Goal: Task Accomplishment & Management: Use online tool/utility

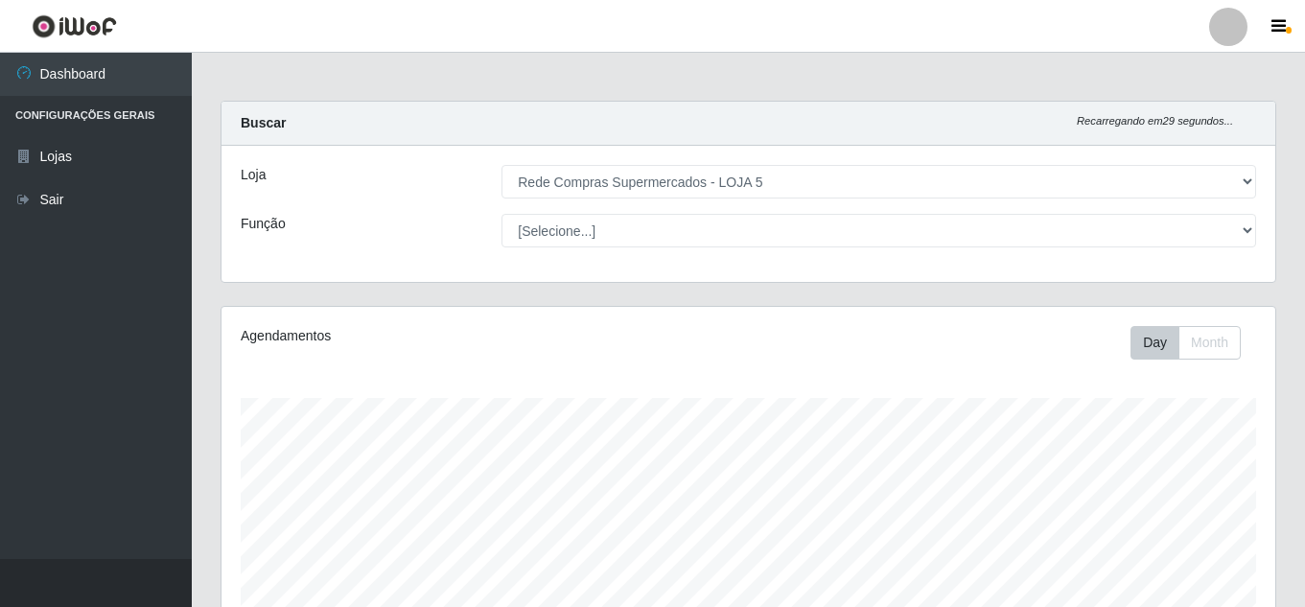
select select "397"
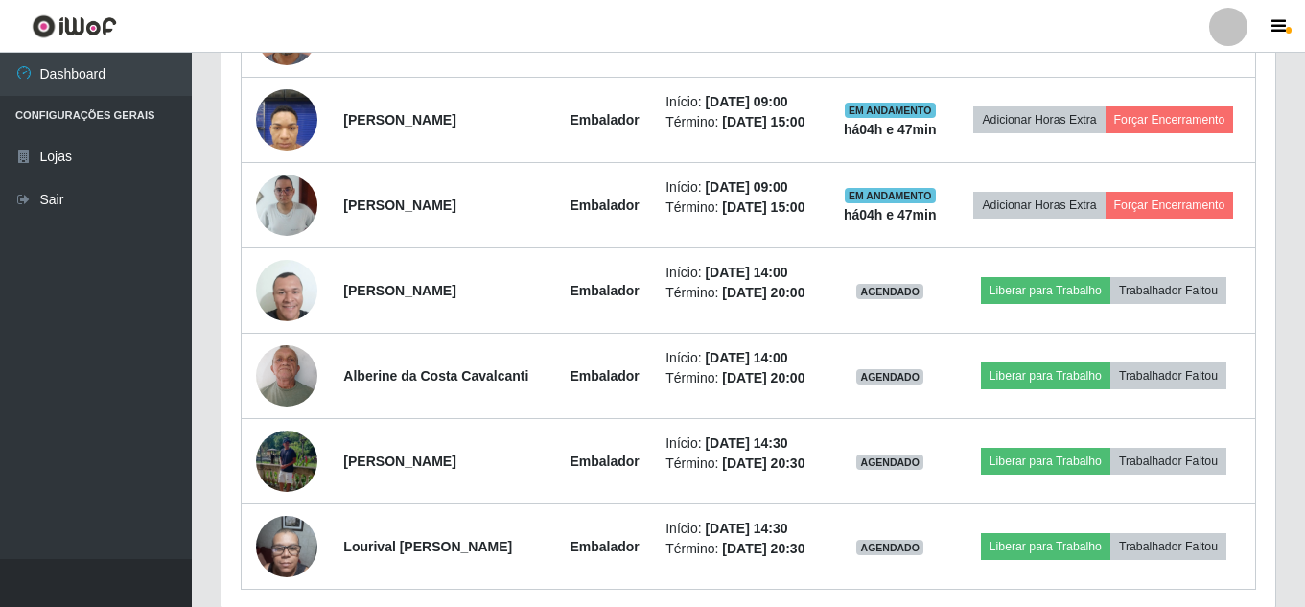
scroll to position [1055, 0]
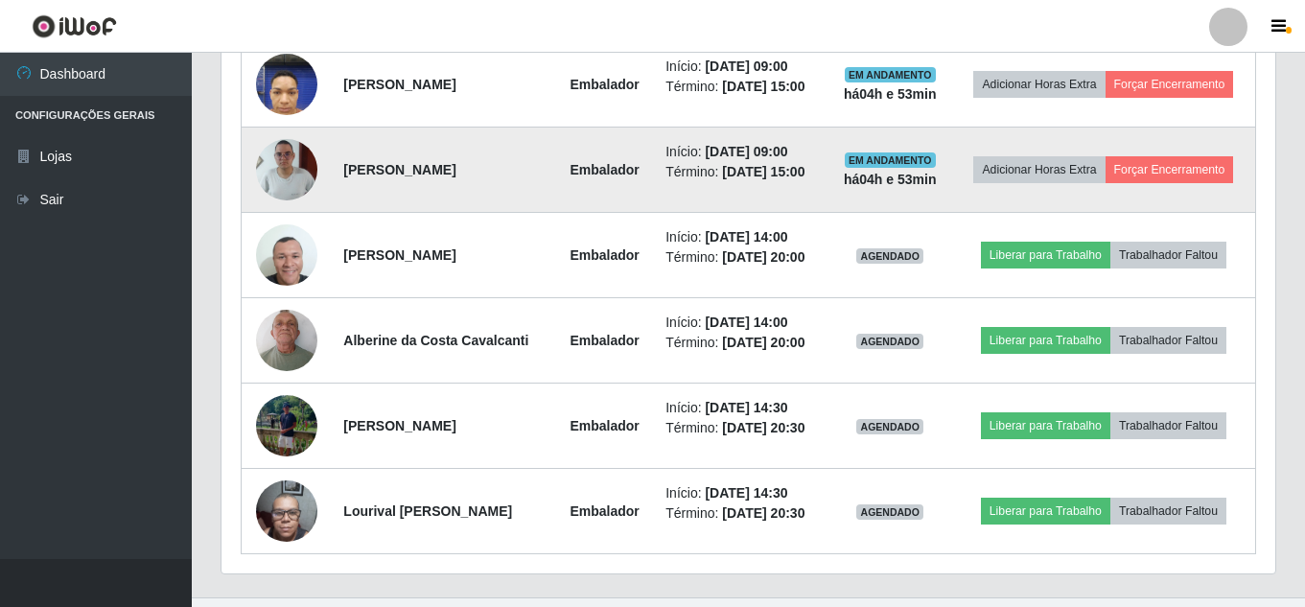
click at [284, 238] on img at bounding box center [286, 170] width 61 height 136
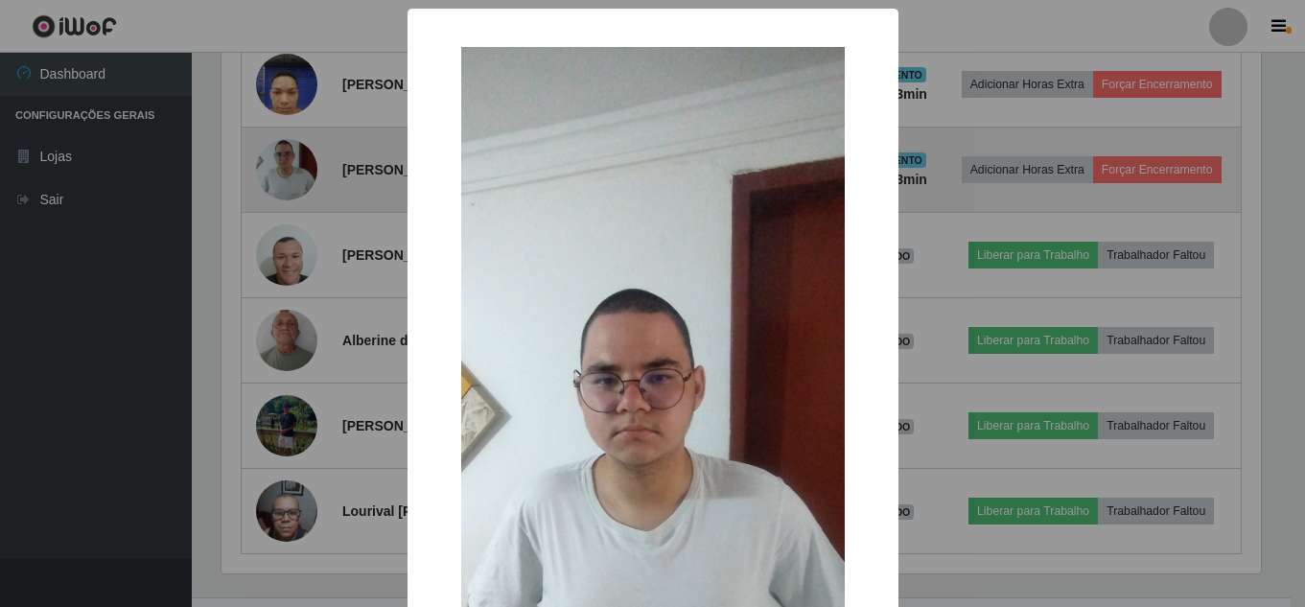
scroll to position [398, 1044]
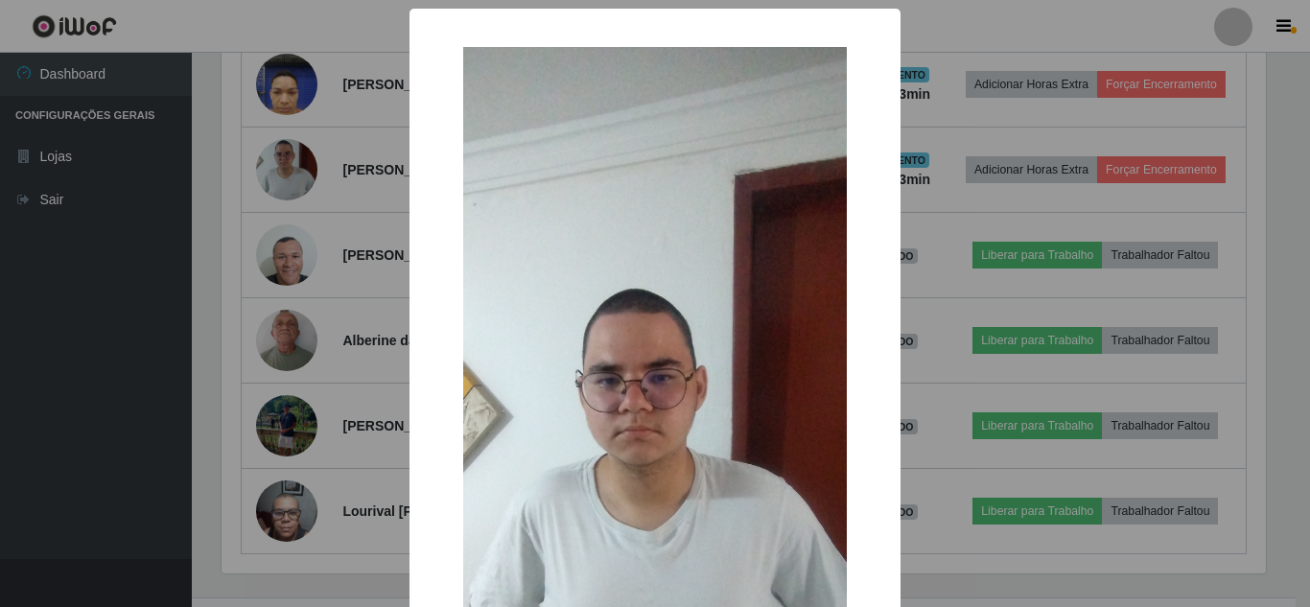
click at [78, 369] on div "× OK Cancel" at bounding box center [655, 303] width 1310 height 607
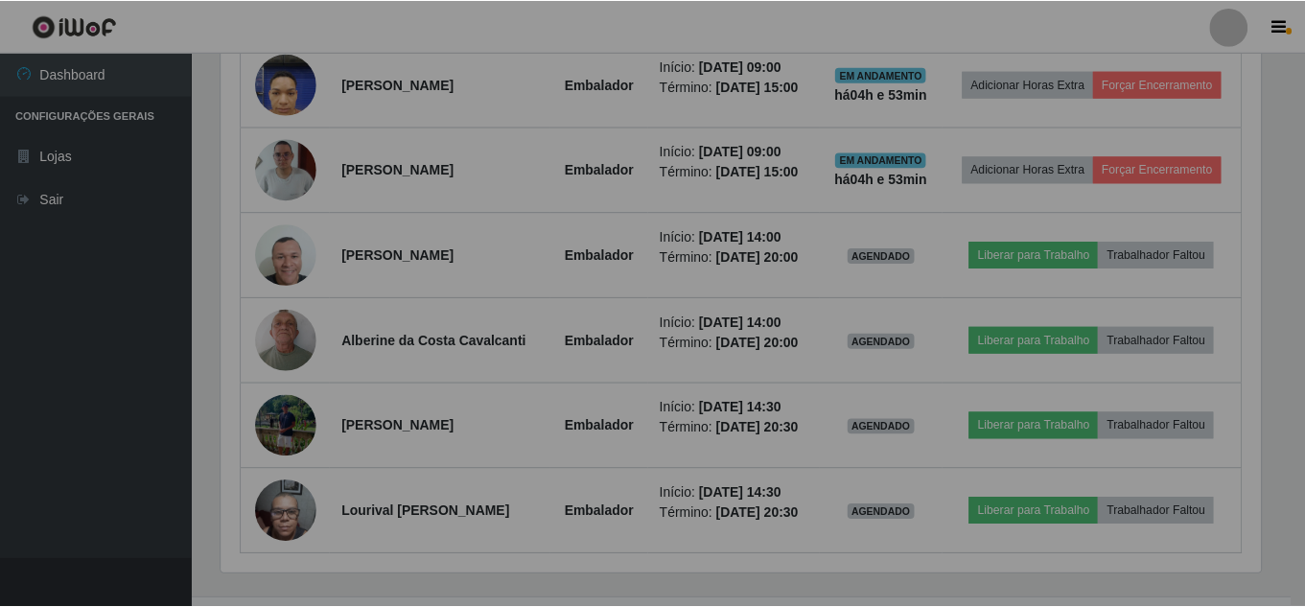
scroll to position [398, 1054]
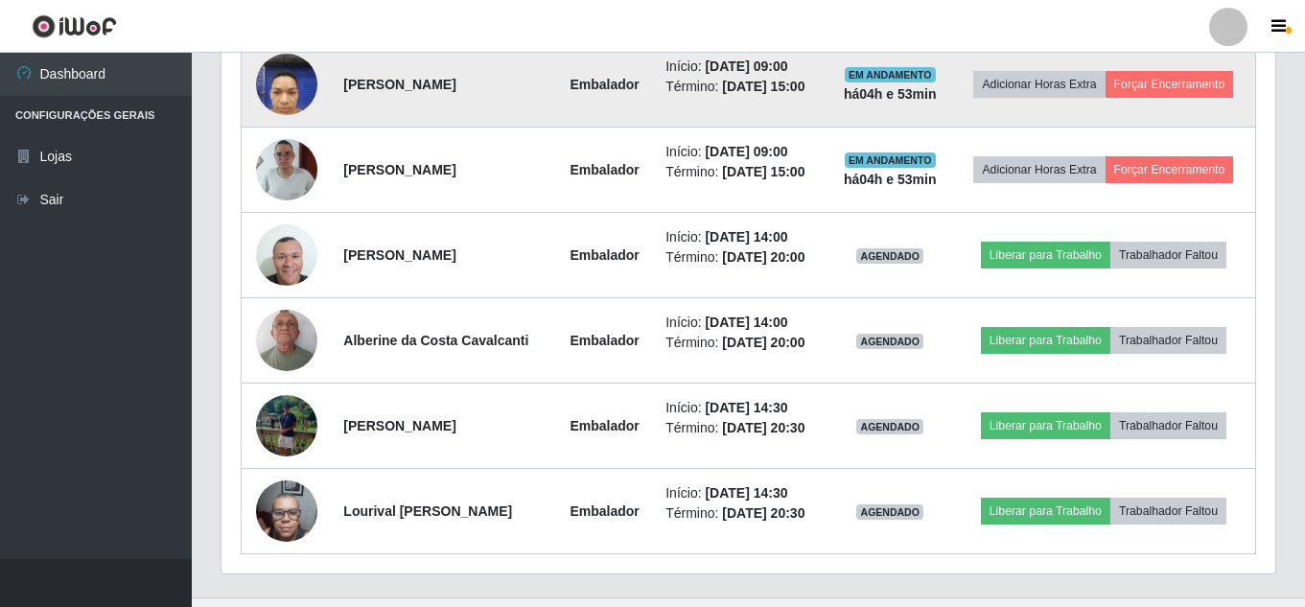
click at [283, 125] on img at bounding box center [286, 83] width 61 height 81
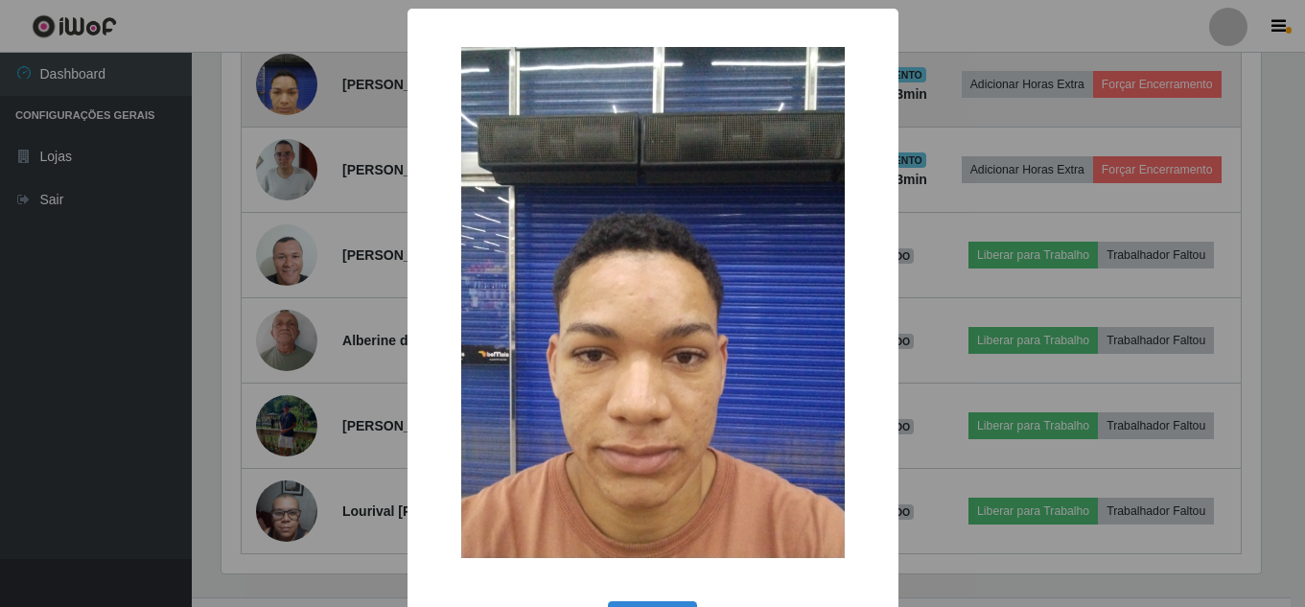
scroll to position [398, 1044]
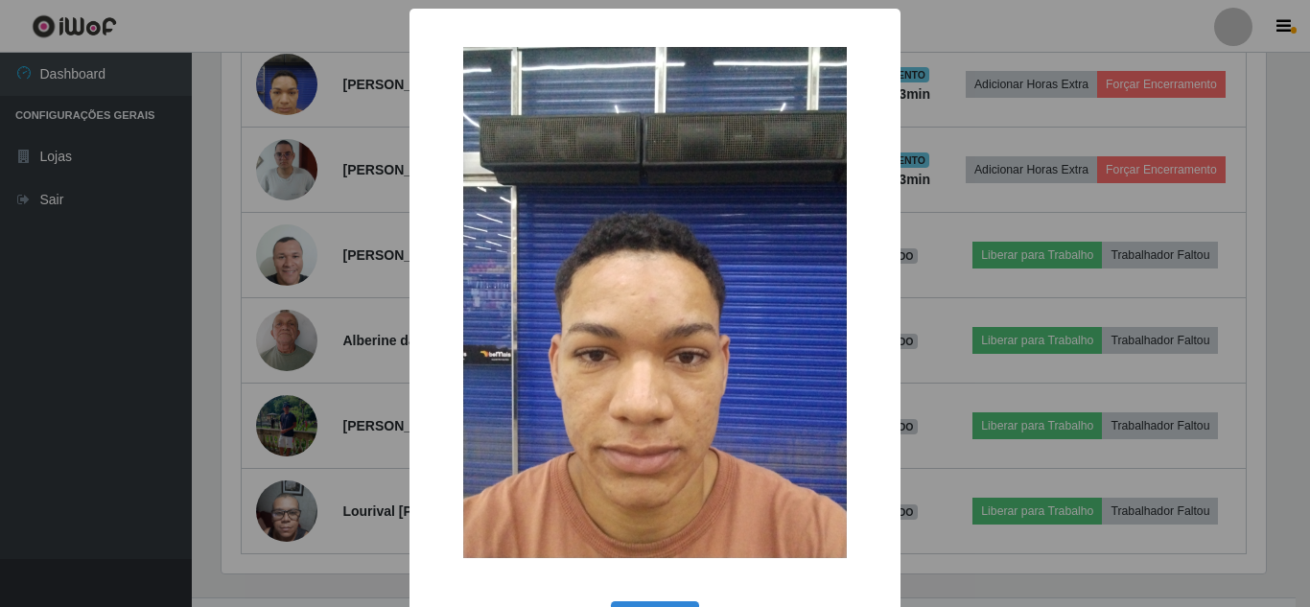
click at [73, 360] on div "× OK Cancel" at bounding box center [655, 303] width 1310 height 607
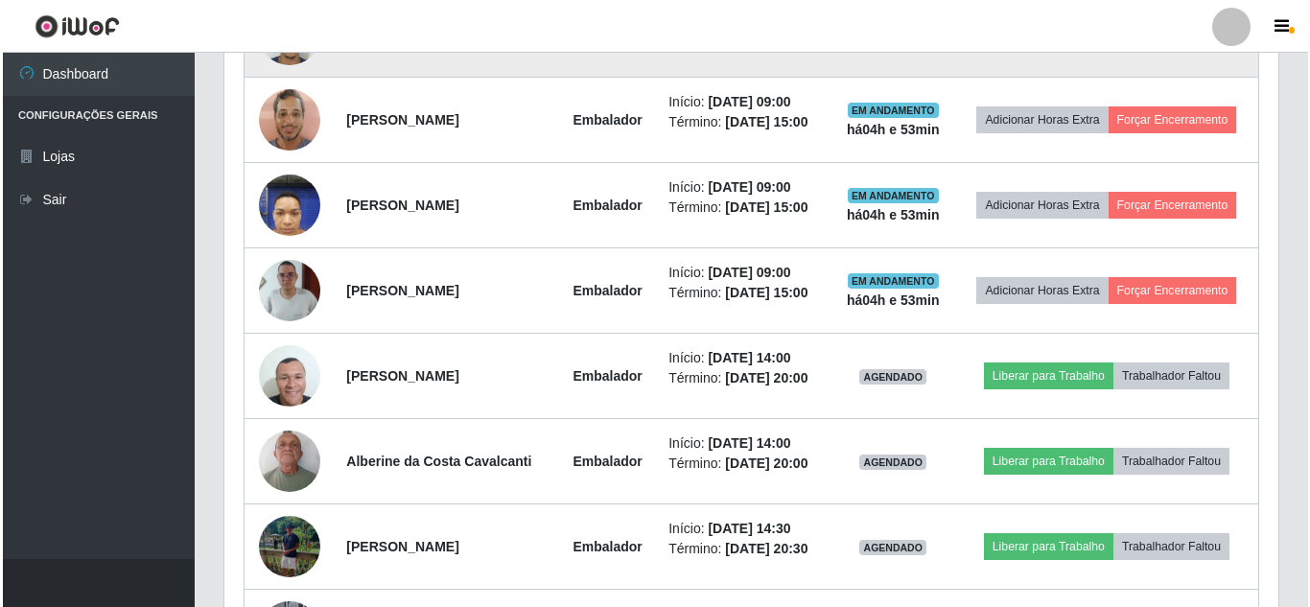
scroll to position [1055, 0]
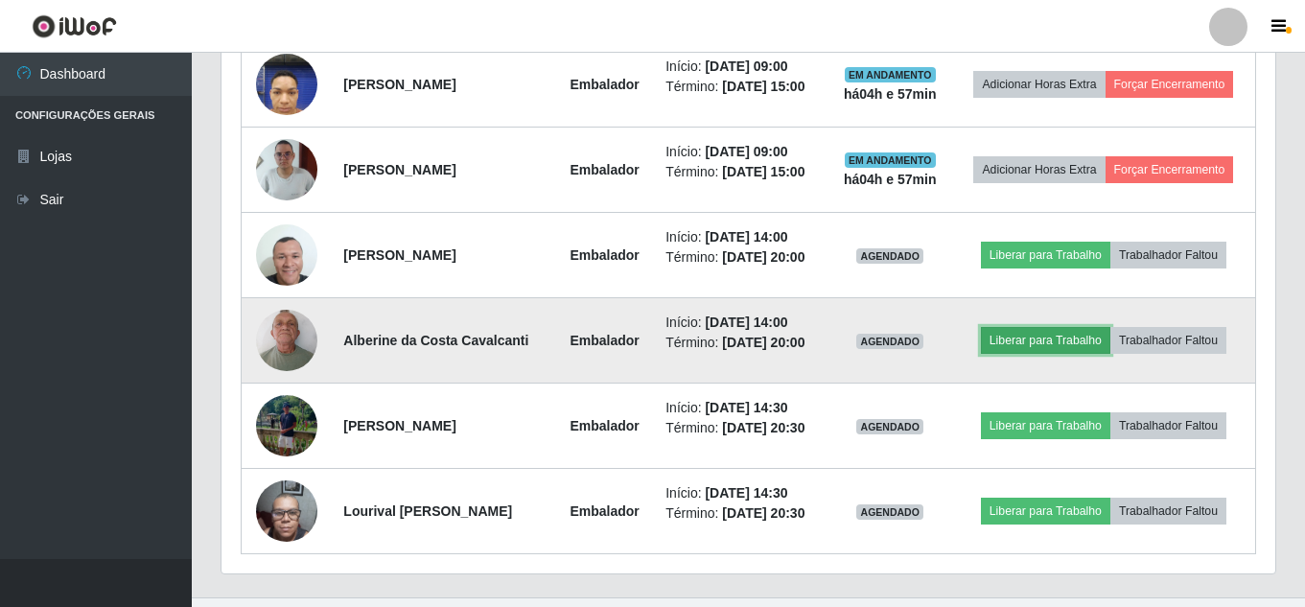
click at [1087, 354] on button "Liberar para Trabalho" at bounding box center [1045, 340] width 129 height 27
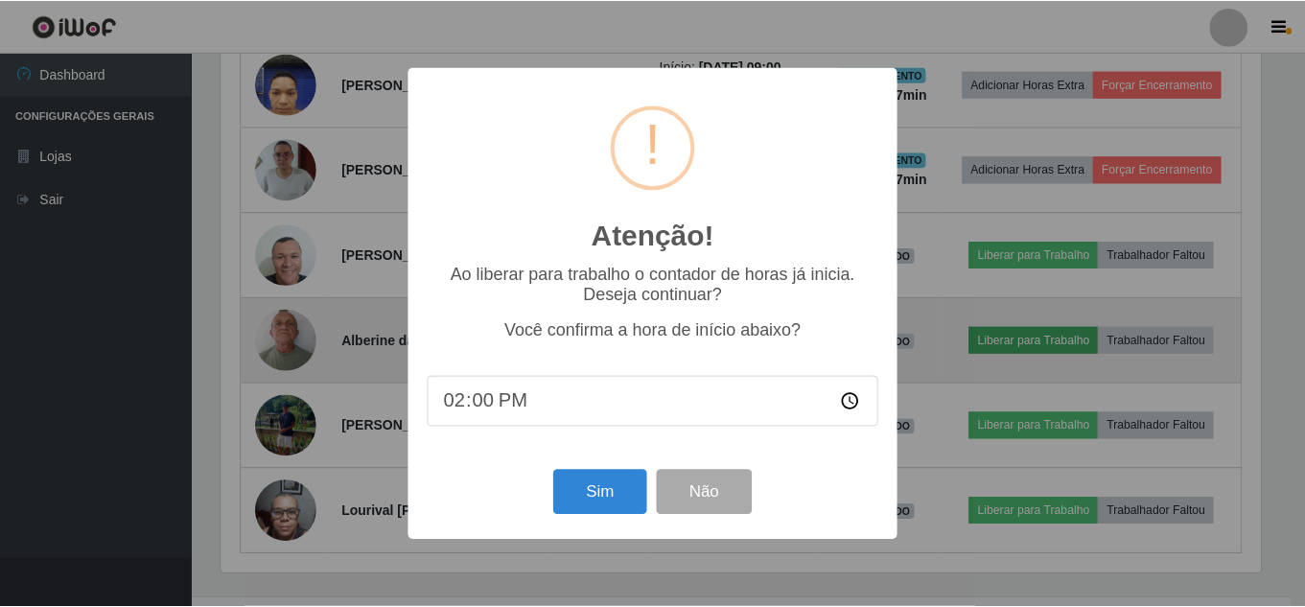
scroll to position [398, 1044]
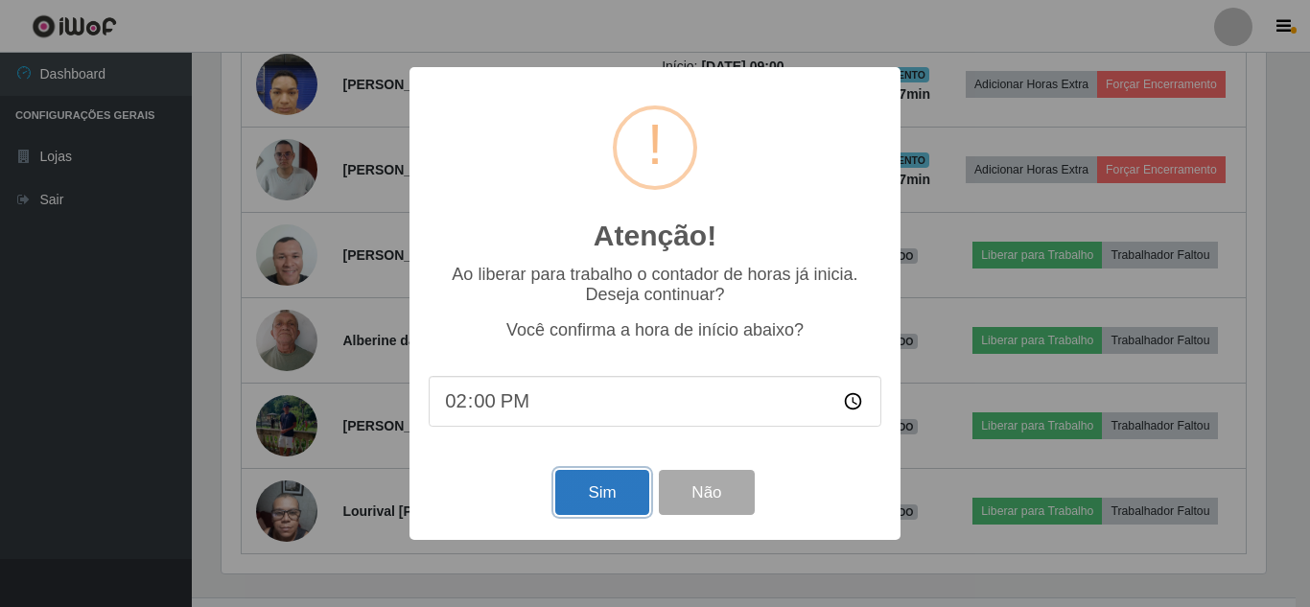
click at [601, 495] on button "Sim" at bounding box center [601, 492] width 93 height 45
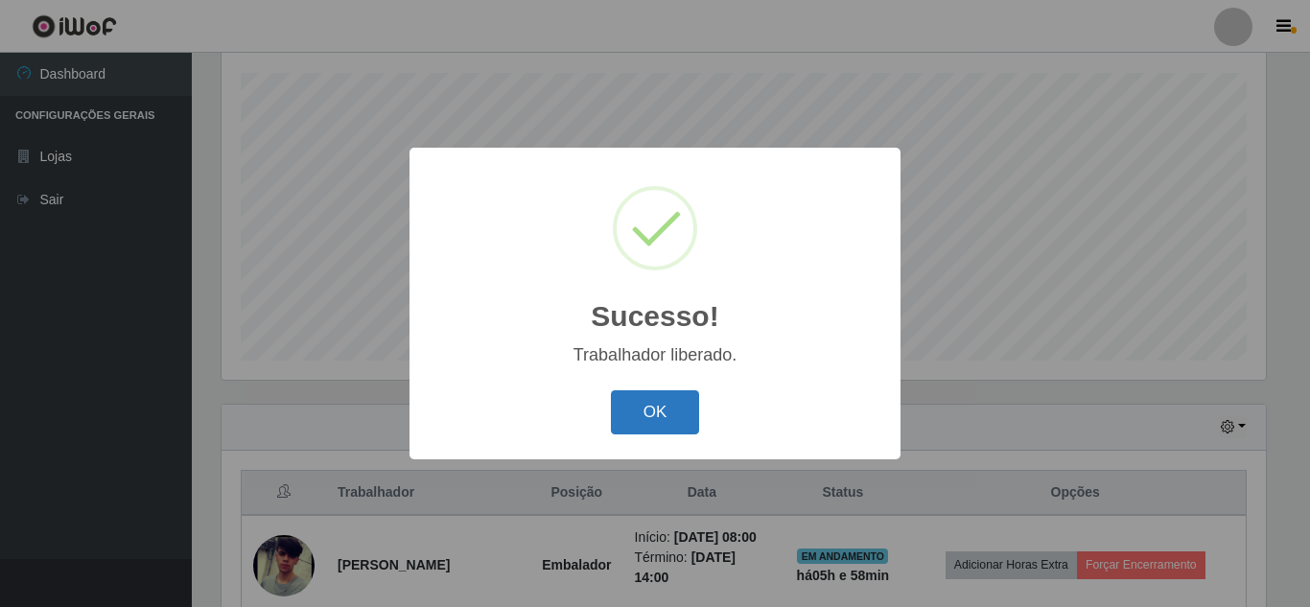
click at [677, 416] on button "OK" at bounding box center [655, 412] width 89 height 45
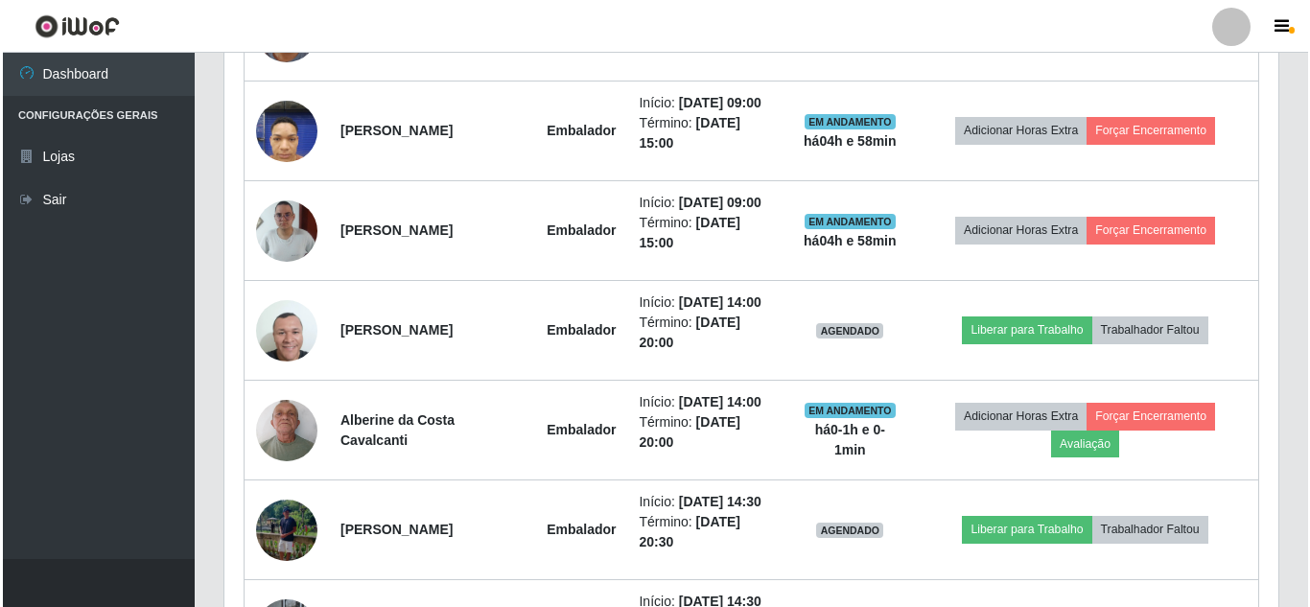
scroll to position [1092, 0]
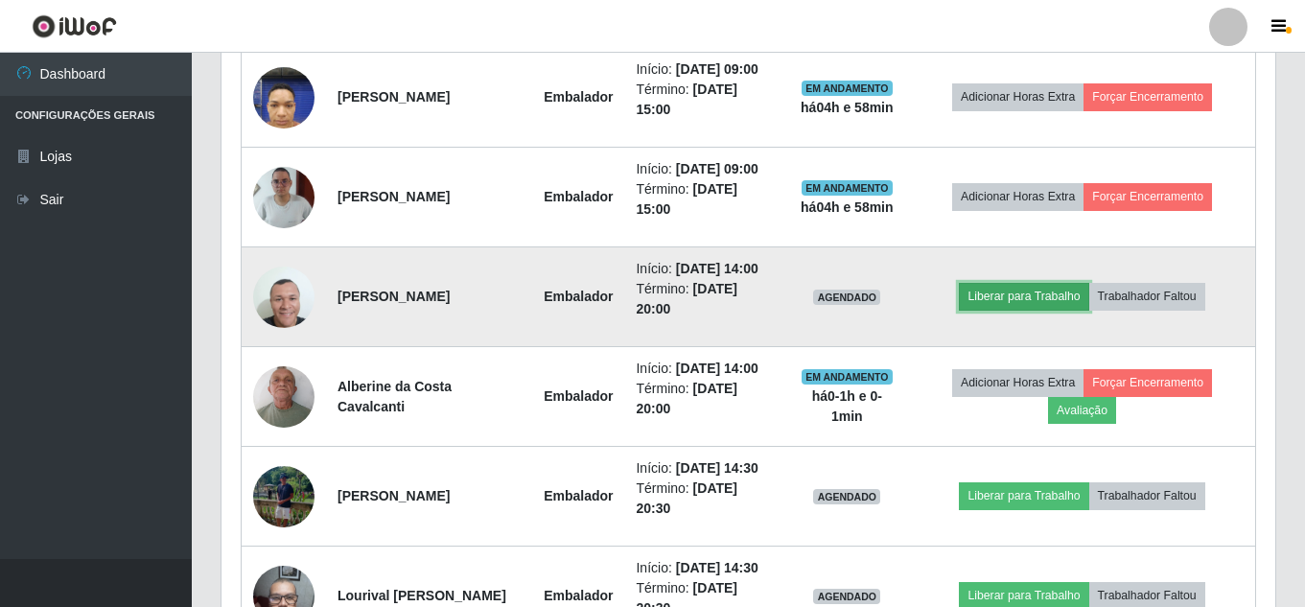
click at [1039, 310] on button "Liberar para Trabalho" at bounding box center [1023, 296] width 129 height 27
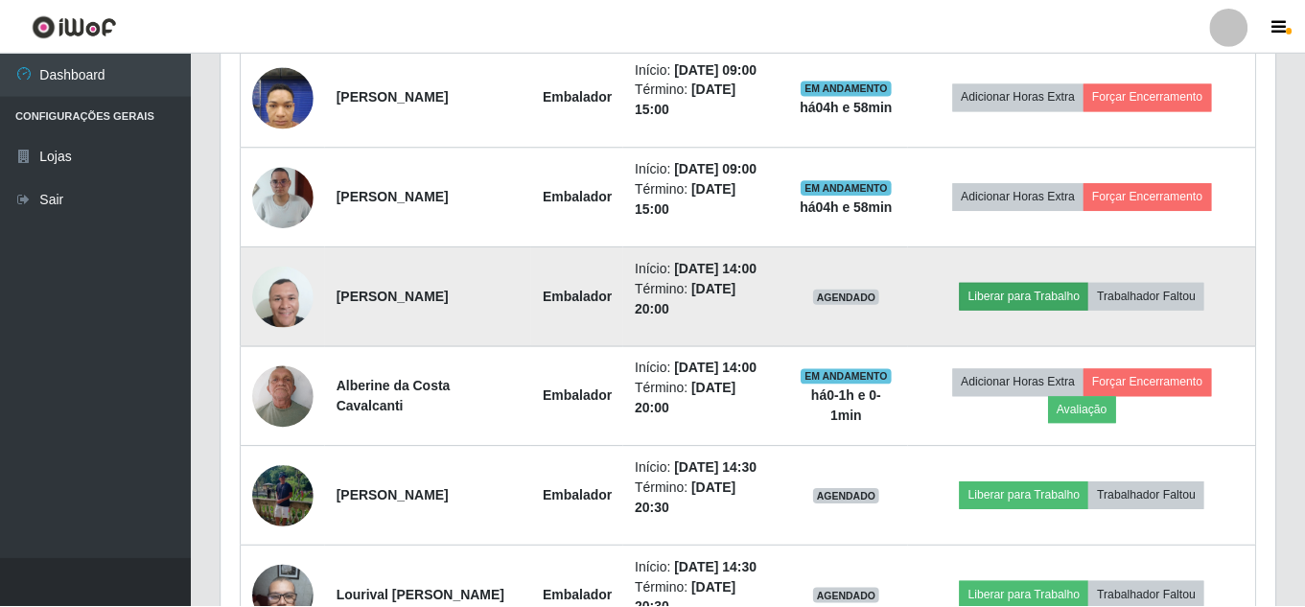
scroll to position [398, 1044]
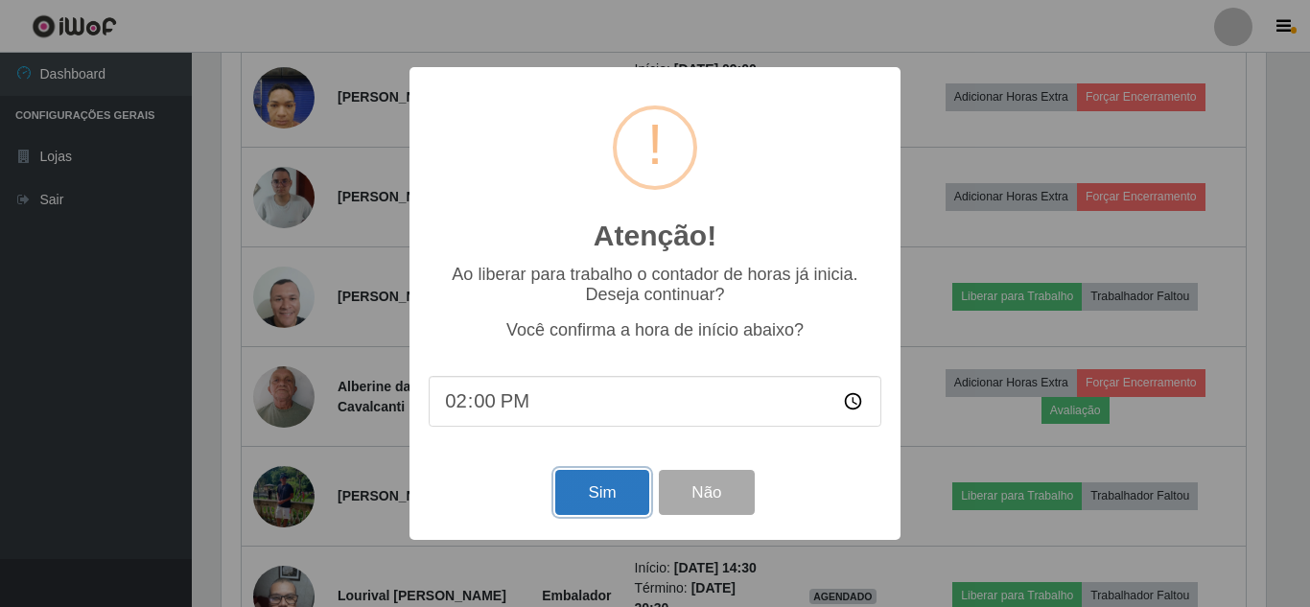
click at [620, 490] on button "Sim" at bounding box center [601, 492] width 93 height 45
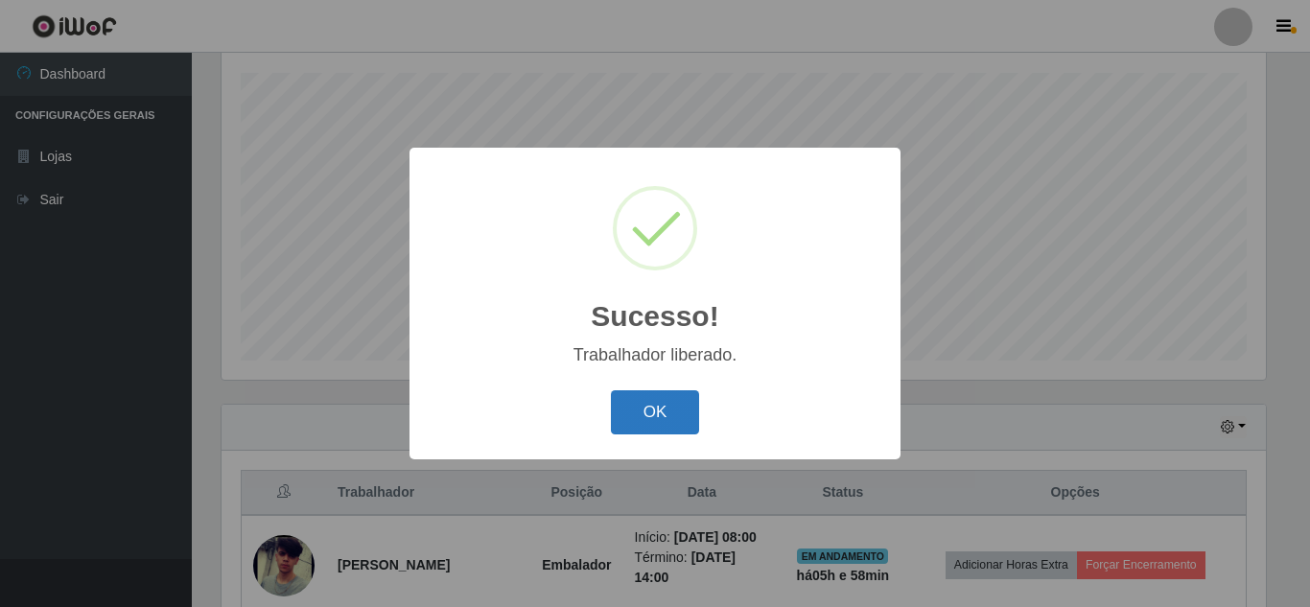
click at [644, 407] on button "OK" at bounding box center [655, 412] width 89 height 45
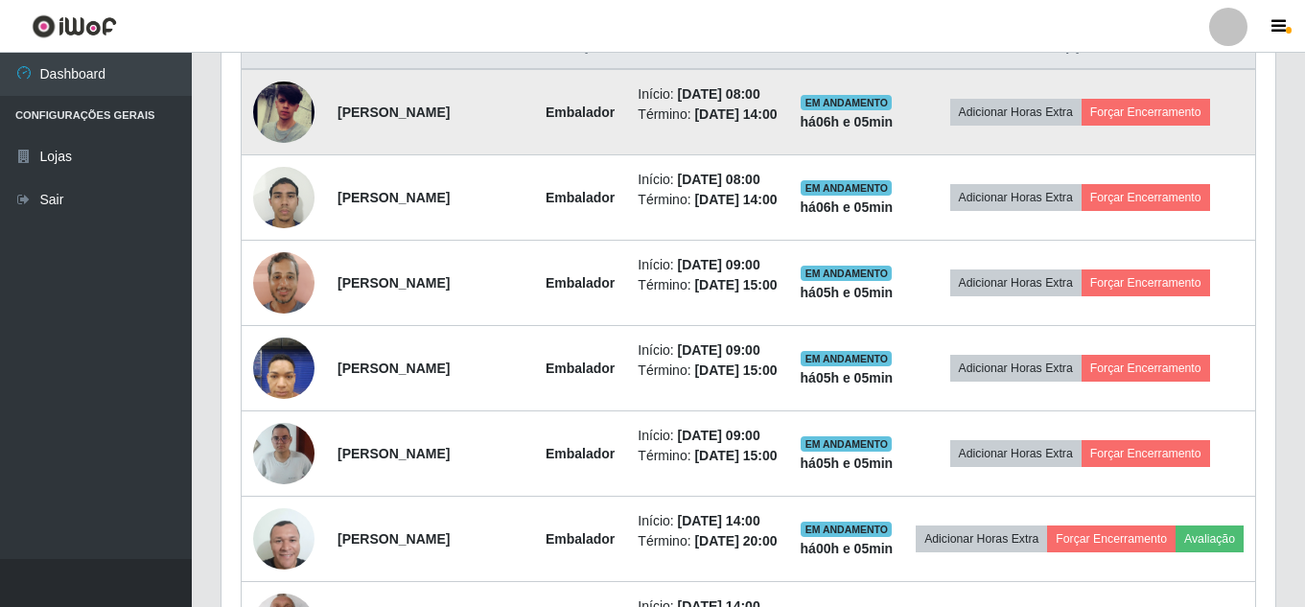
scroll to position [804, 0]
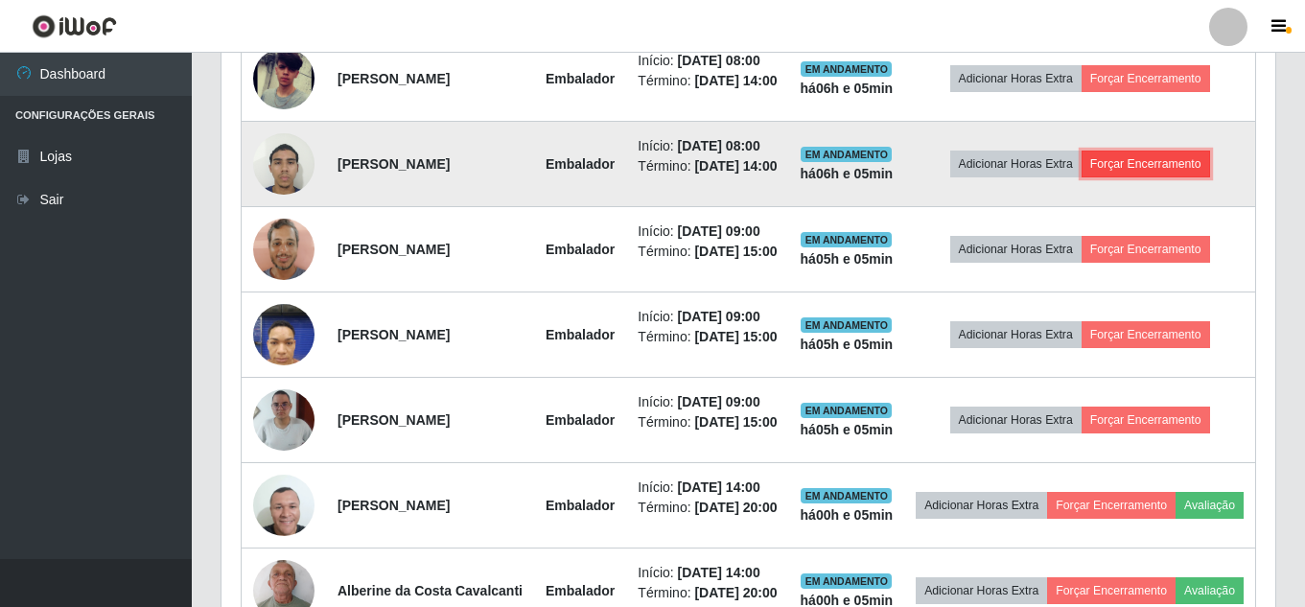
click at [1171, 177] on button "Forçar Encerramento" at bounding box center [1145, 164] width 128 height 27
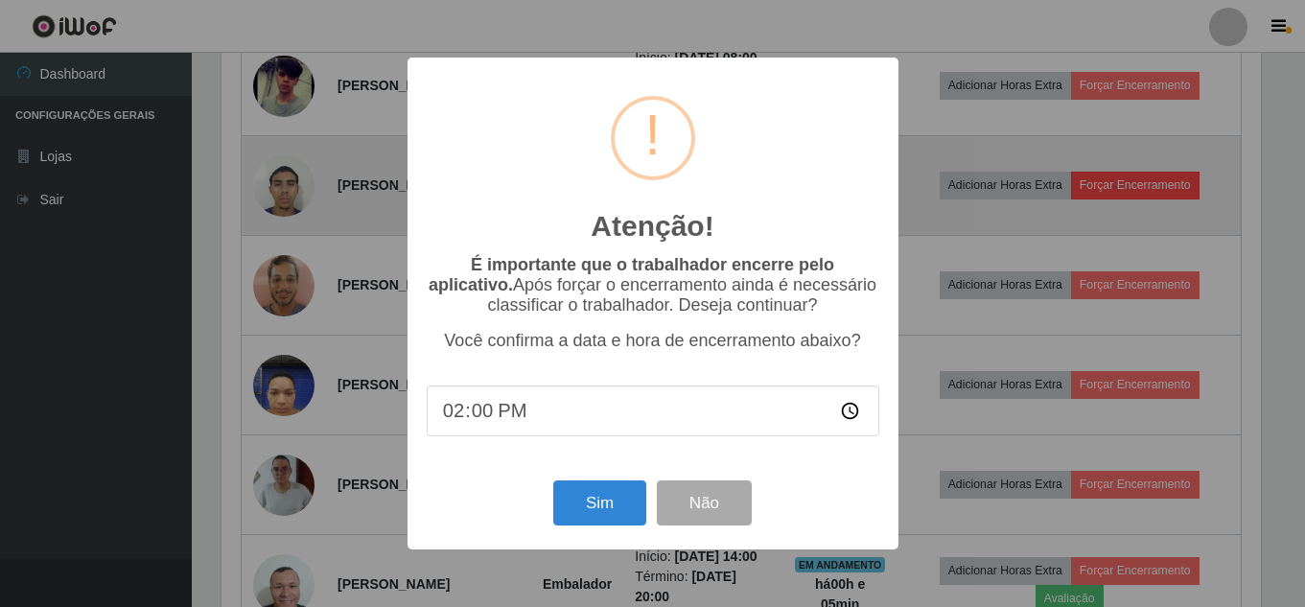
scroll to position [398, 1044]
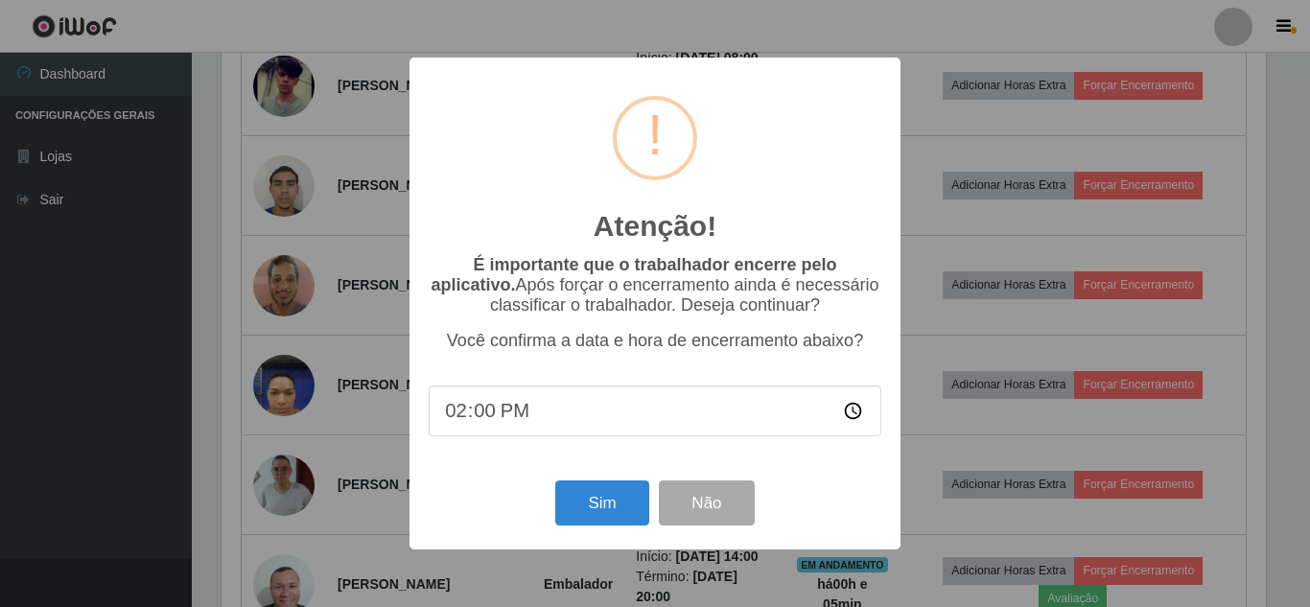
click at [1264, 171] on div "Atenção! × É importante que o trabalhador encerre pelo aplicativo. Após forçar …" at bounding box center [655, 303] width 1310 height 607
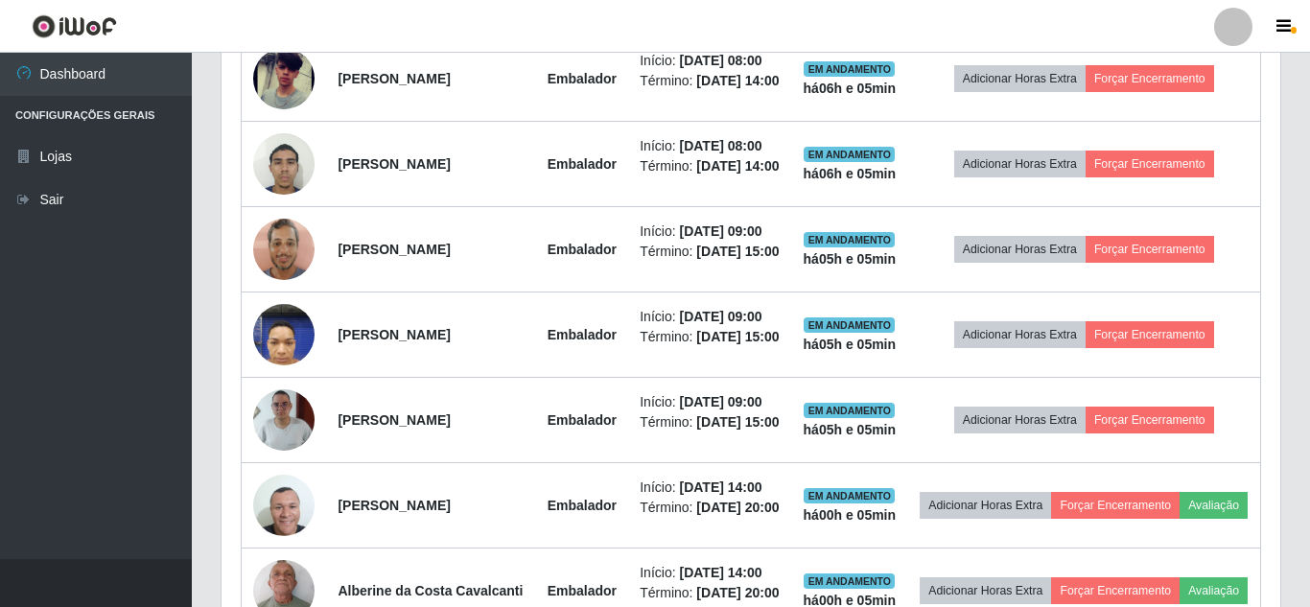
scroll to position [398, 1054]
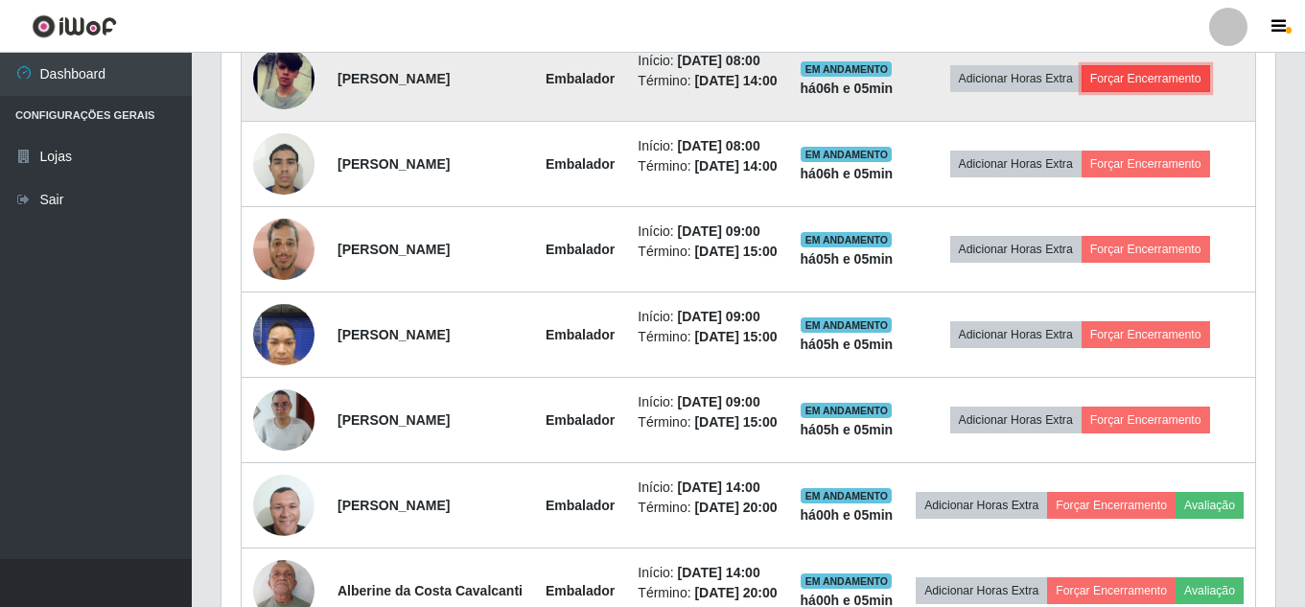
click at [1187, 85] on button "Forçar Encerramento" at bounding box center [1145, 78] width 128 height 27
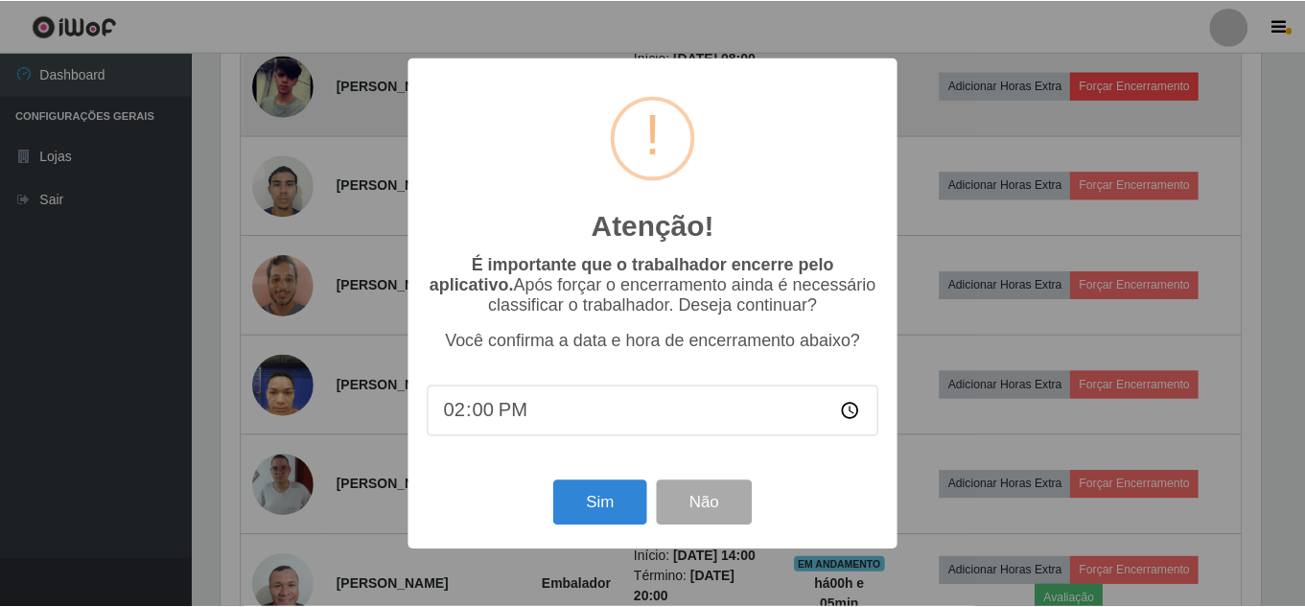
scroll to position [398, 1044]
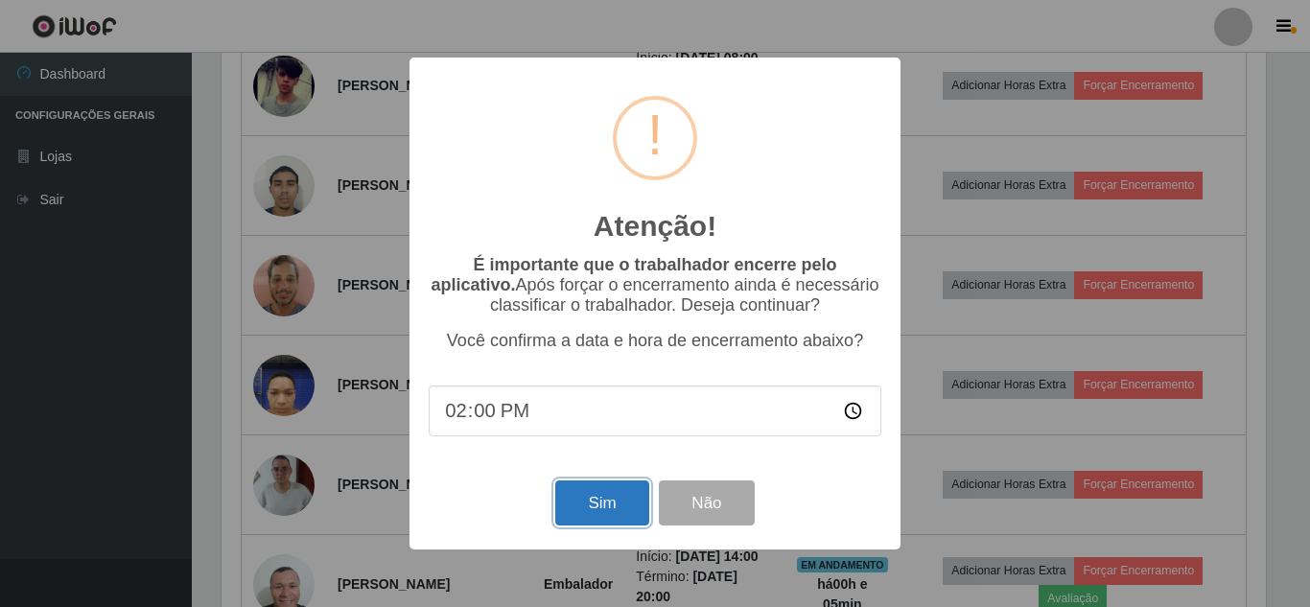
click at [600, 502] on button "Sim" at bounding box center [601, 502] width 93 height 45
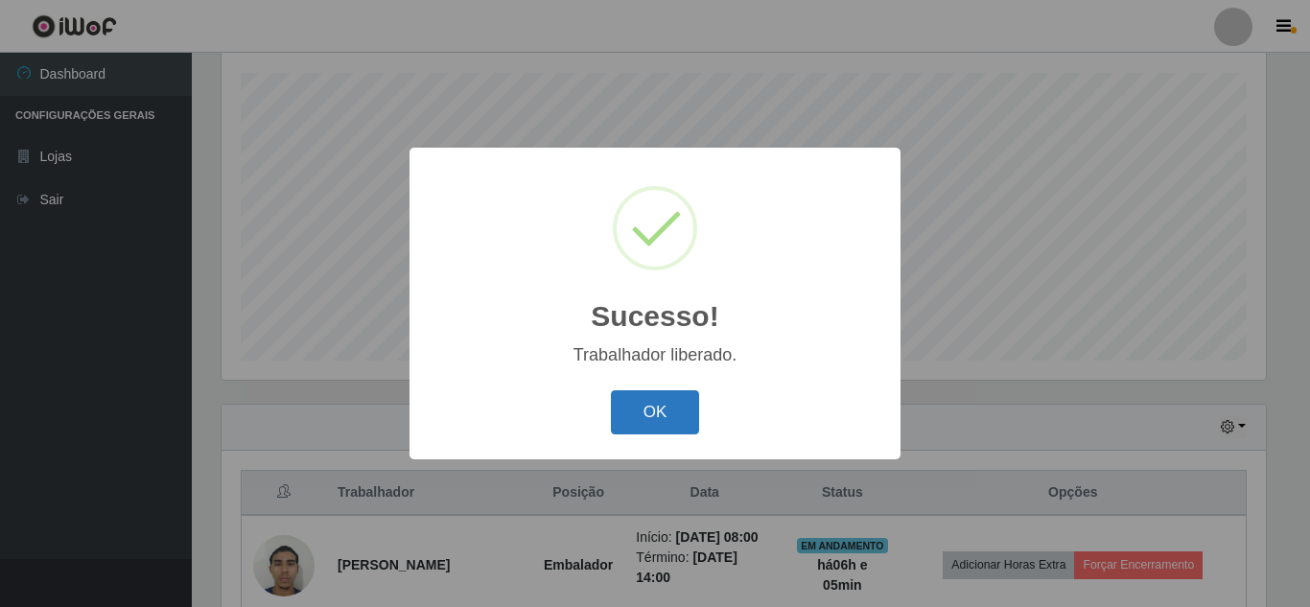
click at [659, 414] on button "OK" at bounding box center [655, 412] width 89 height 45
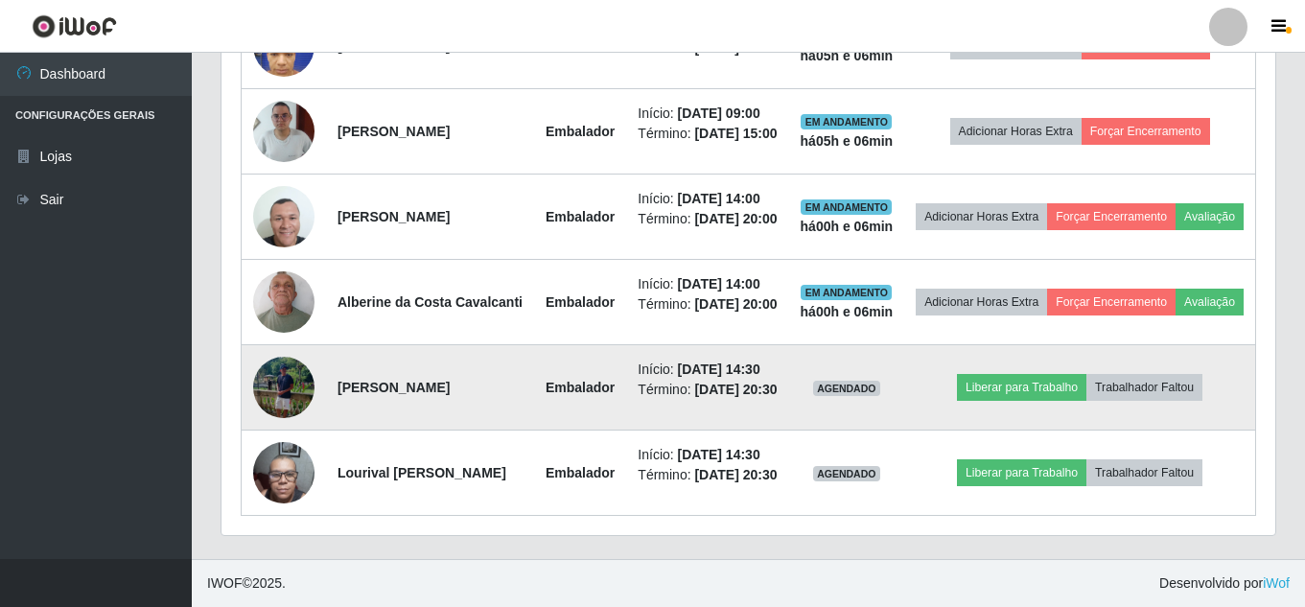
scroll to position [1284, 0]
click at [1080, 374] on button "Liberar para Trabalho" at bounding box center [1021, 387] width 129 height 27
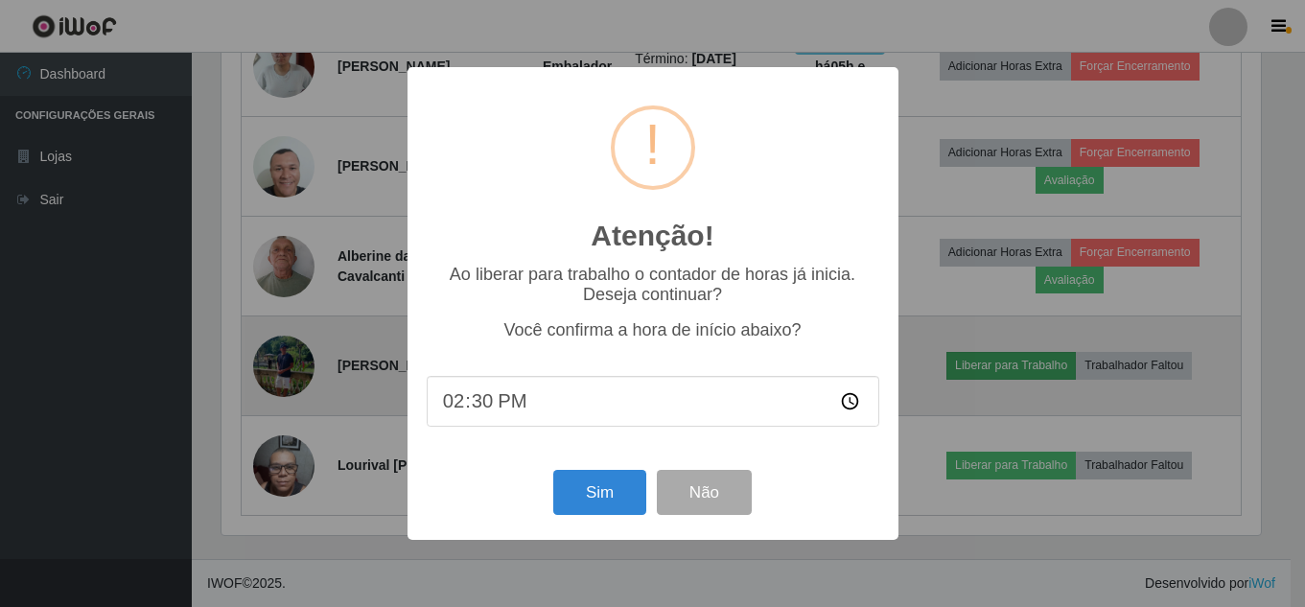
scroll to position [398, 1044]
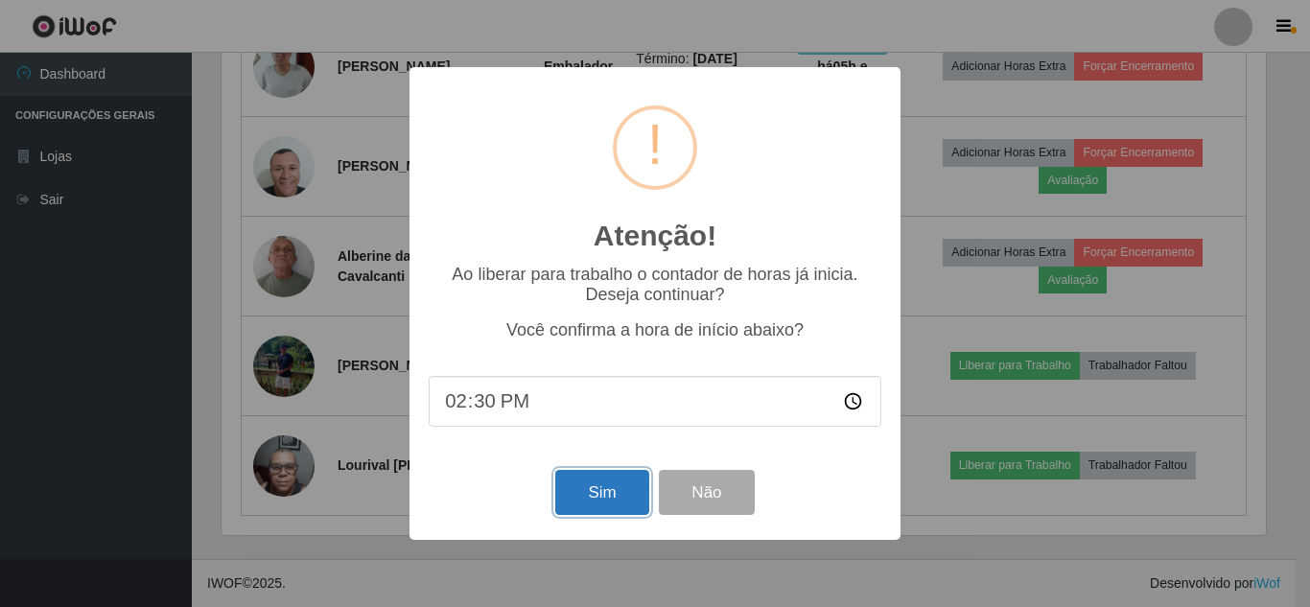
click at [578, 497] on button "Sim" at bounding box center [601, 492] width 93 height 45
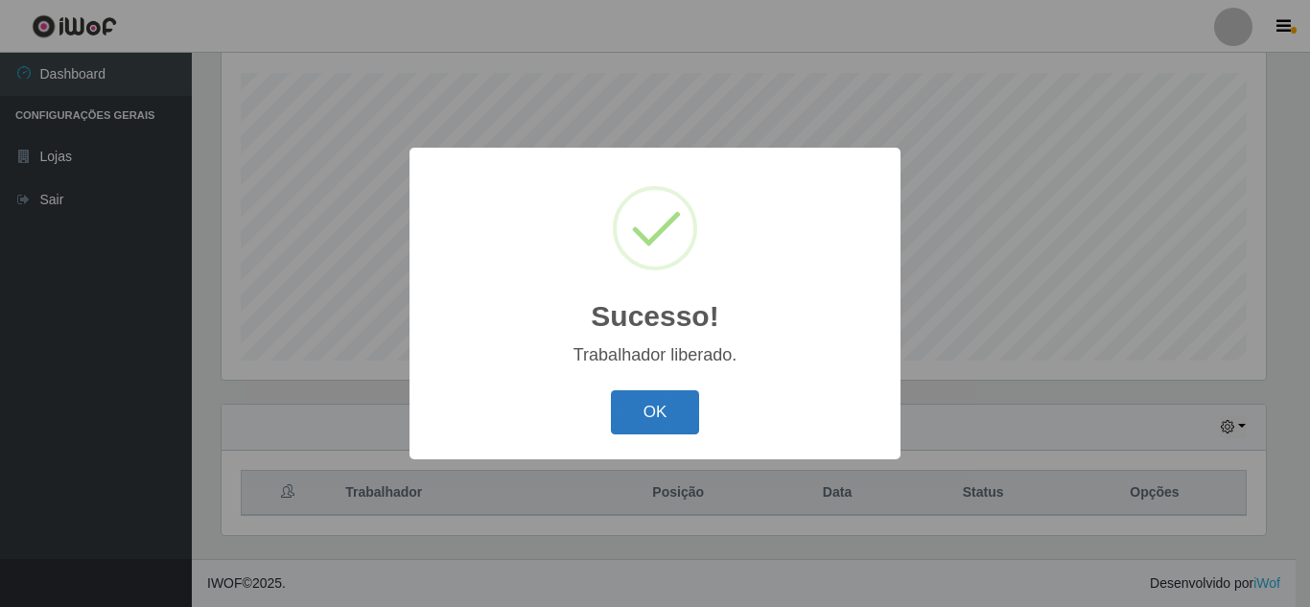
click at [679, 409] on button "OK" at bounding box center [655, 412] width 89 height 45
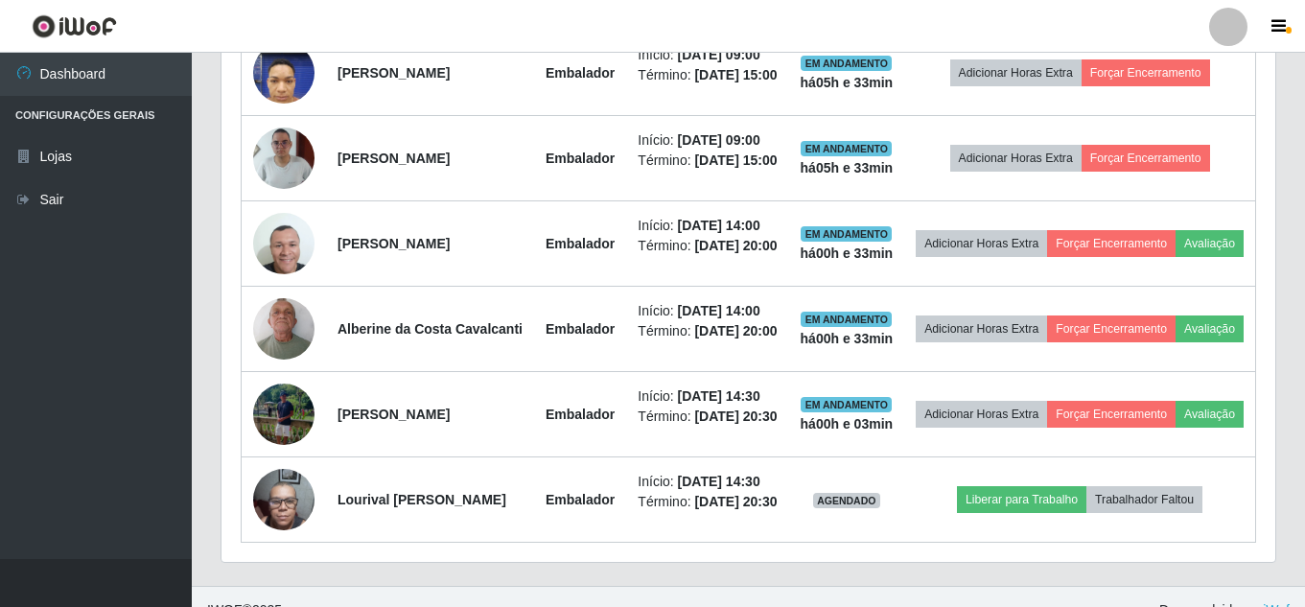
scroll to position [1188, 0]
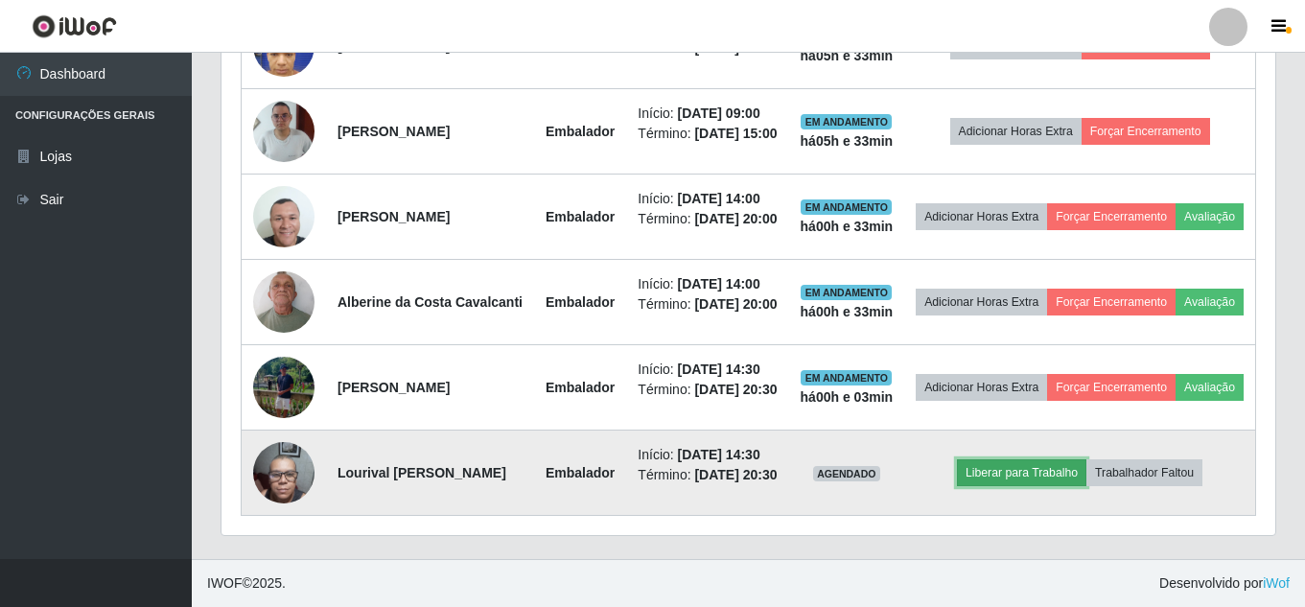
click at [1034, 486] on button "Liberar para Trabalho" at bounding box center [1021, 472] width 129 height 27
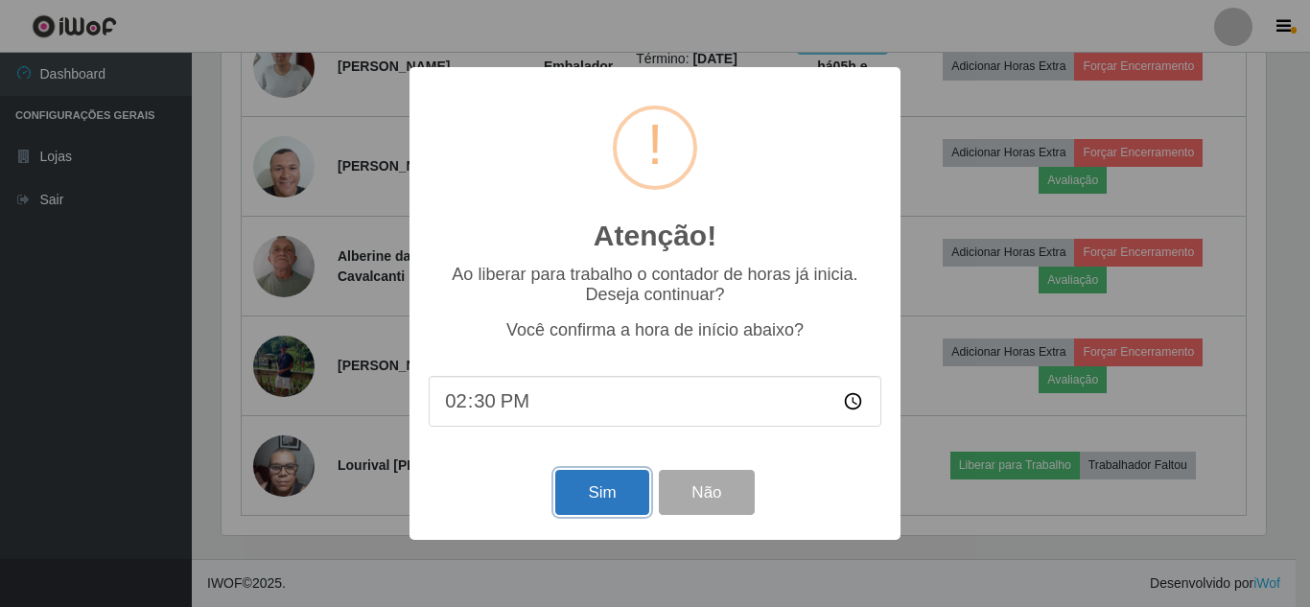
click at [624, 499] on button "Sim" at bounding box center [601, 492] width 93 height 45
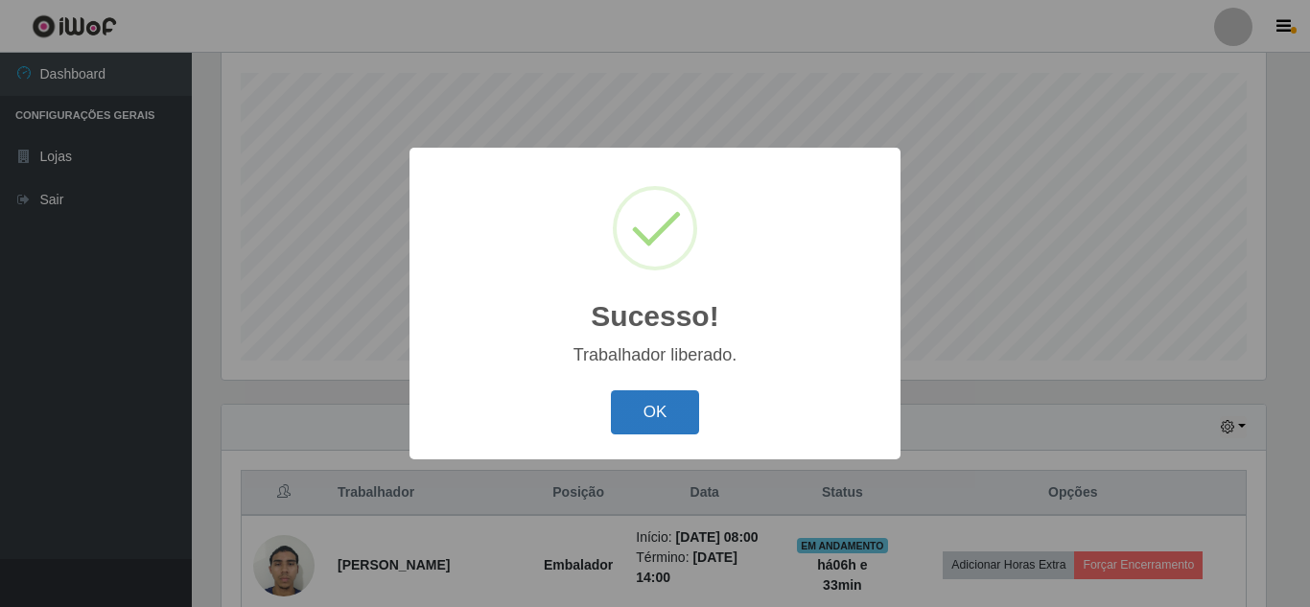
click at [658, 413] on button "OK" at bounding box center [655, 412] width 89 height 45
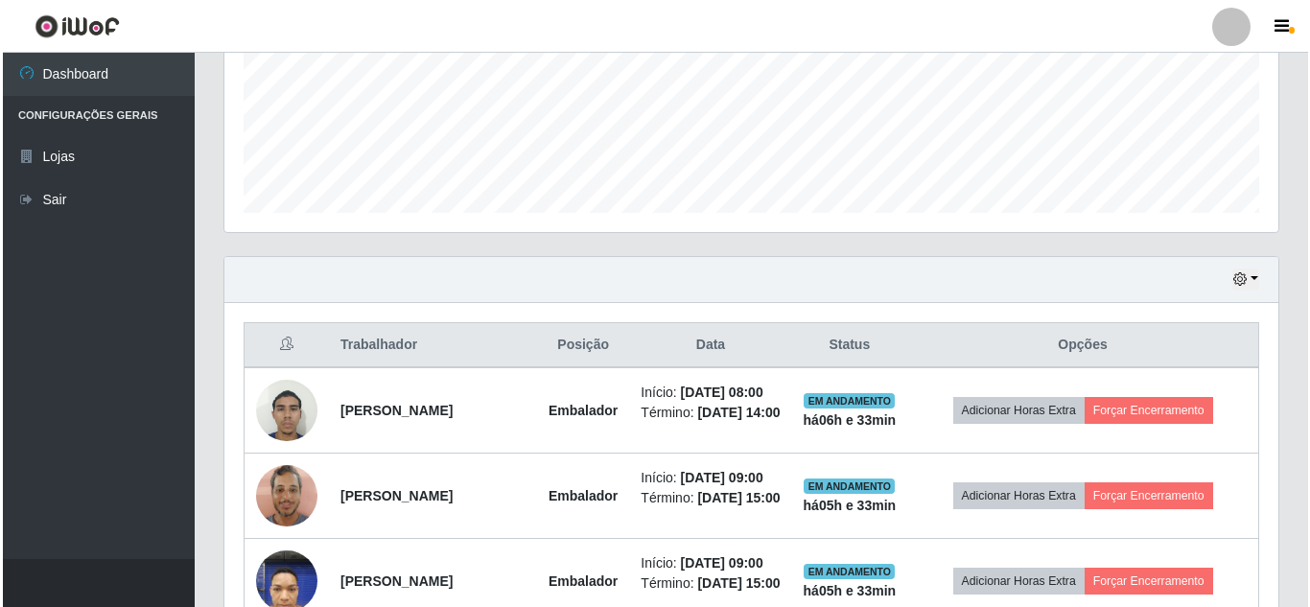
scroll to position [517, 0]
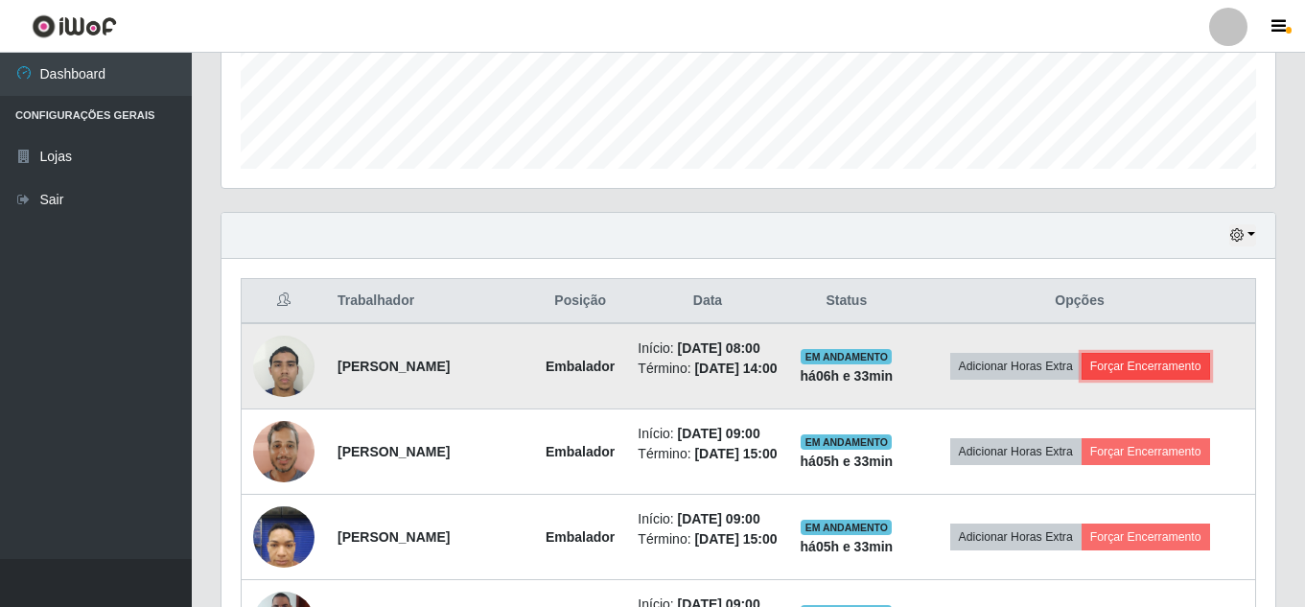
click at [1159, 380] on button "Forçar Encerramento" at bounding box center [1145, 366] width 128 height 27
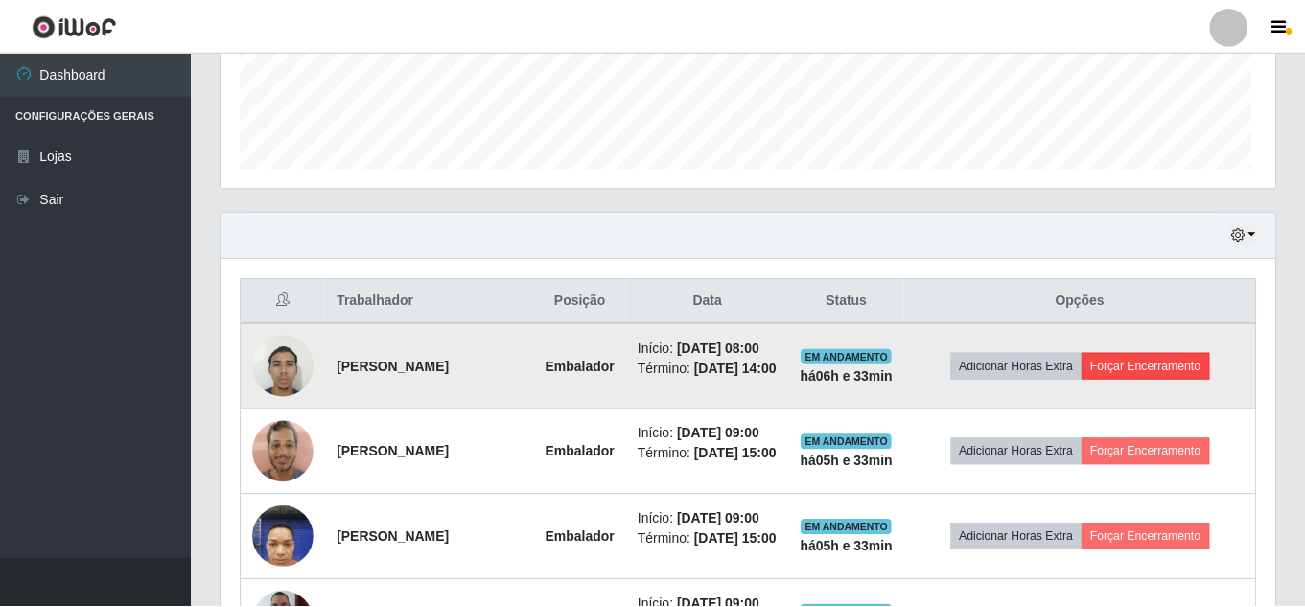
scroll to position [398, 1044]
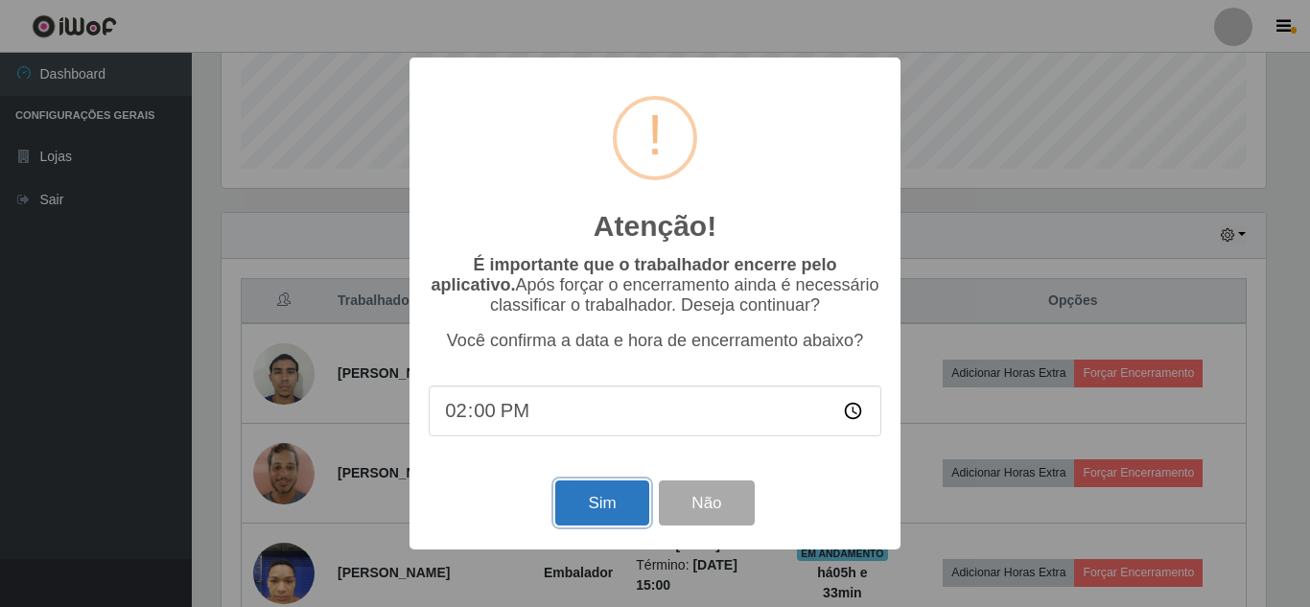
click at [597, 517] on button "Sim" at bounding box center [601, 502] width 93 height 45
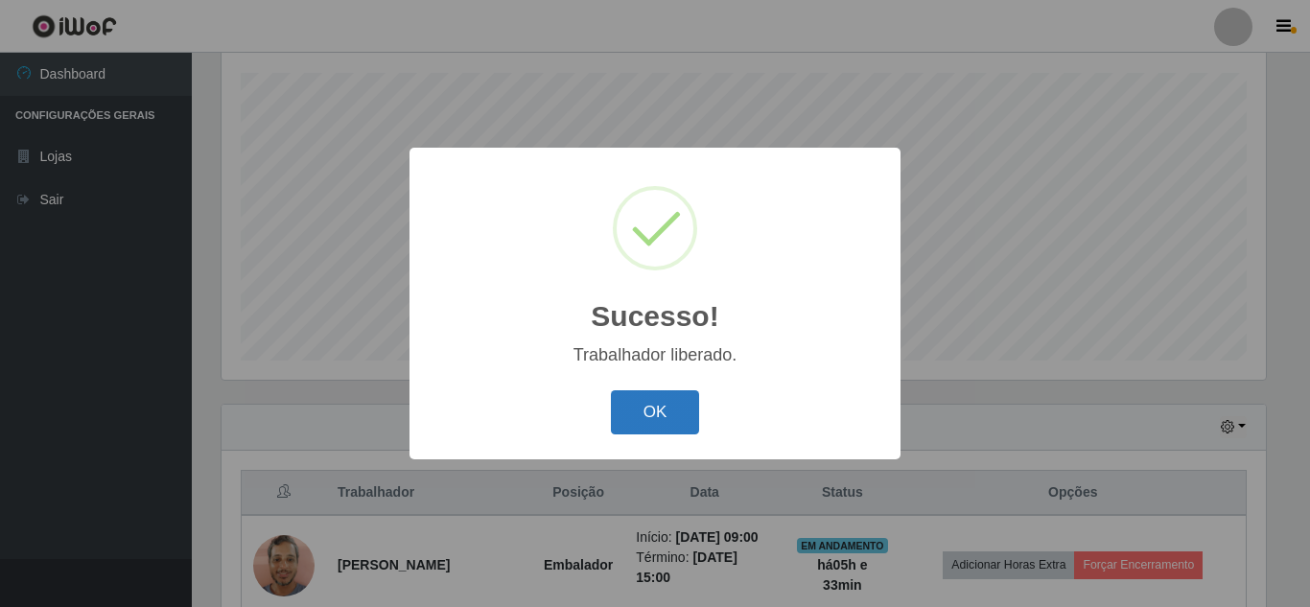
click at [634, 395] on button "OK" at bounding box center [655, 412] width 89 height 45
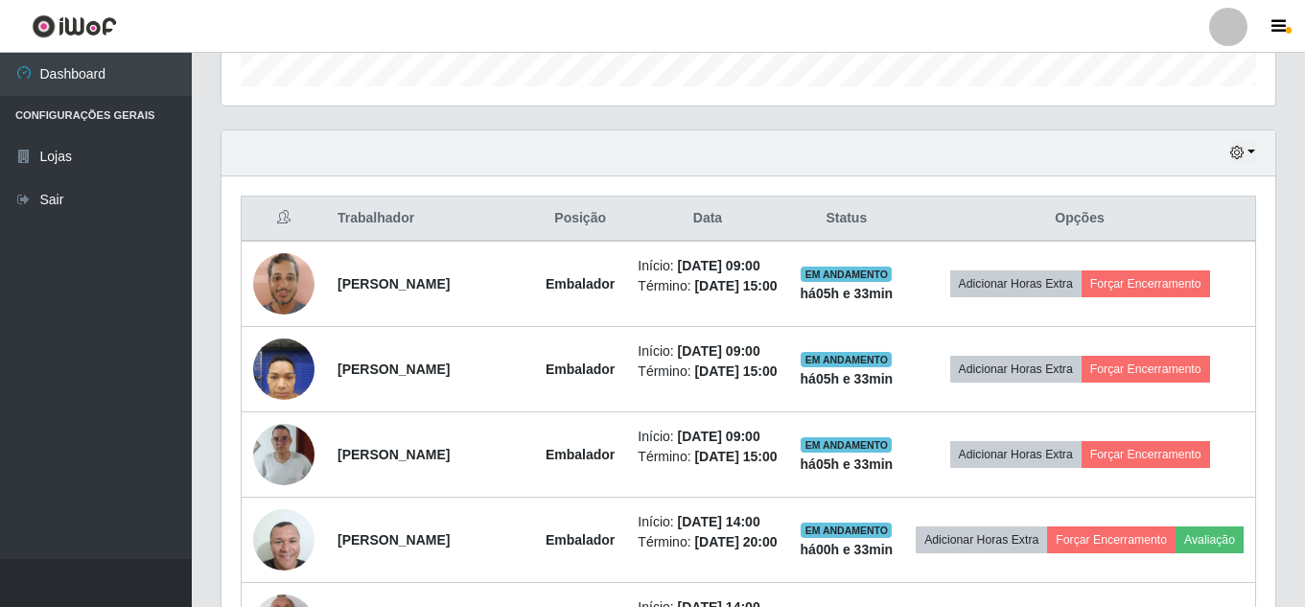
scroll to position [709, 0]
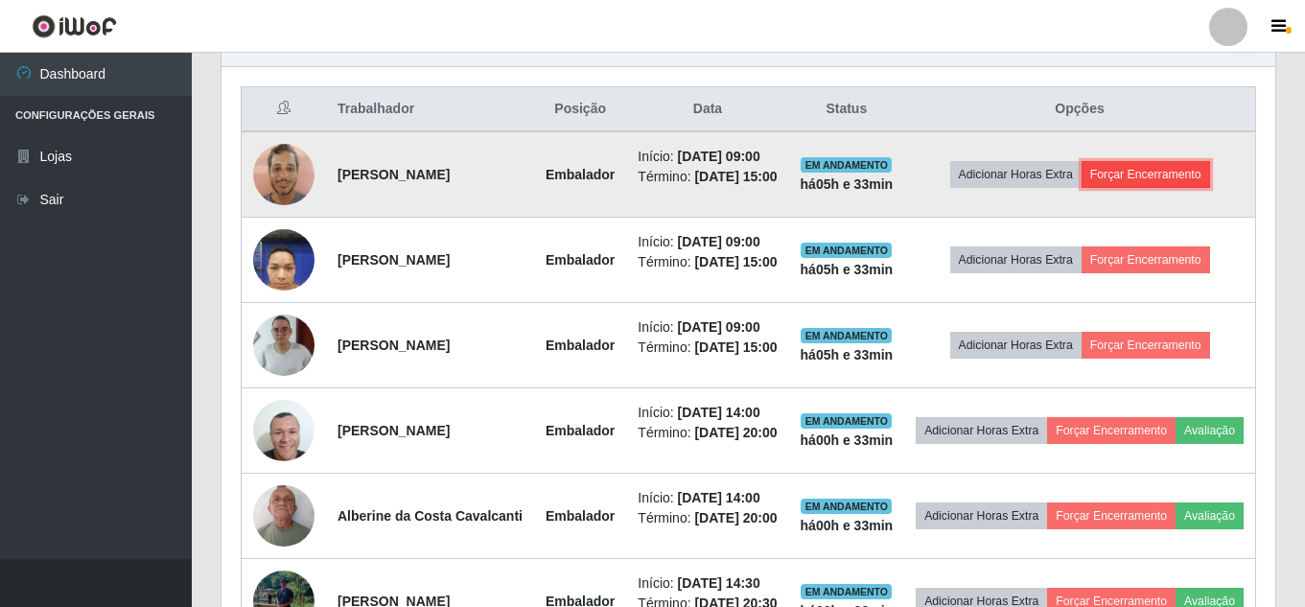
click at [1153, 183] on button "Forçar Encerramento" at bounding box center [1145, 174] width 128 height 27
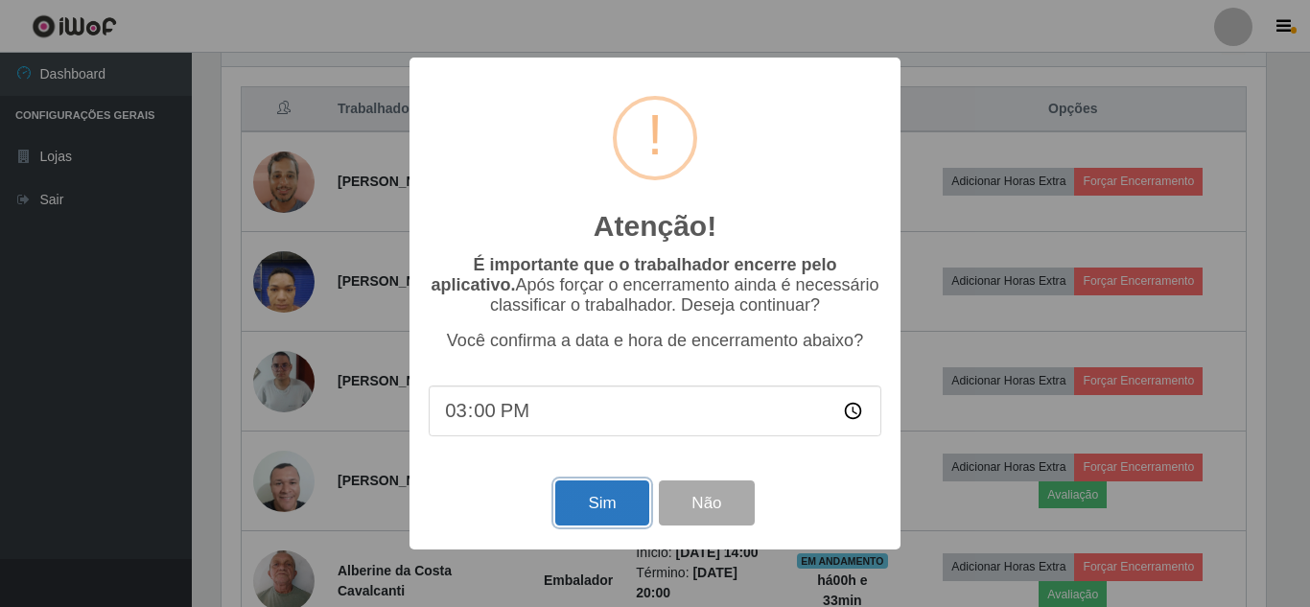
click at [613, 507] on button "Sim" at bounding box center [601, 502] width 93 height 45
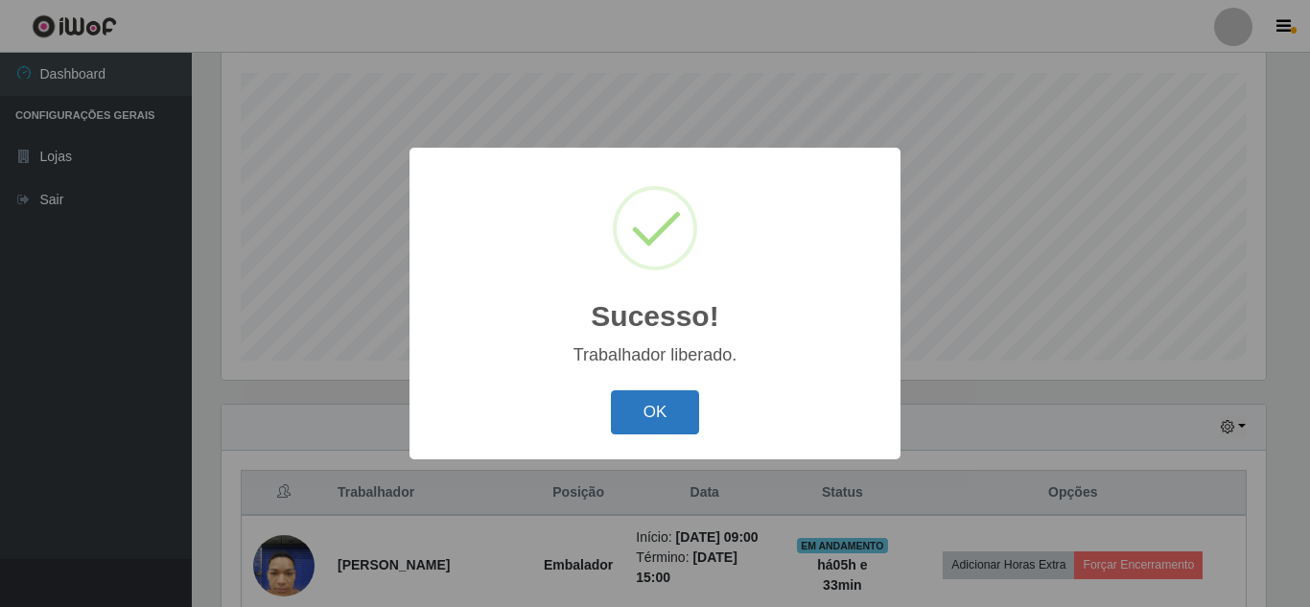
click at [632, 411] on button "OK" at bounding box center [655, 412] width 89 height 45
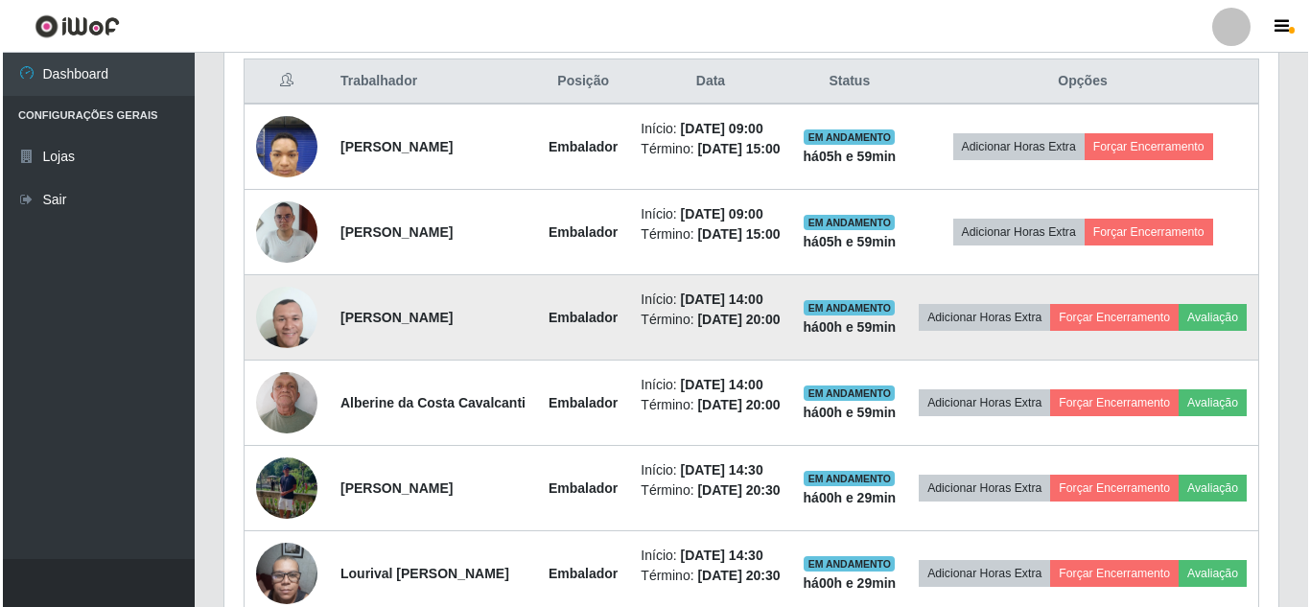
scroll to position [613, 0]
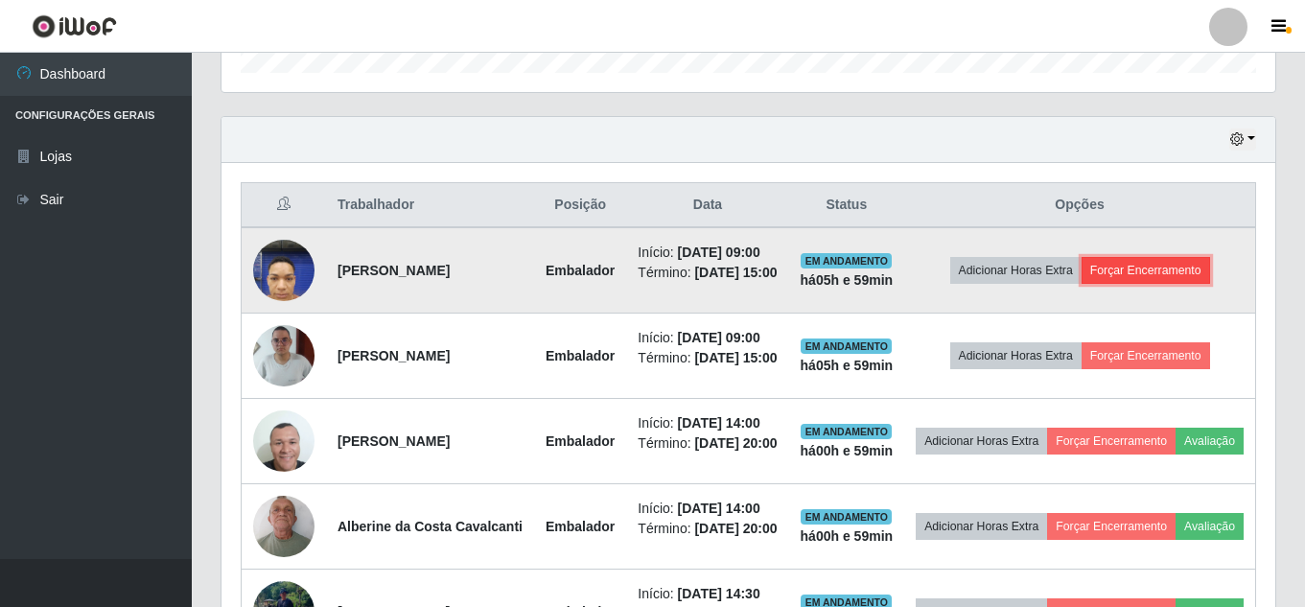
click at [1165, 282] on button "Forçar Encerramento" at bounding box center [1145, 270] width 128 height 27
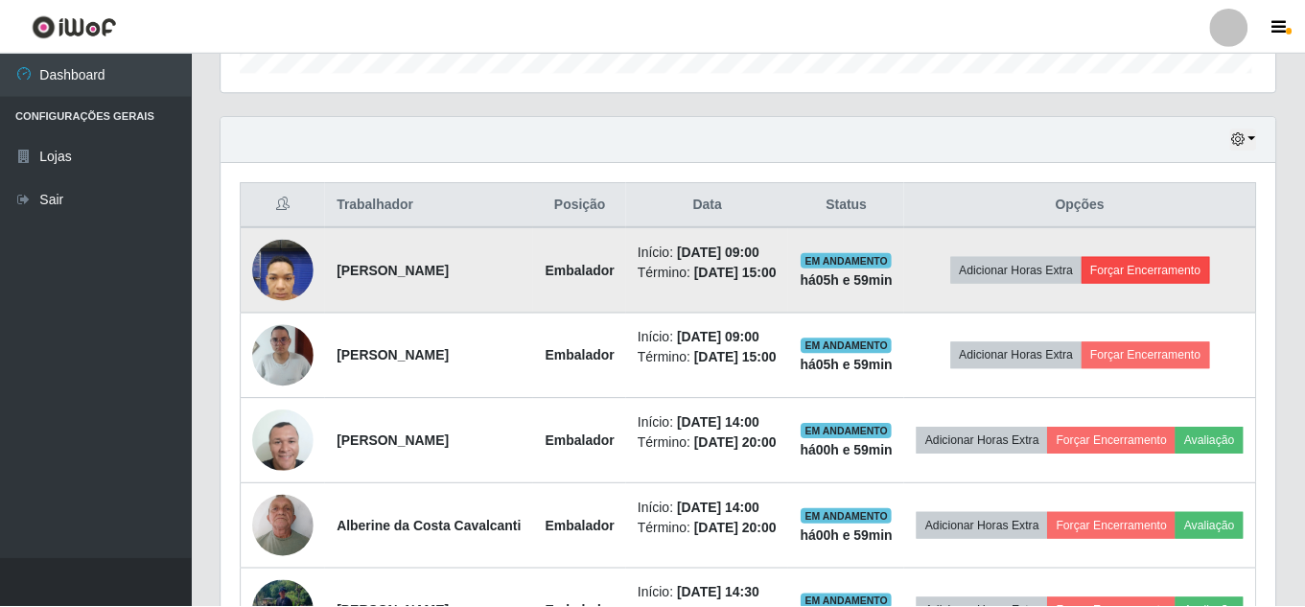
scroll to position [398, 1044]
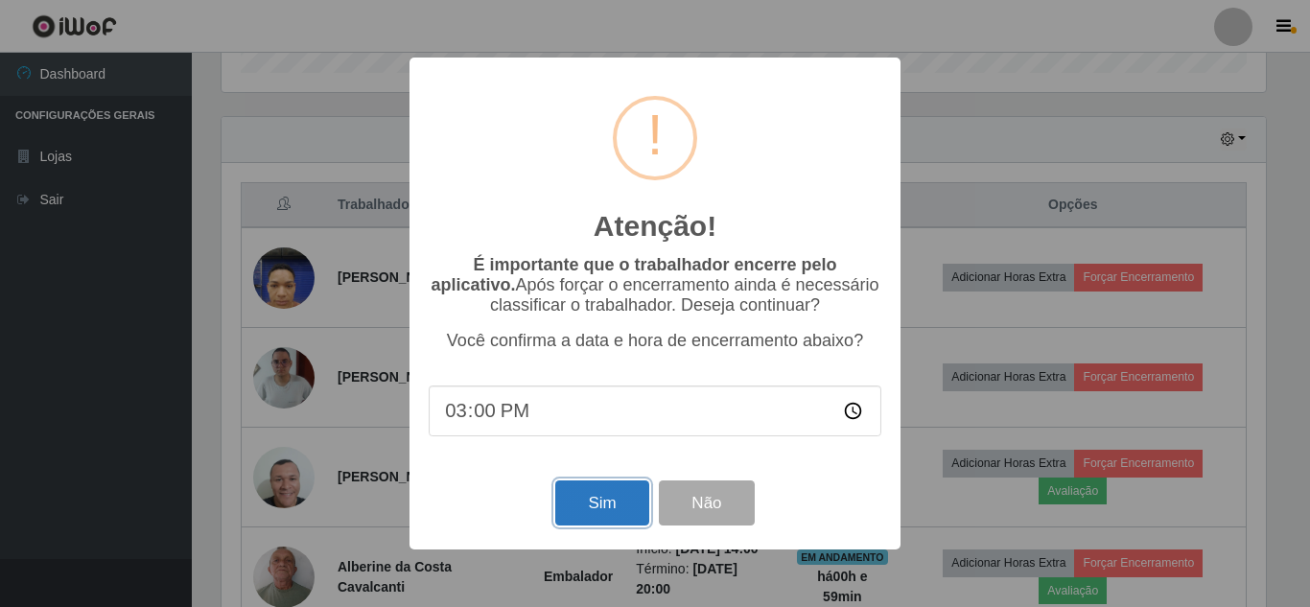
click at [613, 496] on button "Sim" at bounding box center [601, 502] width 93 height 45
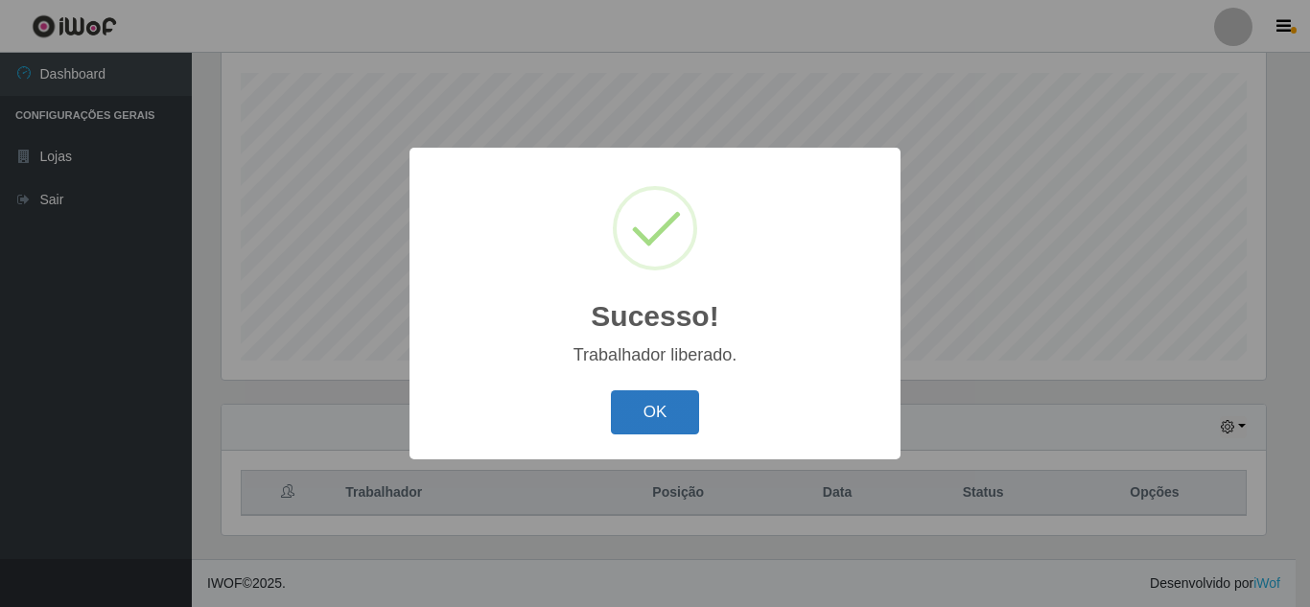
click at [645, 423] on button "OK" at bounding box center [655, 412] width 89 height 45
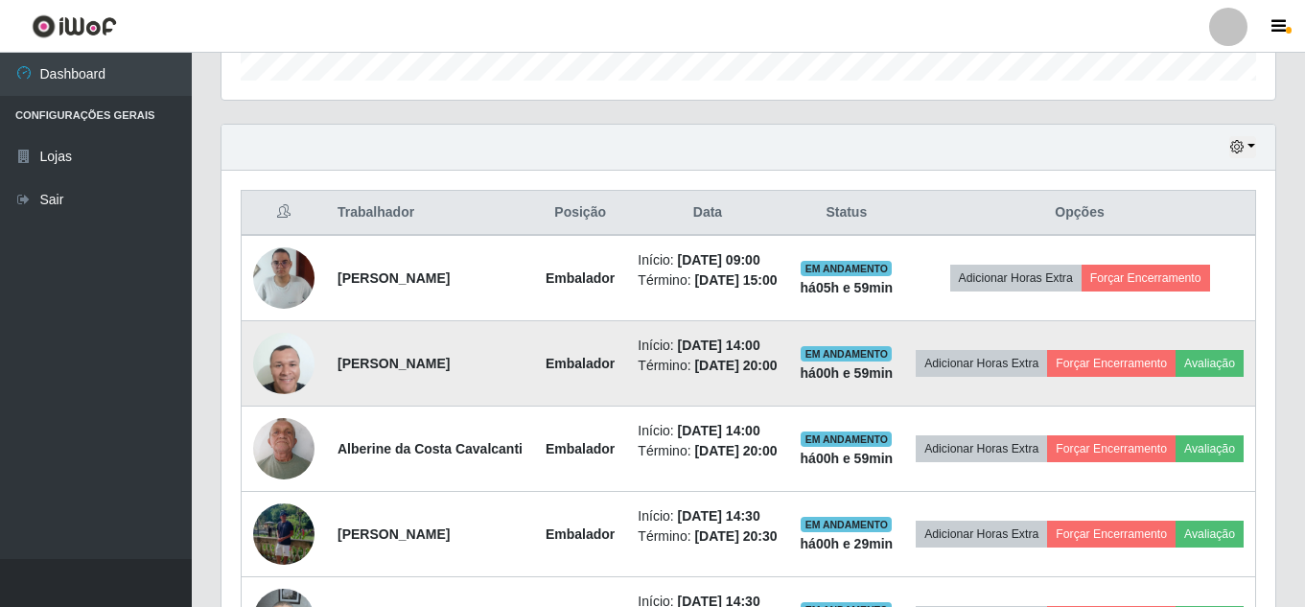
scroll to position [613, 0]
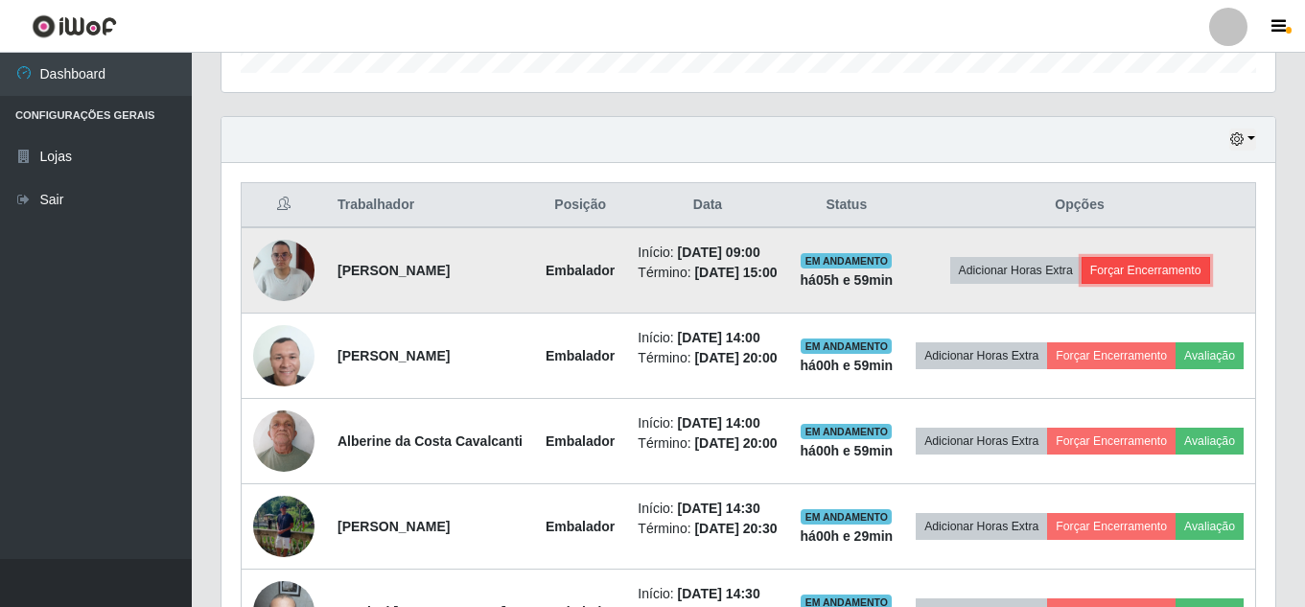
click at [1149, 281] on button "Forçar Encerramento" at bounding box center [1145, 270] width 128 height 27
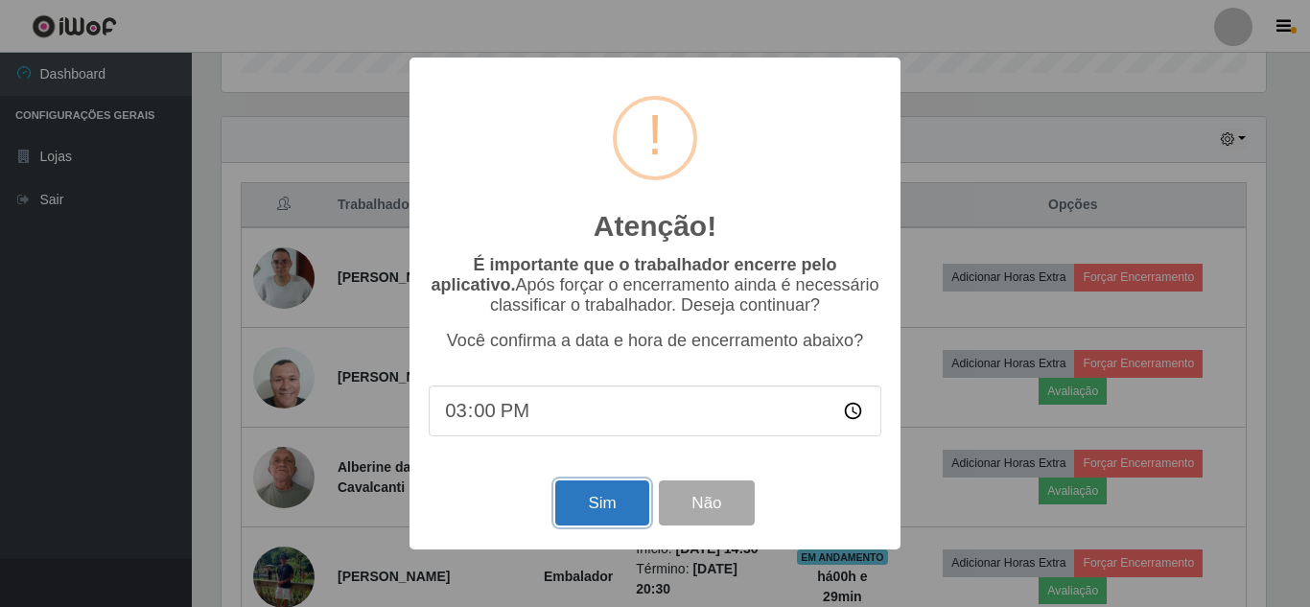
click at [611, 498] on button "Sim" at bounding box center [601, 502] width 93 height 45
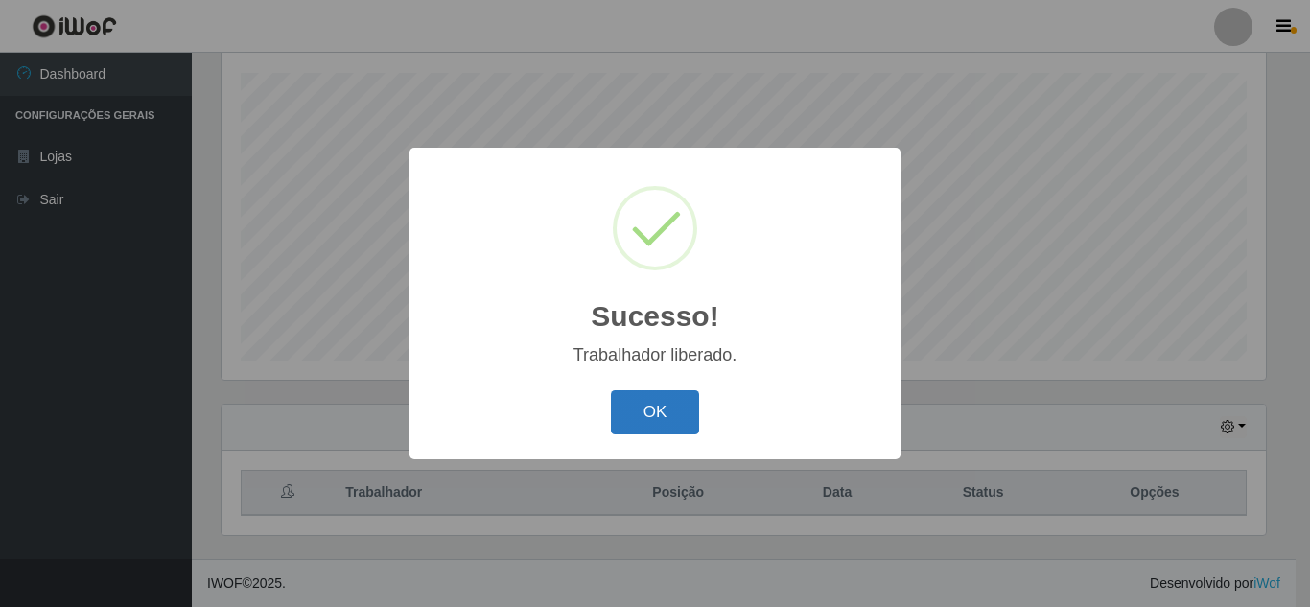
click at [666, 417] on button "OK" at bounding box center [655, 412] width 89 height 45
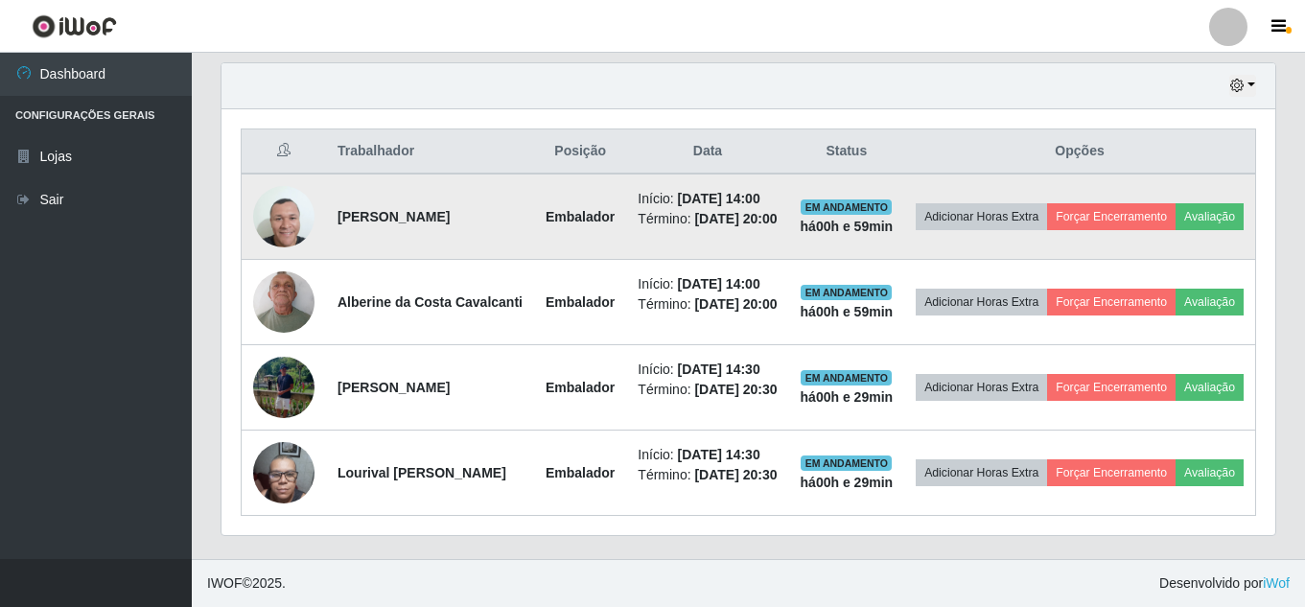
scroll to position [804, 0]
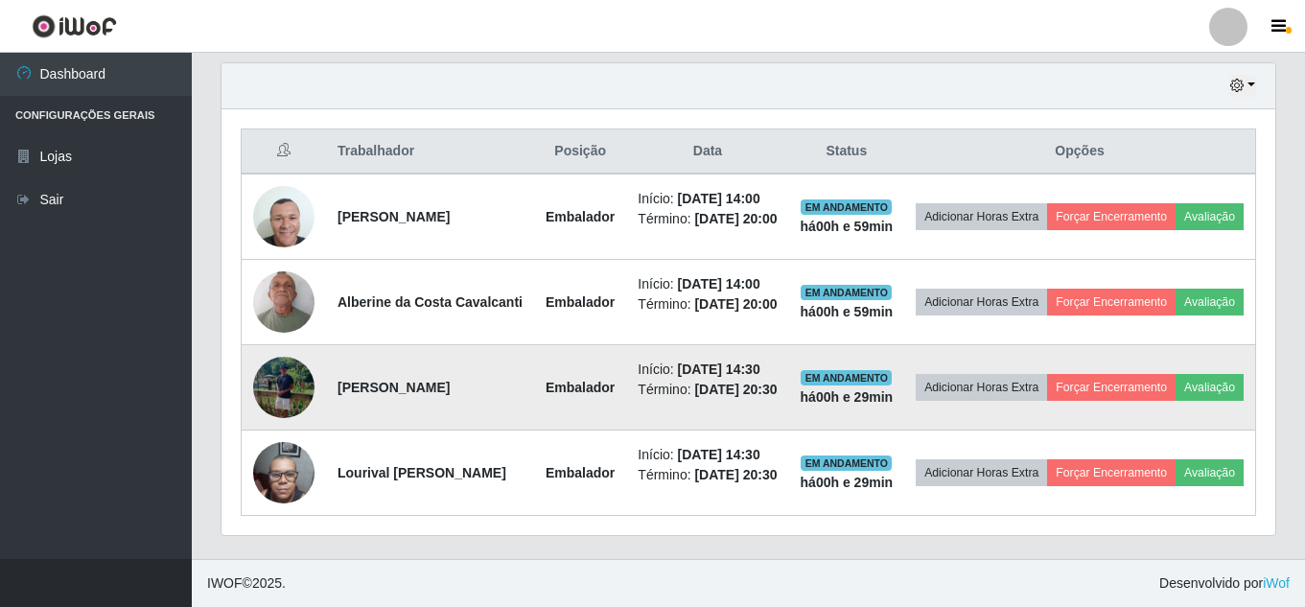
click at [274, 357] on img at bounding box center [283, 387] width 61 height 61
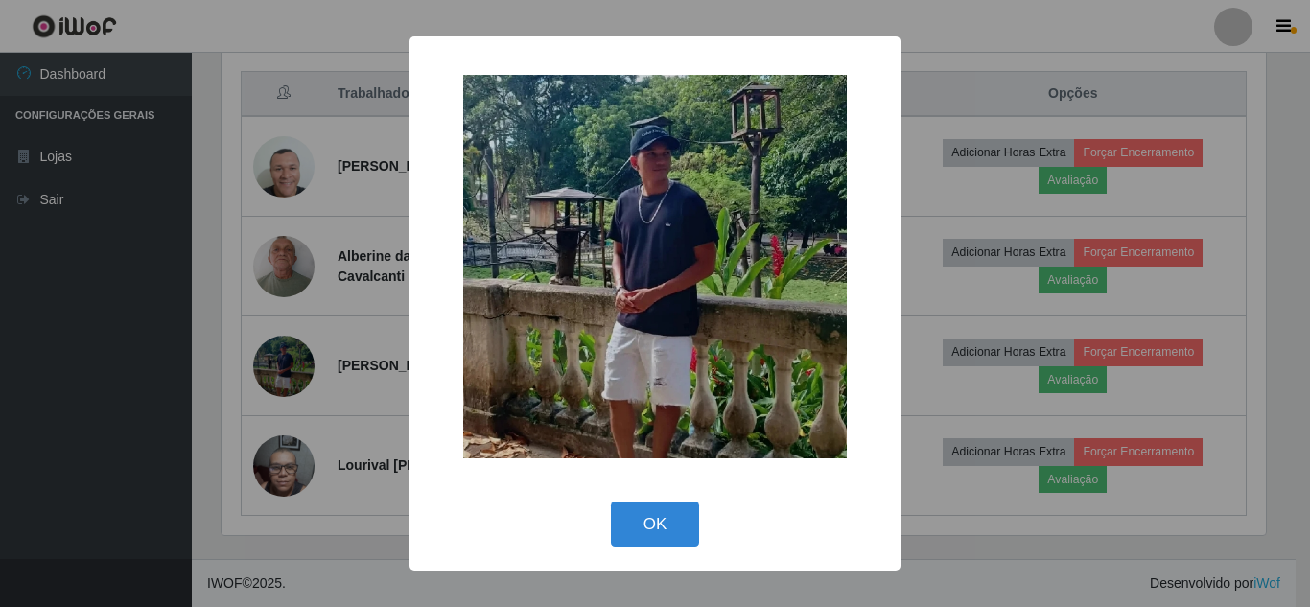
click at [275, 318] on div "× OK Cancel" at bounding box center [655, 303] width 1310 height 607
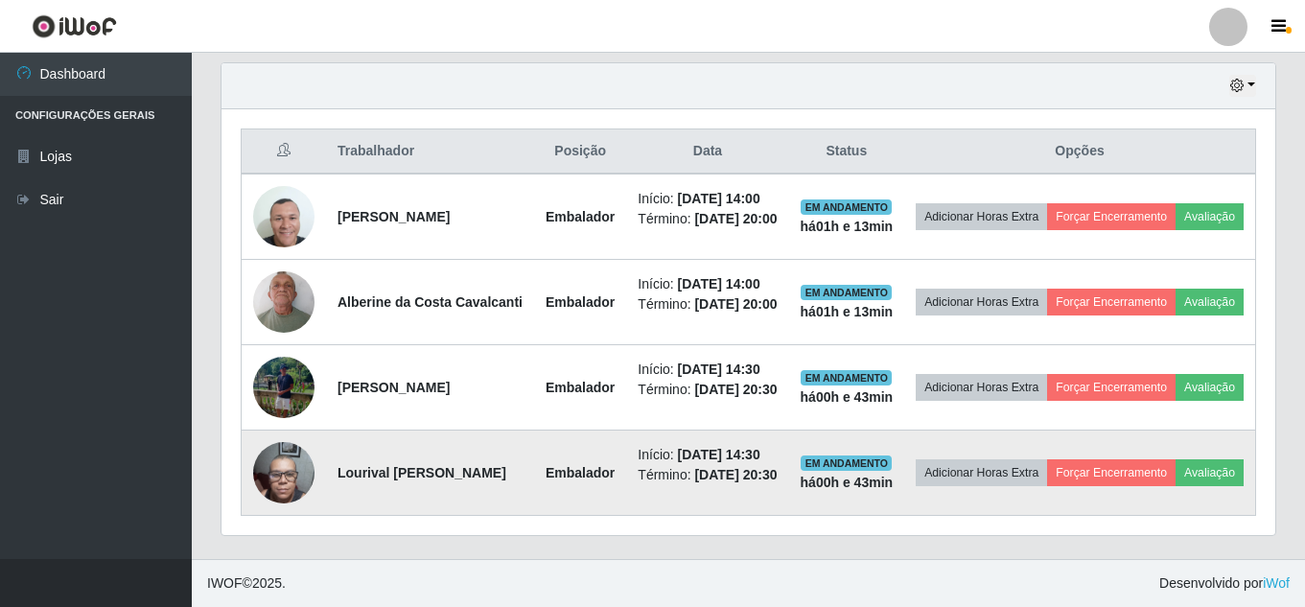
scroll to position [804, 0]
click at [1175, 464] on button "Avaliação" at bounding box center [1209, 472] width 68 height 27
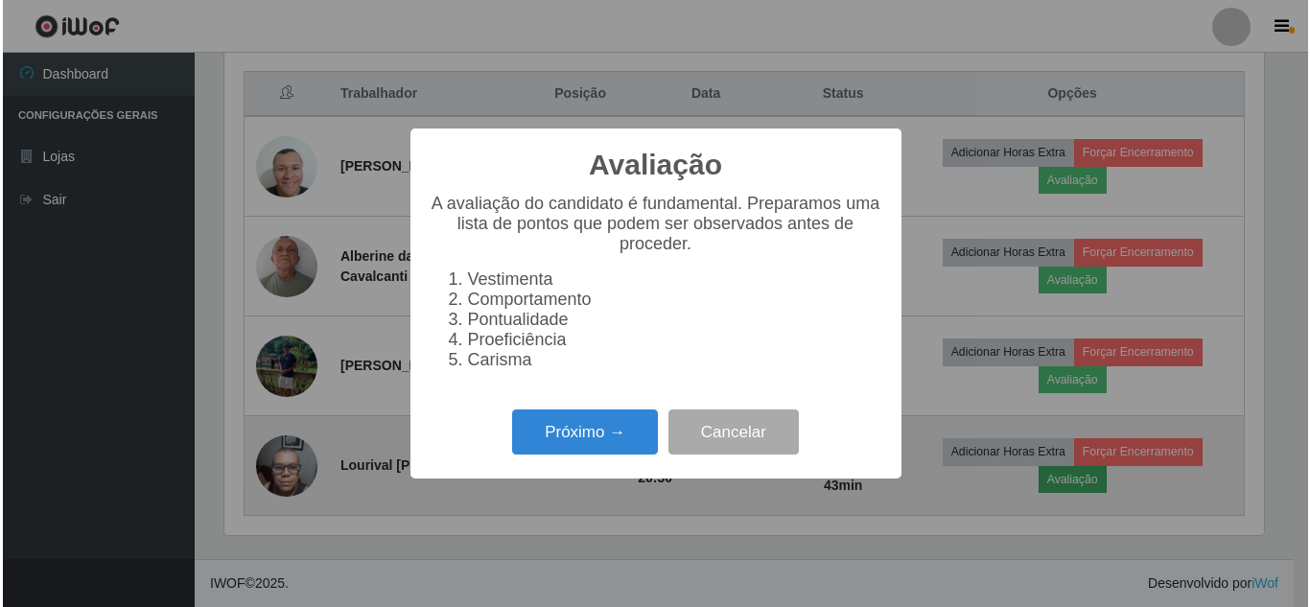
scroll to position [398, 1044]
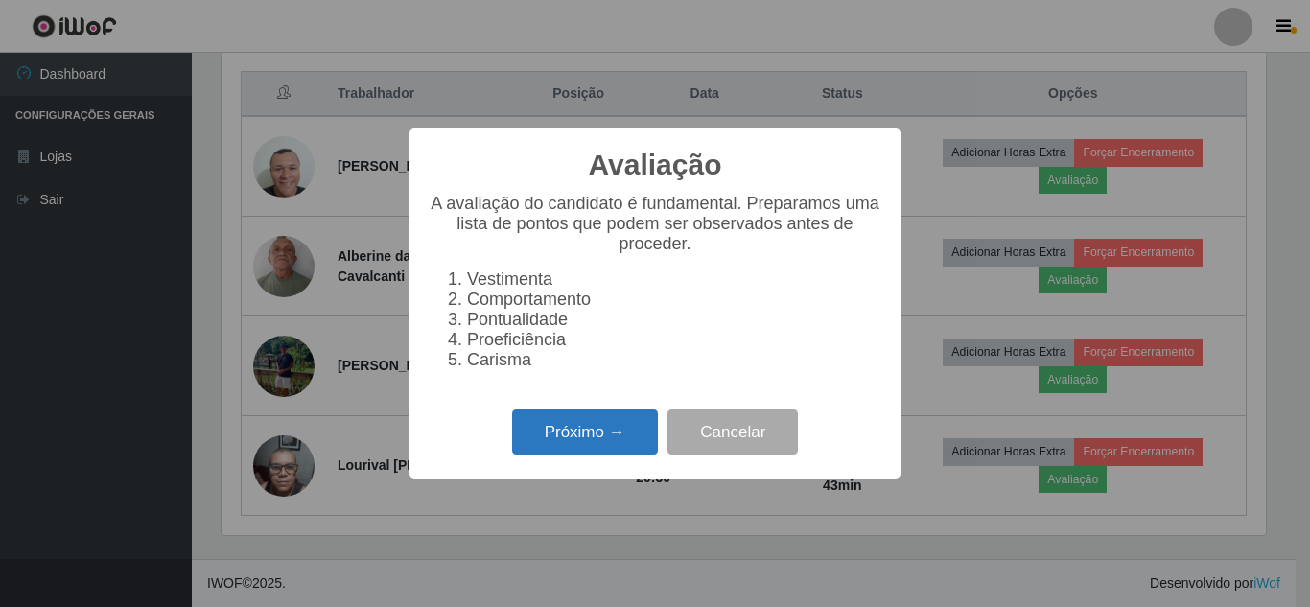
click at [589, 440] on button "Próximo →" at bounding box center [585, 431] width 146 height 45
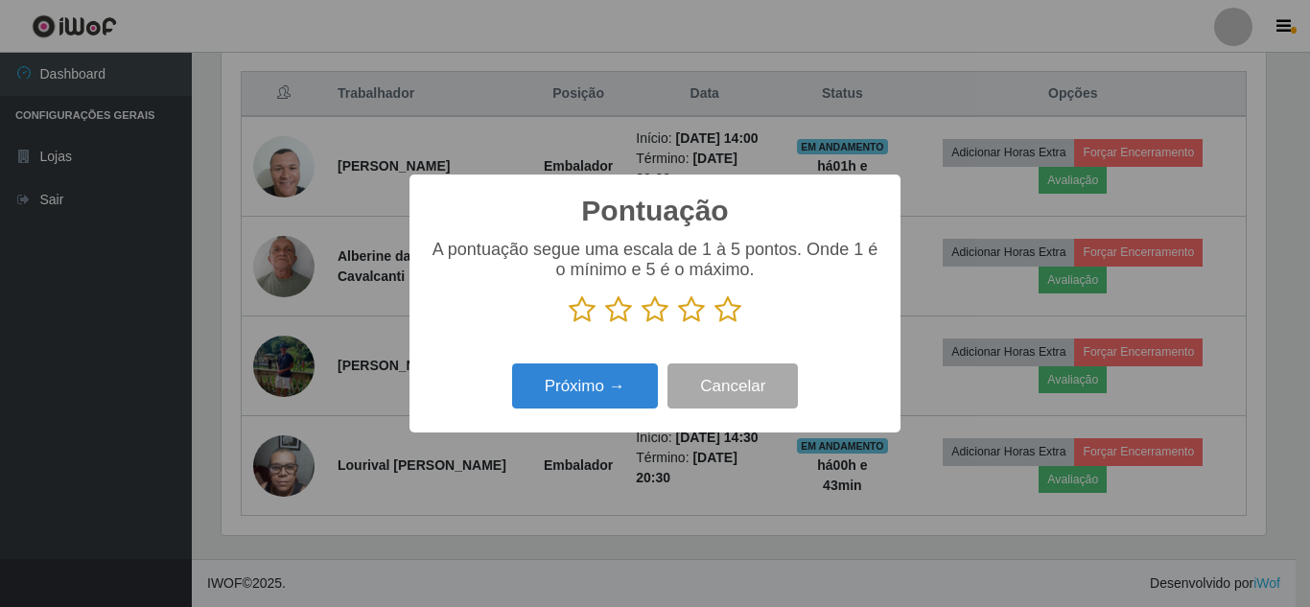
scroll to position [958332, 957685]
click at [732, 302] on icon at bounding box center [727, 309] width 27 height 29
click at [714, 324] on input "radio" at bounding box center [714, 324] width 0 height 0
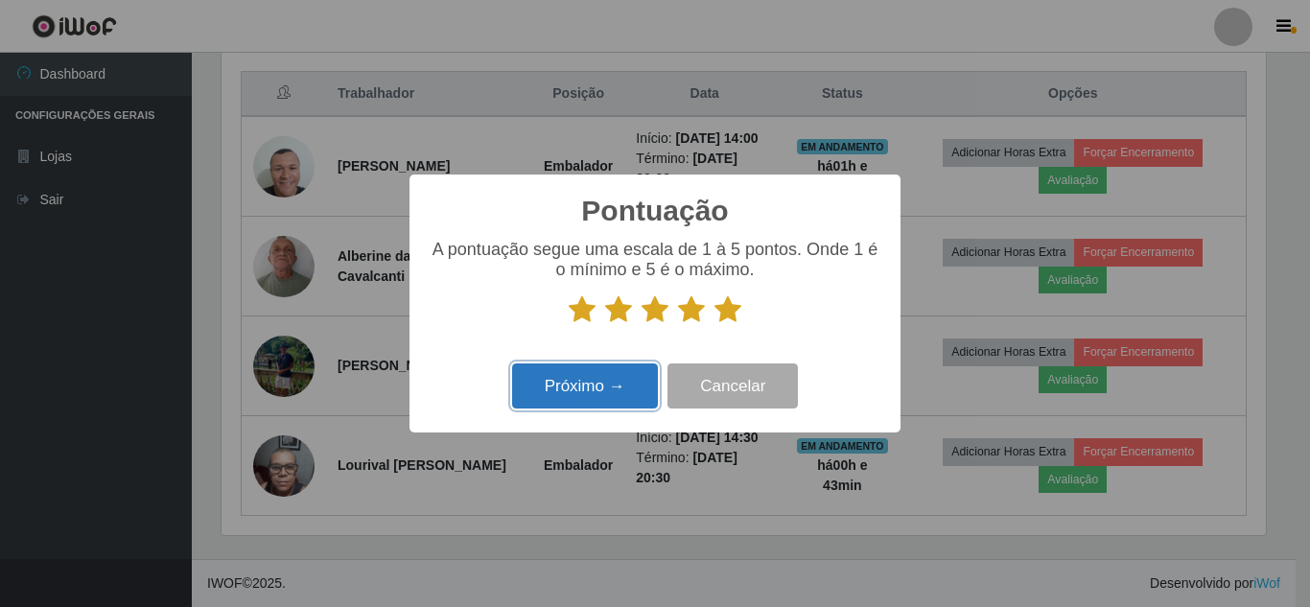
click at [625, 374] on button "Próximo →" at bounding box center [585, 385] width 146 height 45
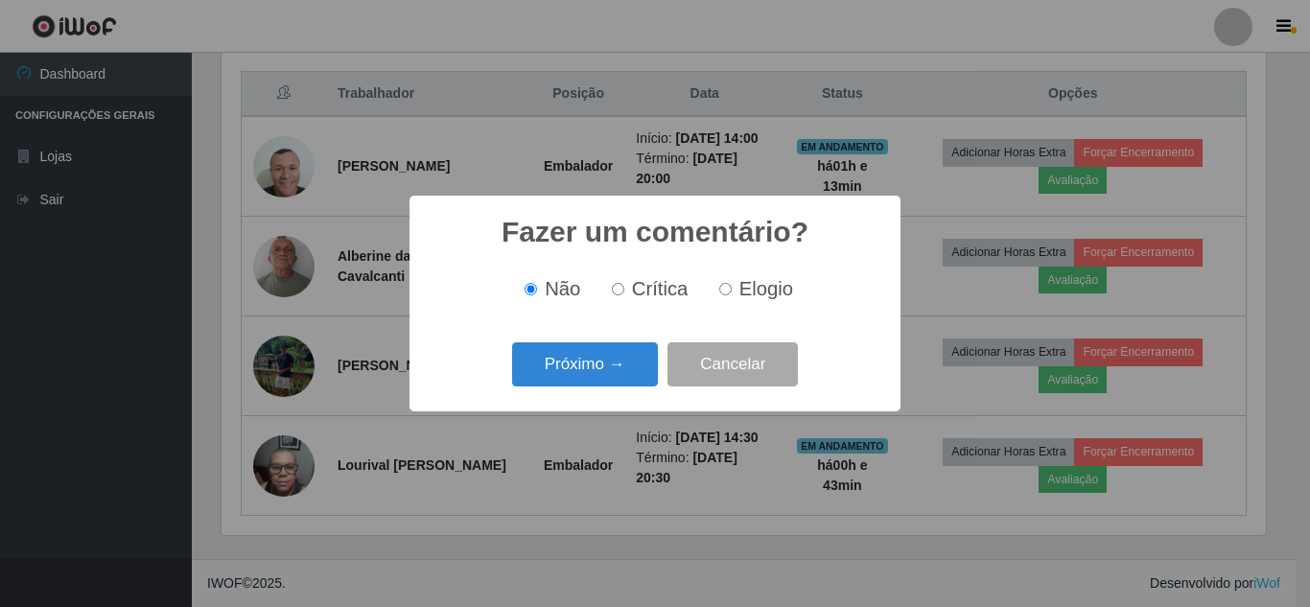
click at [625, 374] on button "Próximo →" at bounding box center [585, 364] width 146 height 45
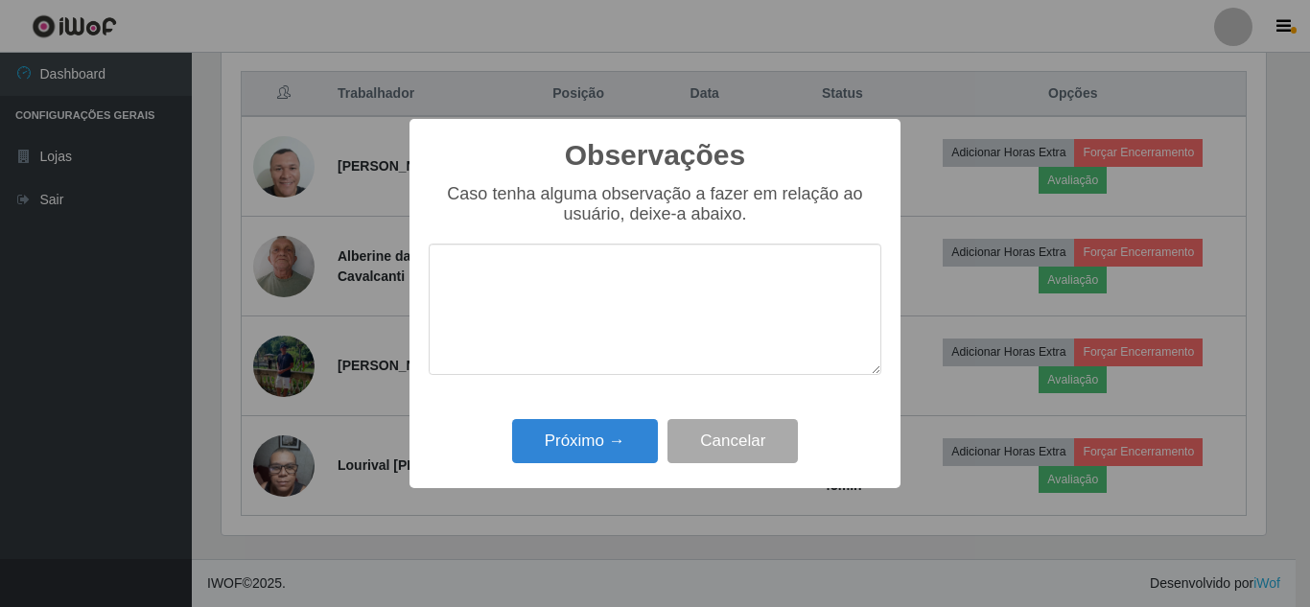
click at [615, 404] on div "Observações × Caso tenha alguma observação a fazer em relação ao usuário, deixe…" at bounding box center [654, 303] width 491 height 369
click at [604, 443] on button "Próximo →" at bounding box center [585, 441] width 146 height 45
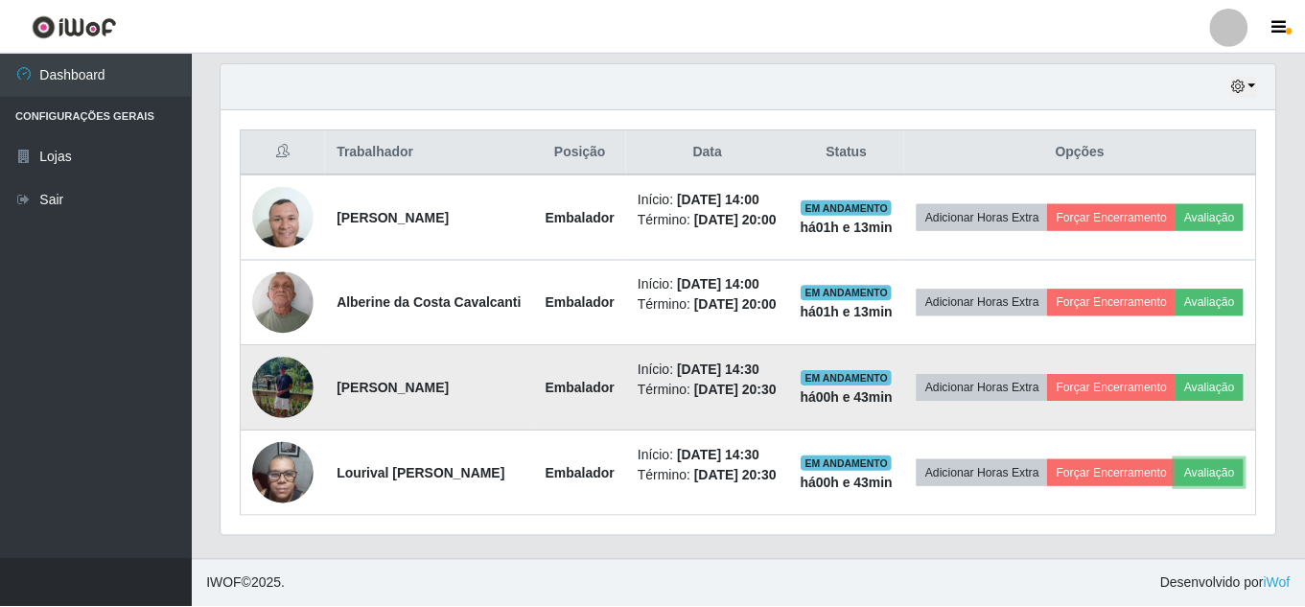
scroll to position [398, 1054]
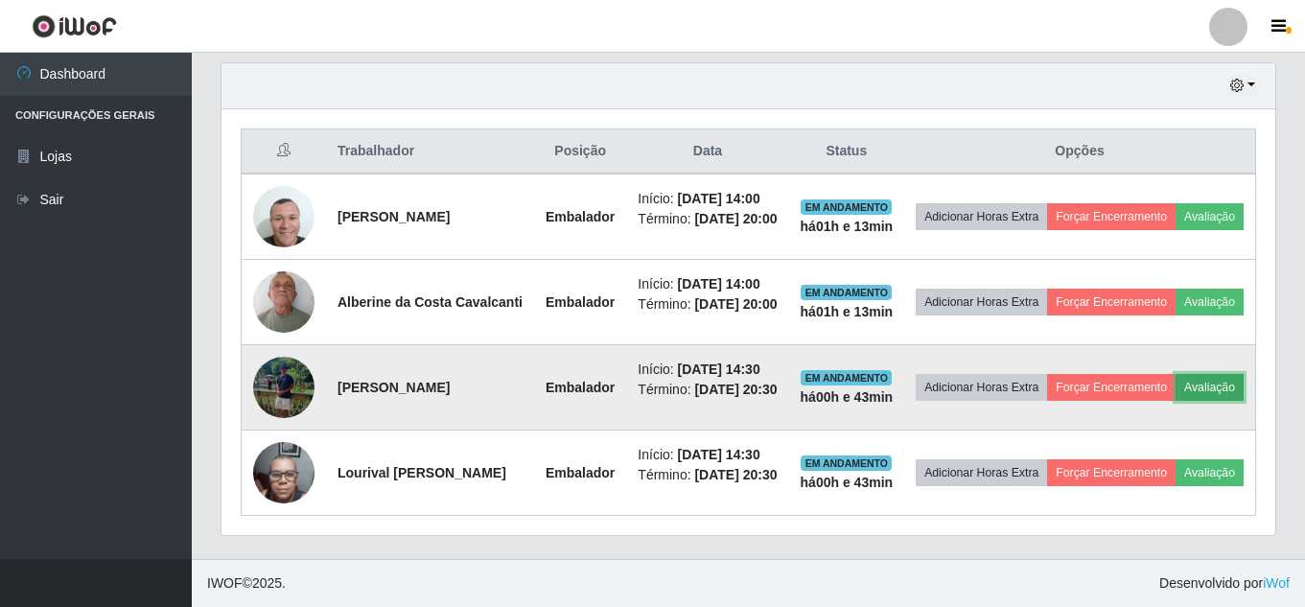
click at [1175, 374] on button "Avaliação" at bounding box center [1209, 387] width 68 height 27
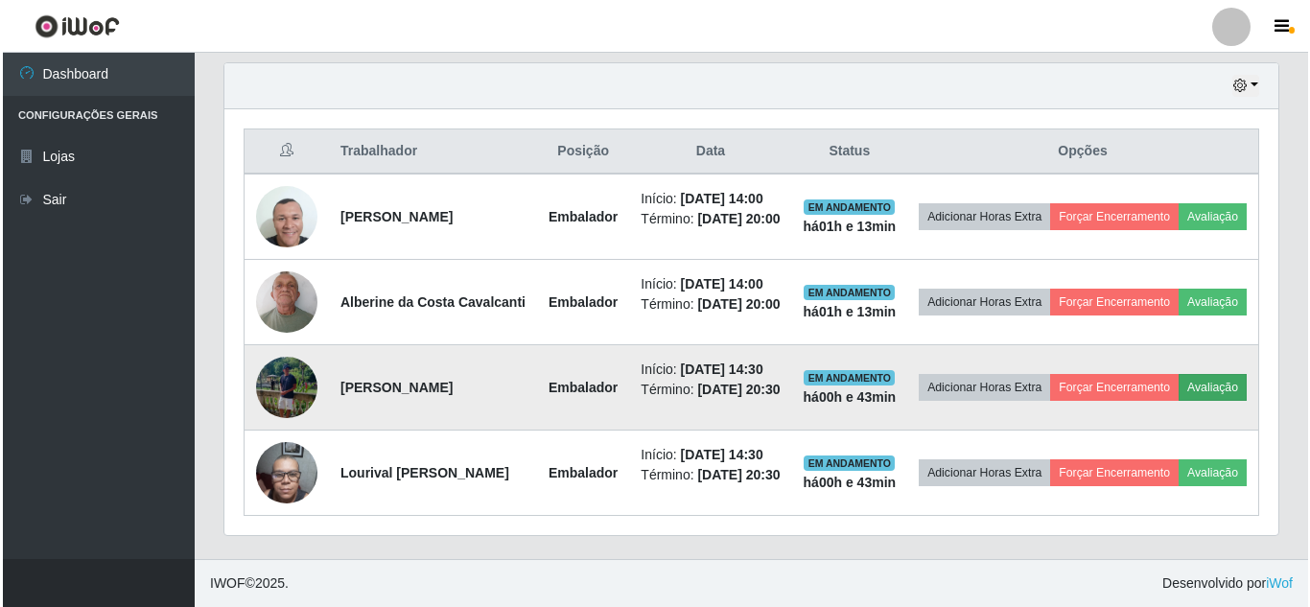
scroll to position [398, 1044]
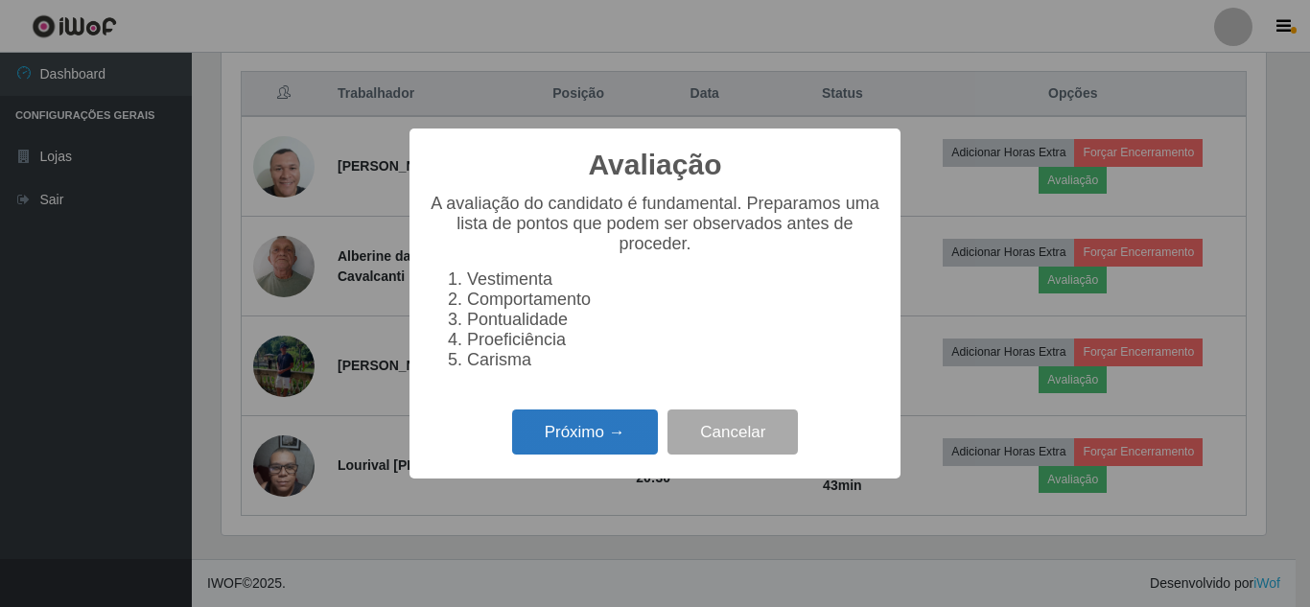
click at [574, 441] on button "Próximo →" at bounding box center [585, 431] width 146 height 45
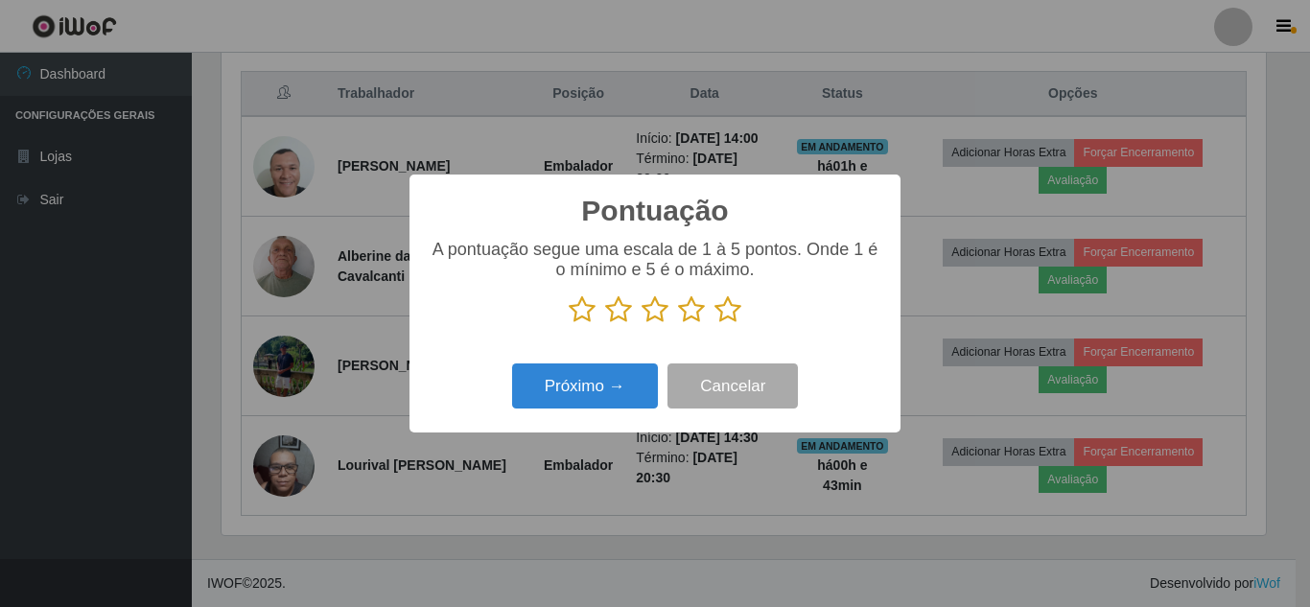
scroll to position [958332, 957685]
click at [711, 322] on p at bounding box center [655, 309] width 453 height 29
drag, startPoint x: 742, startPoint y: 306, endPoint x: 732, endPoint y: 310, distance: 10.3
click at [734, 308] on p at bounding box center [655, 309] width 453 height 29
click at [728, 314] on icon at bounding box center [727, 309] width 27 height 29
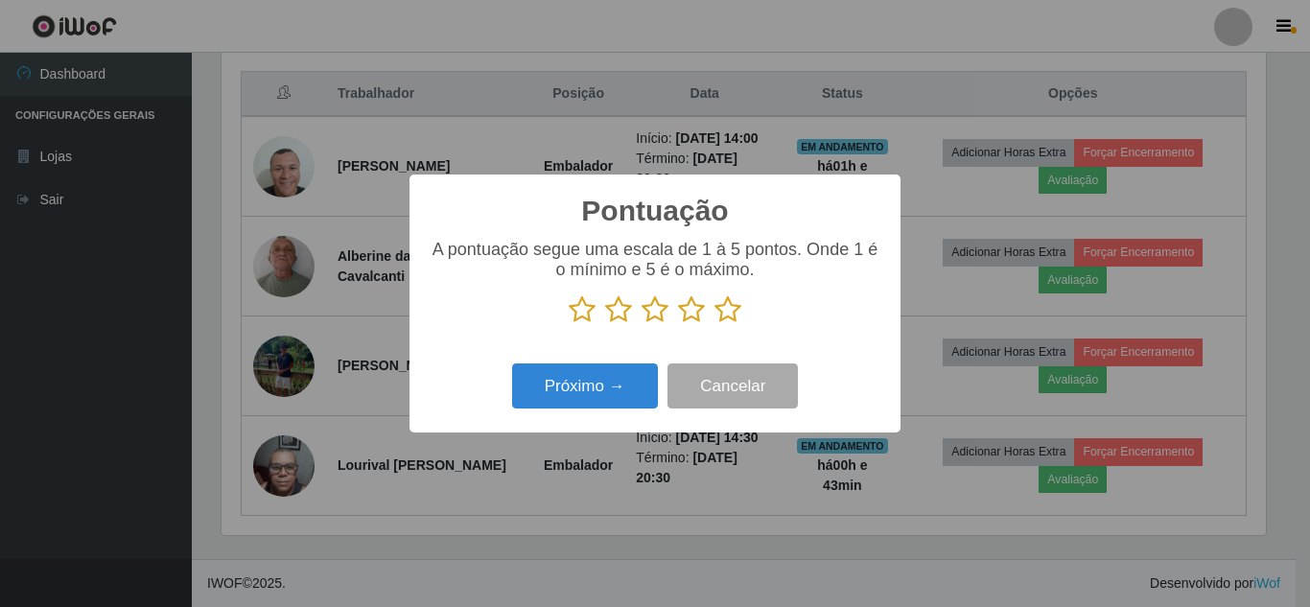
click at [714, 324] on input "radio" at bounding box center [714, 324] width 0 height 0
click at [623, 360] on div "Próximo → Cancelar" at bounding box center [655, 386] width 453 height 55
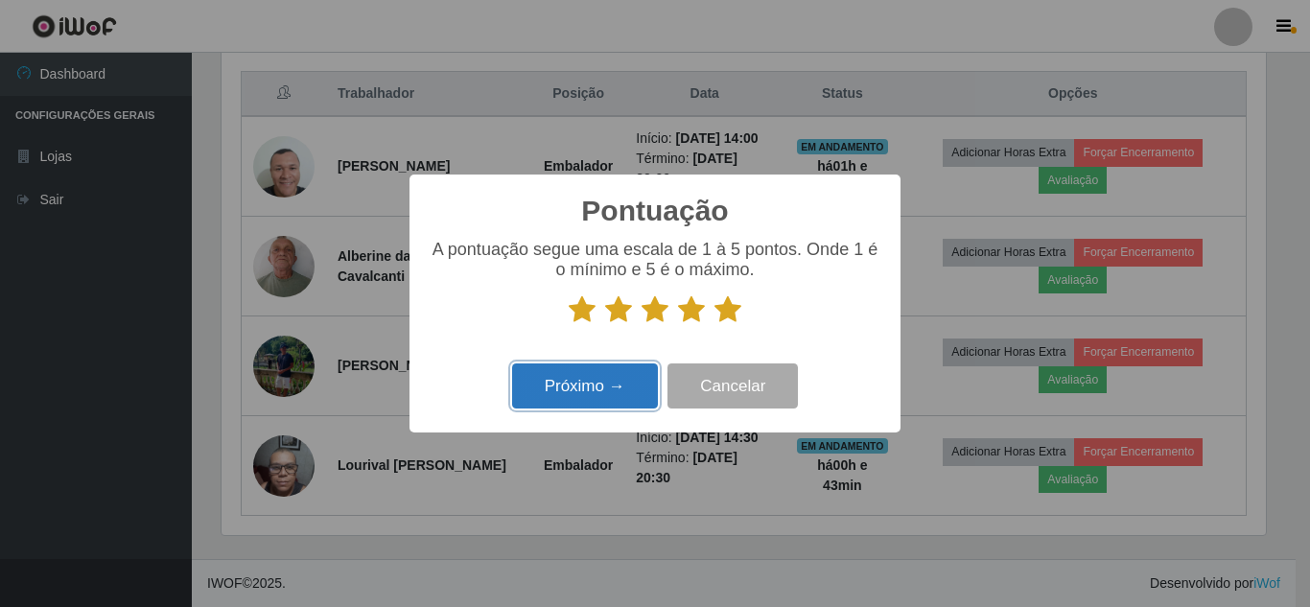
click at [613, 374] on button "Próximo →" at bounding box center [585, 385] width 146 height 45
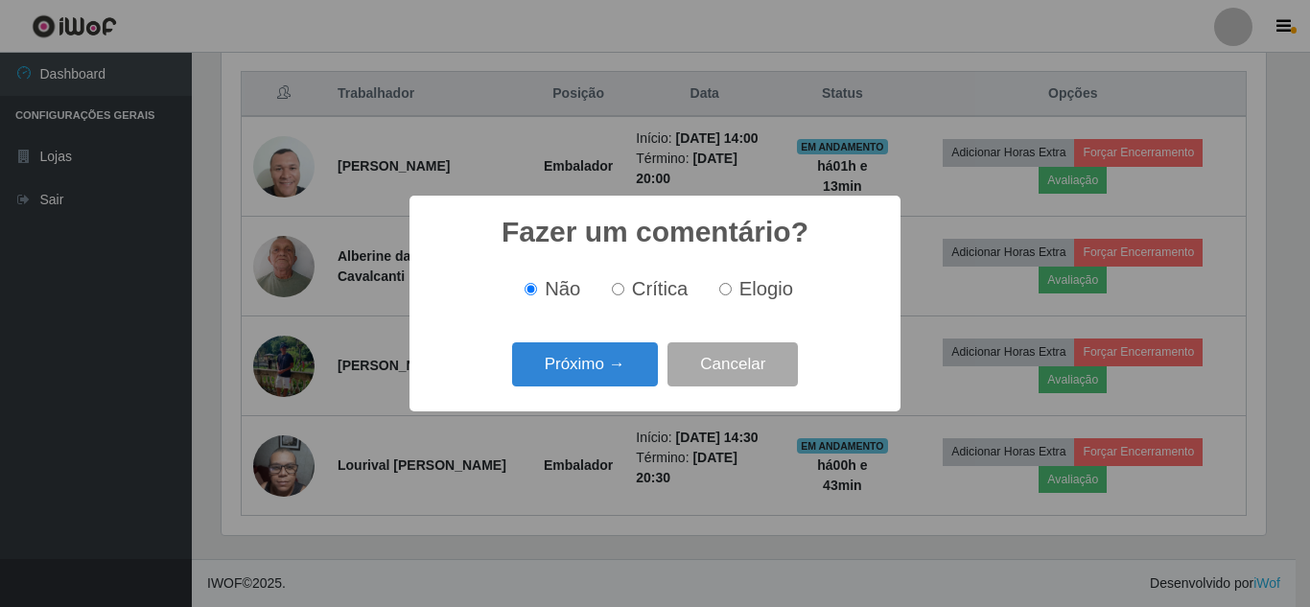
click at [613, 374] on button "Próximo →" at bounding box center [585, 364] width 146 height 45
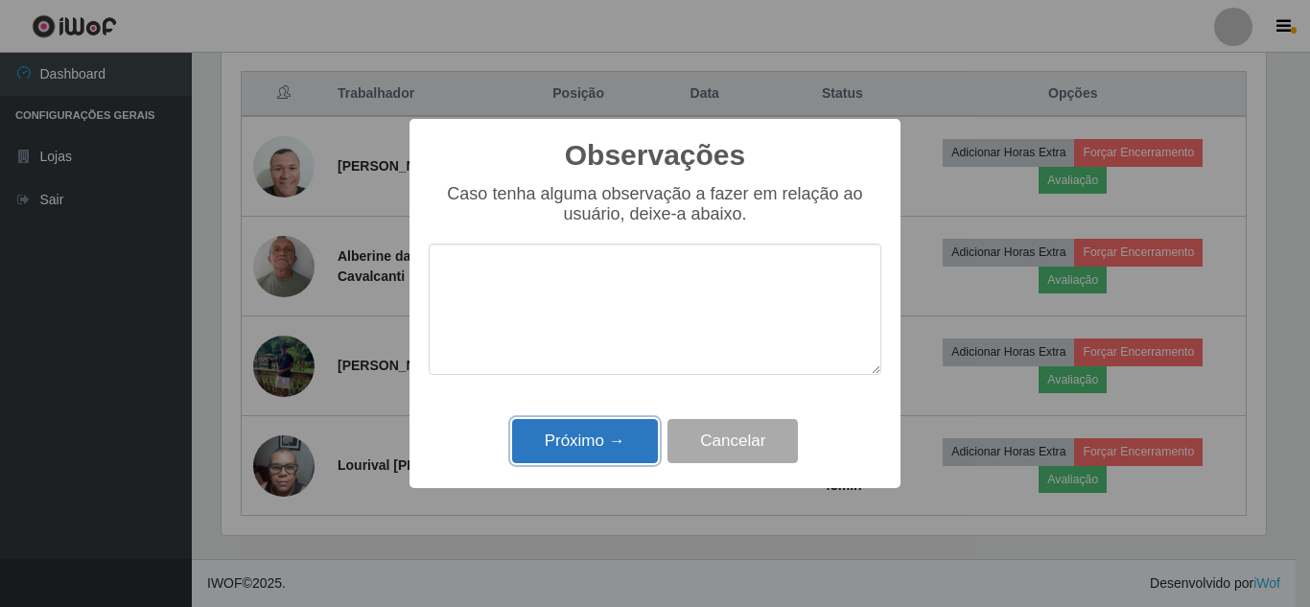
click at [583, 436] on button "Próximo →" at bounding box center [585, 441] width 146 height 45
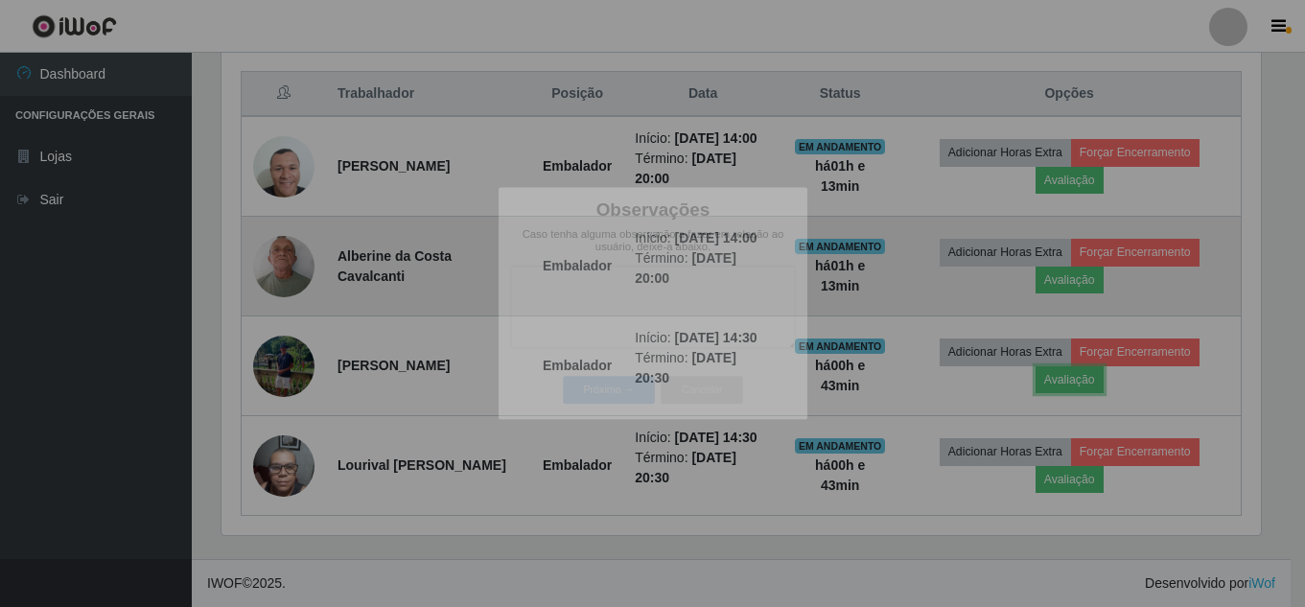
scroll to position [398, 1054]
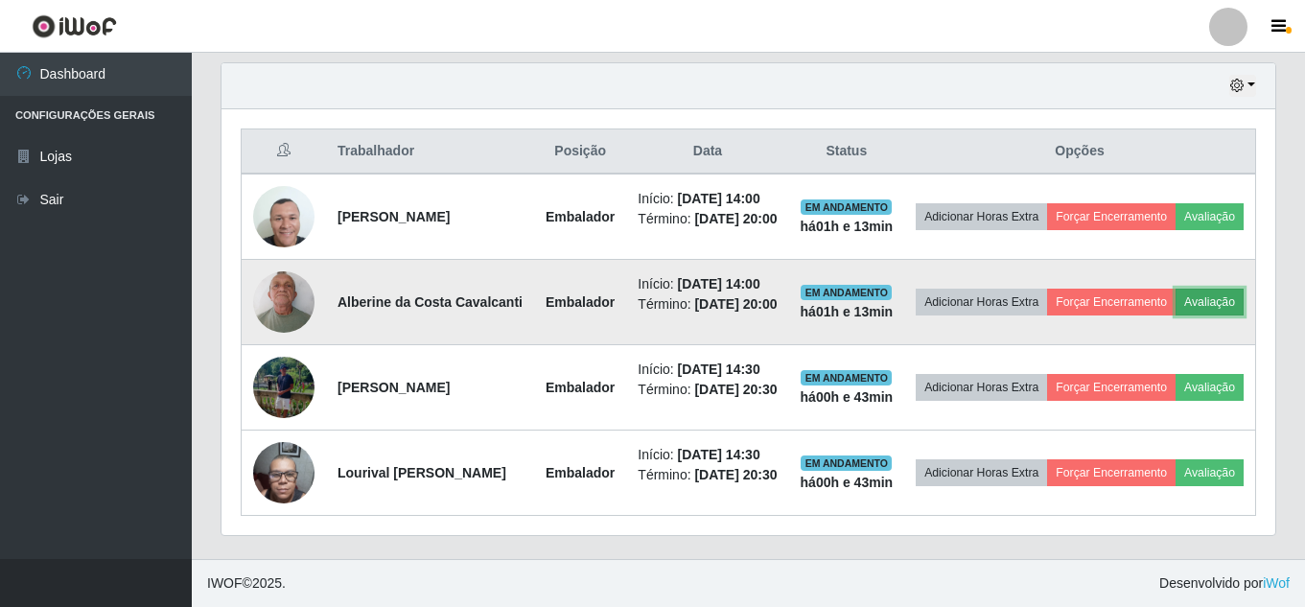
click at [1175, 289] on button "Avaliação" at bounding box center [1209, 302] width 68 height 27
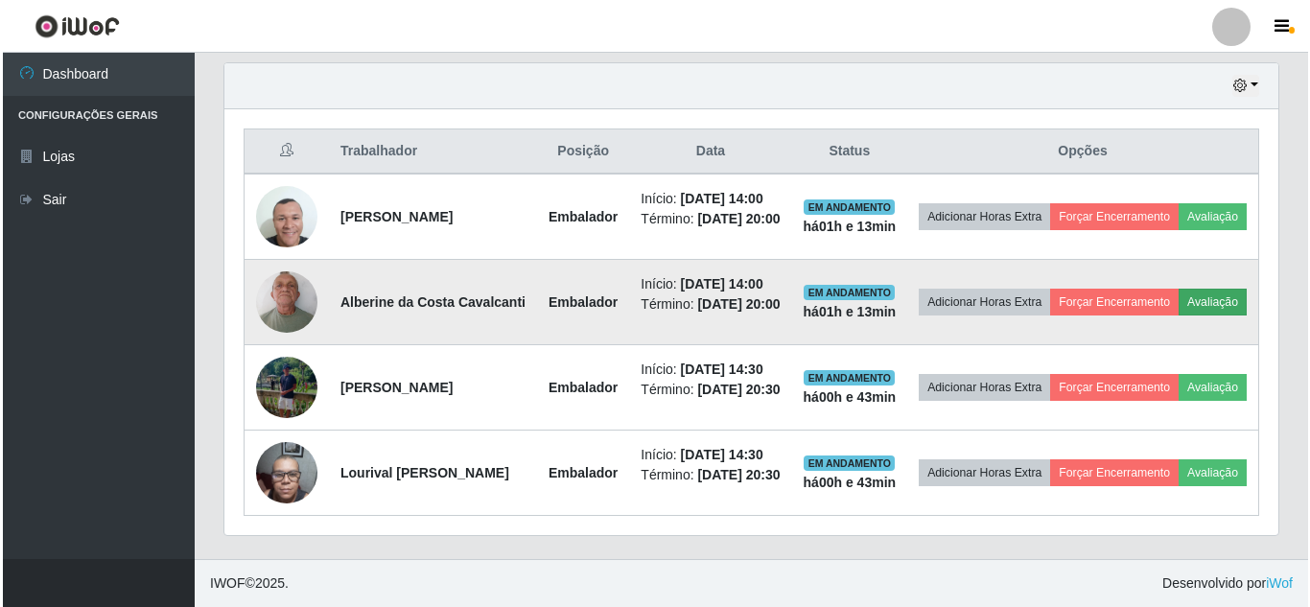
scroll to position [398, 1044]
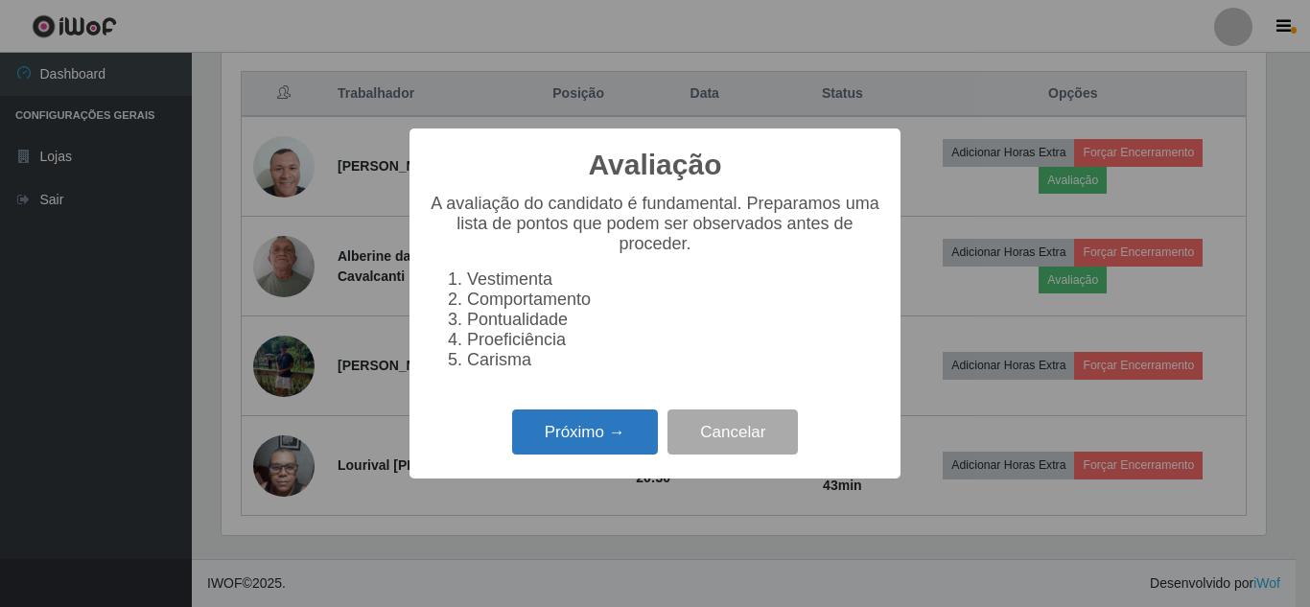
click at [578, 433] on button "Próximo →" at bounding box center [585, 431] width 146 height 45
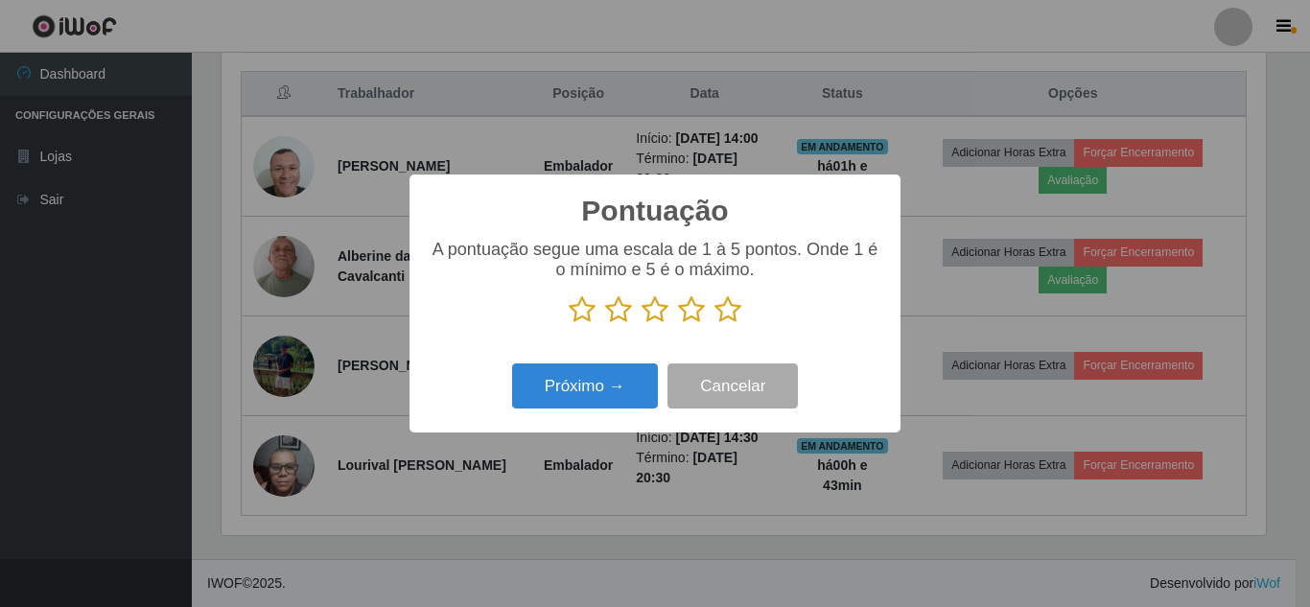
drag, startPoint x: 736, startPoint y: 304, endPoint x: 692, endPoint y: 338, distance: 56.0
click at [735, 306] on icon at bounding box center [727, 309] width 27 height 29
click at [714, 324] on input "radio" at bounding box center [714, 324] width 0 height 0
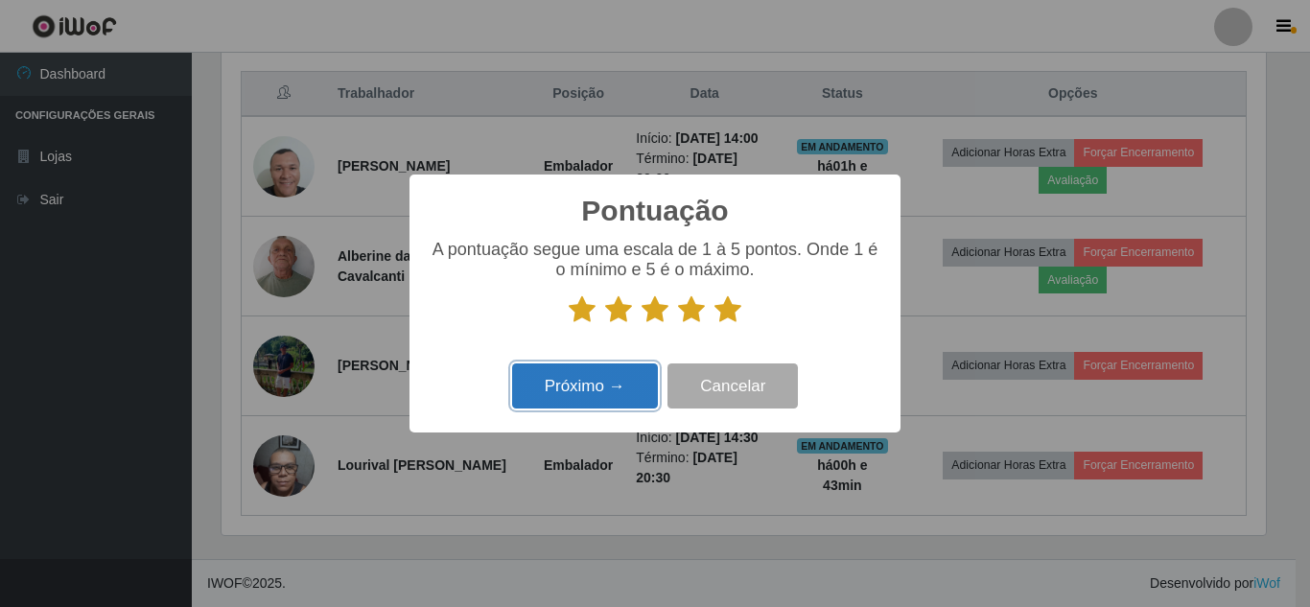
click at [611, 383] on button "Próximo →" at bounding box center [585, 385] width 146 height 45
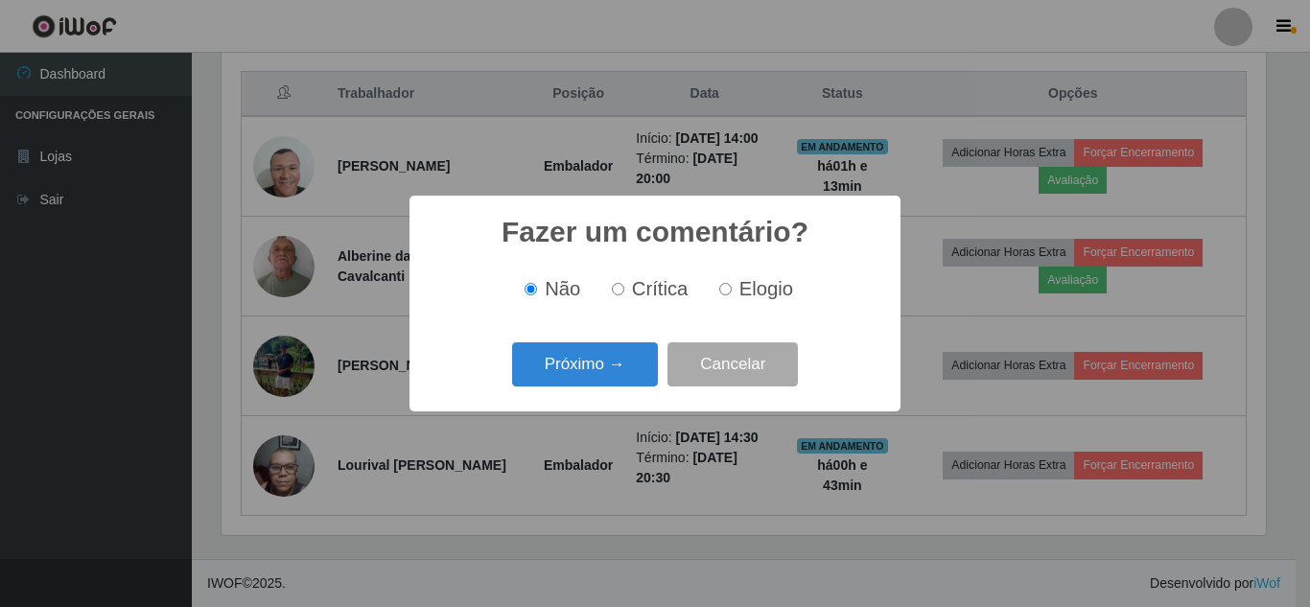
click at [609, 380] on button "Próximo →" at bounding box center [585, 364] width 146 height 45
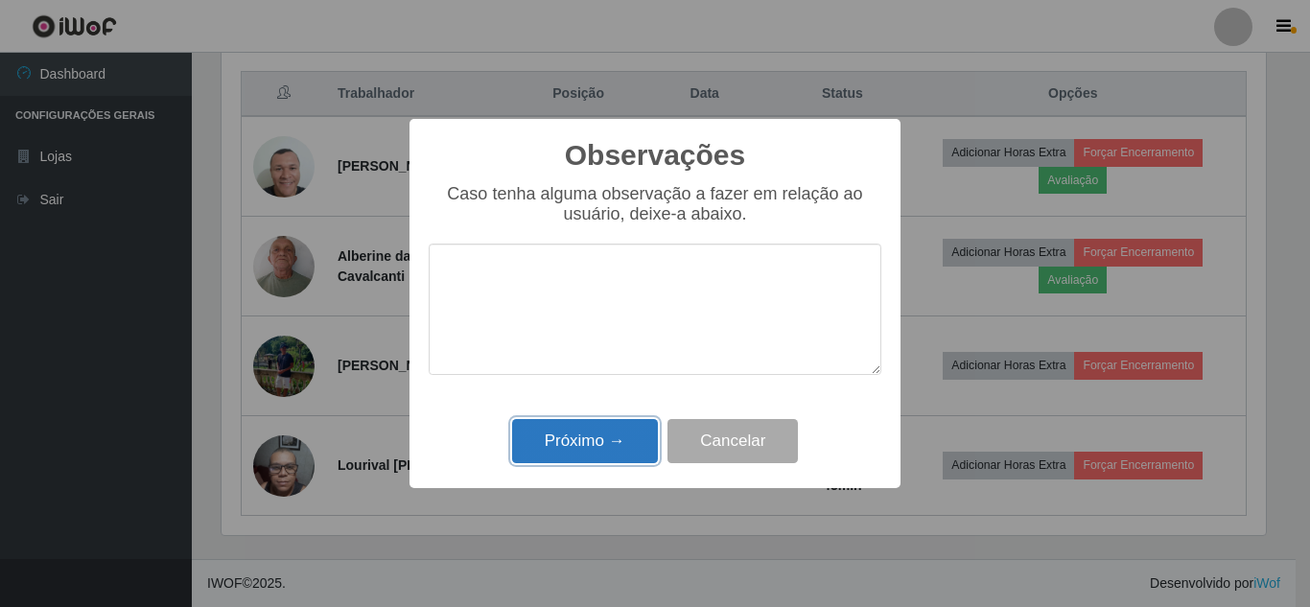
click at [591, 445] on button "Próximo →" at bounding box center [585, 441] width 146 height 45
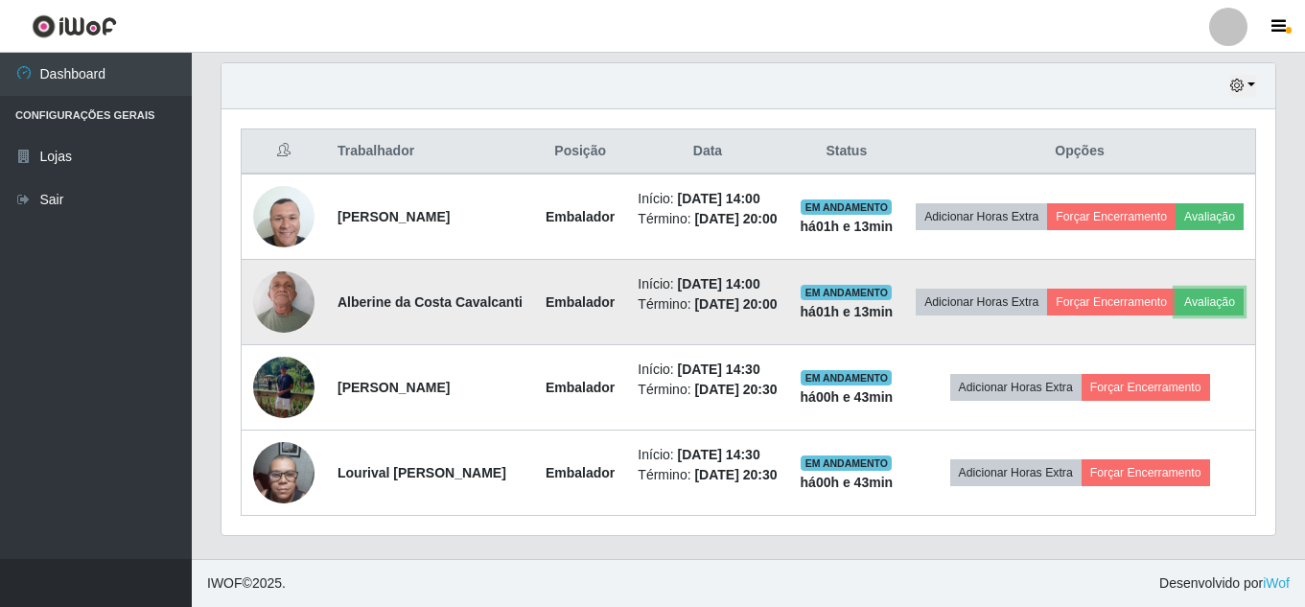
scroll to position [613, 0]
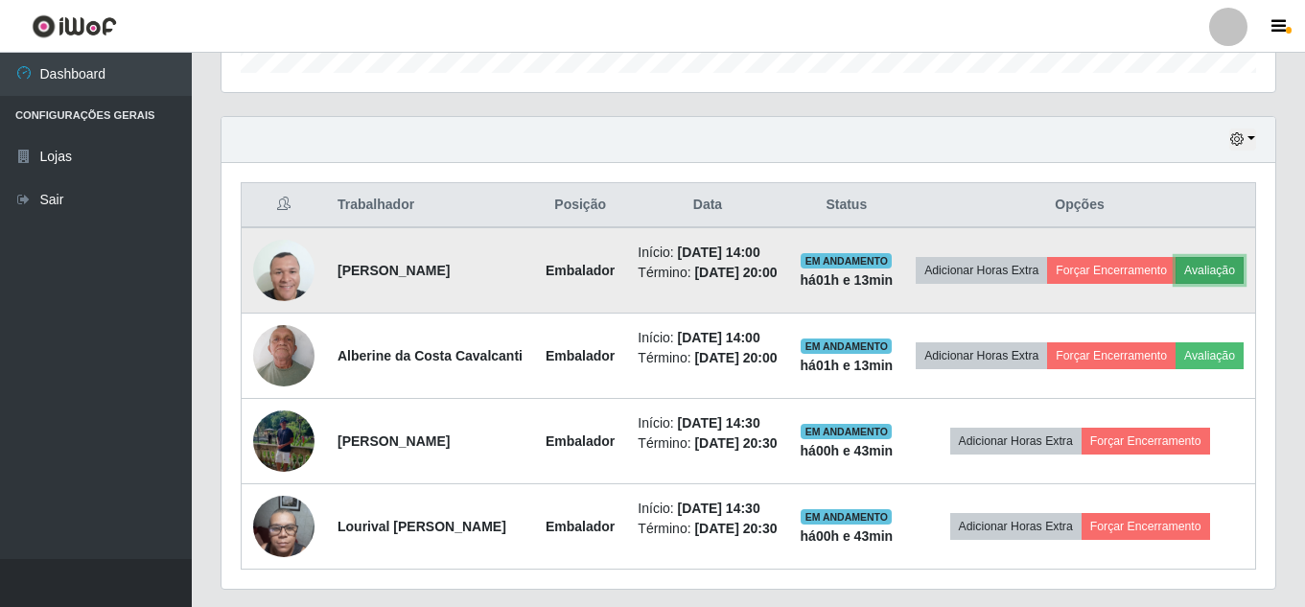
click at [1175, 284] on button "Avaliação" at bounding box center [1209, 270] width 68 height 27
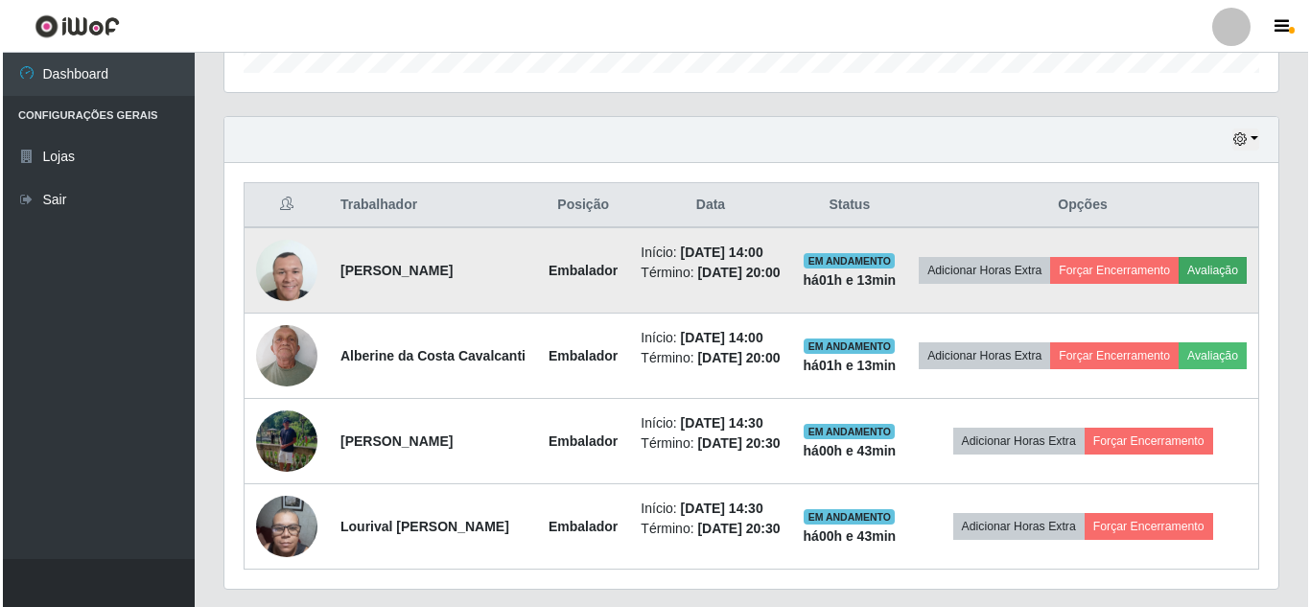
scroll to position [398, 1044]
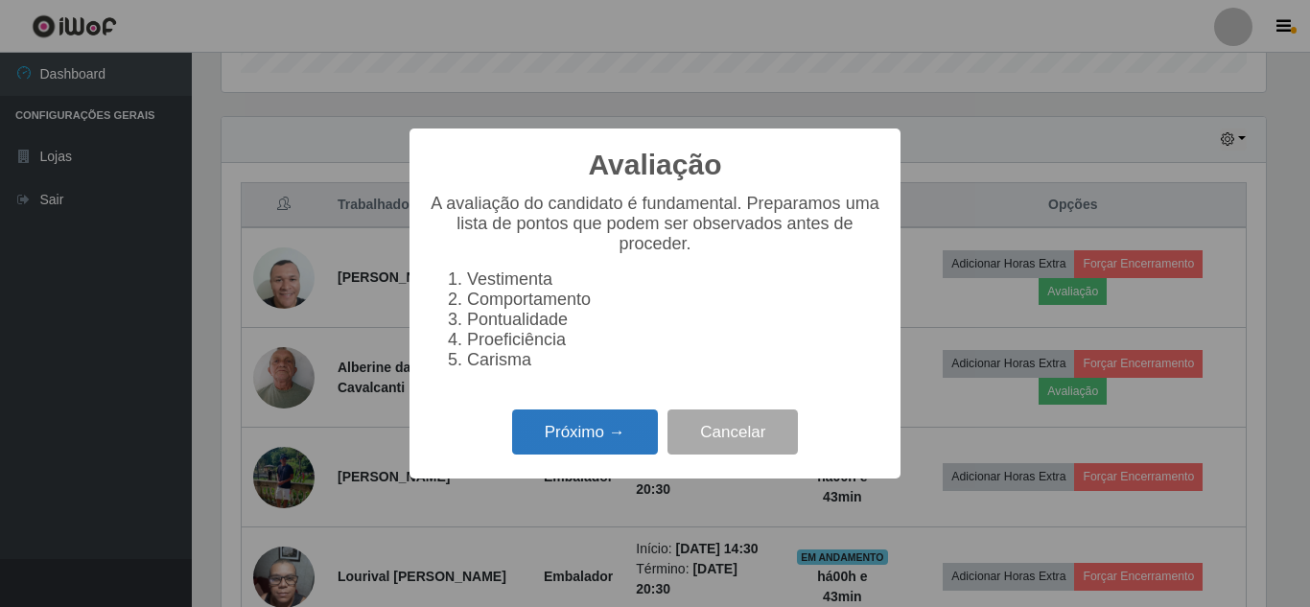
click at [553, 435] on button "Próximo →" at bounding box center [585, 431] width 146 height 45
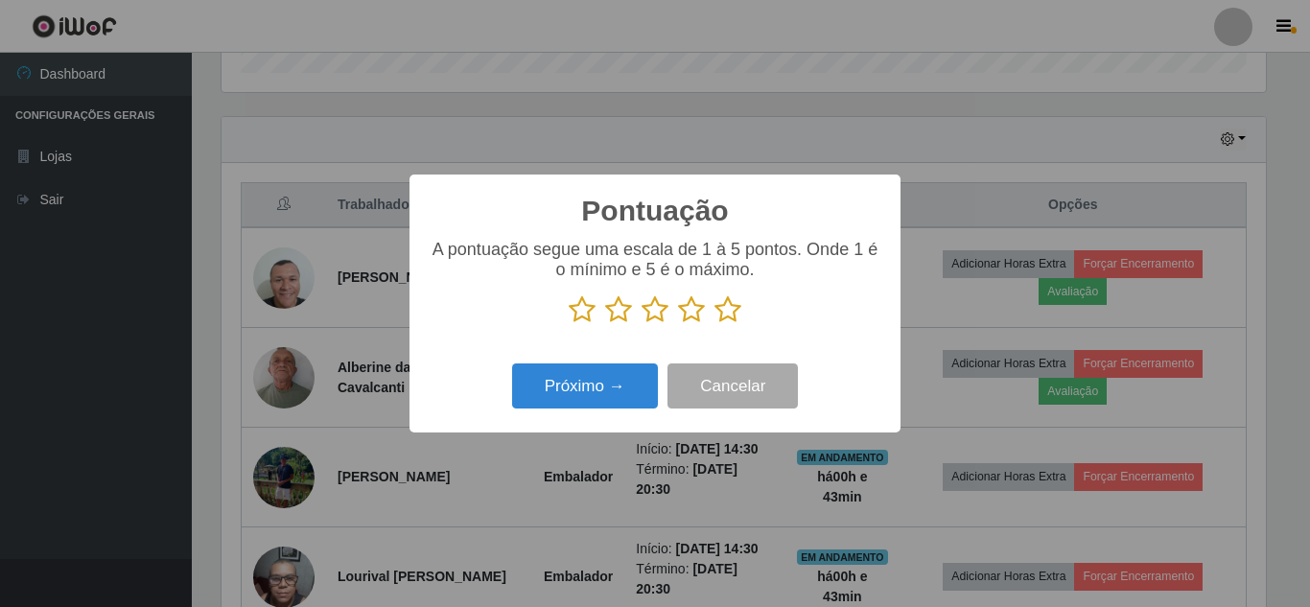
drag, startPoint x: 726, startPoint y: 314, endPoint x: 714, endPoint y: 316, distance: 11.7
click at [719, 314] on icon at bounding box center [727, 309] width 27 height 29
click at [714, 324] on input "radio" at bounding box center [714, 324] width 0 height 0
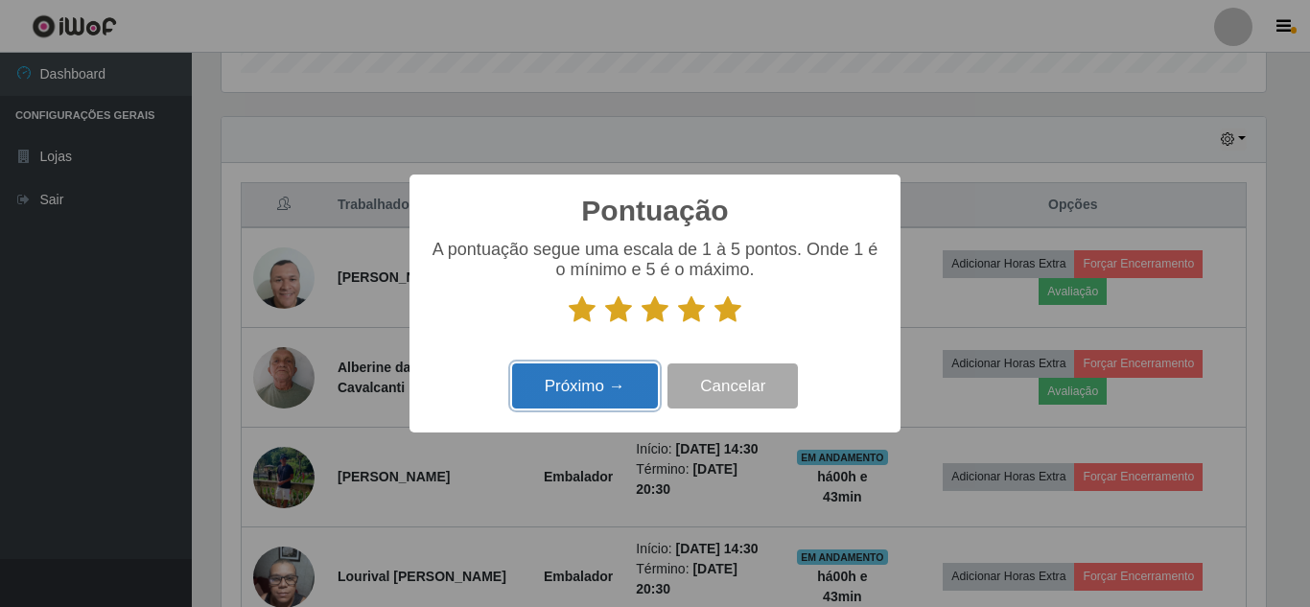
click at [610, 376] on button "Próximo →" at bounding box center [585, 385] width 146 height 45
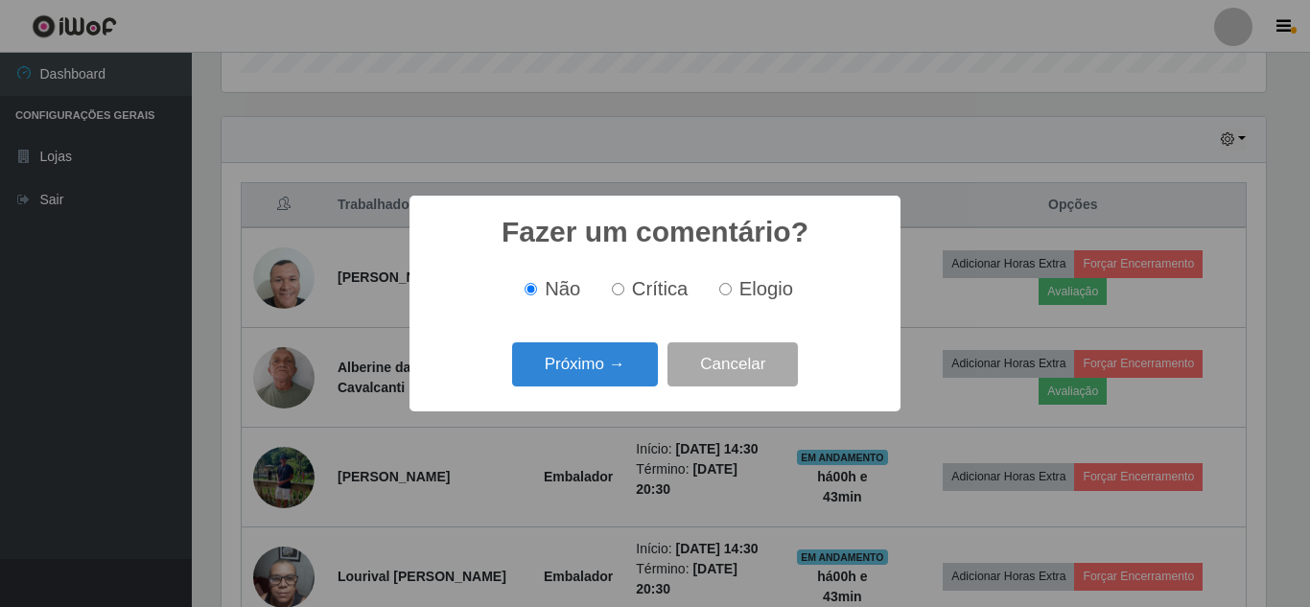
click at [610, 376] on button "Próximo →" at bounding box center [585, 364] width 146 height 45
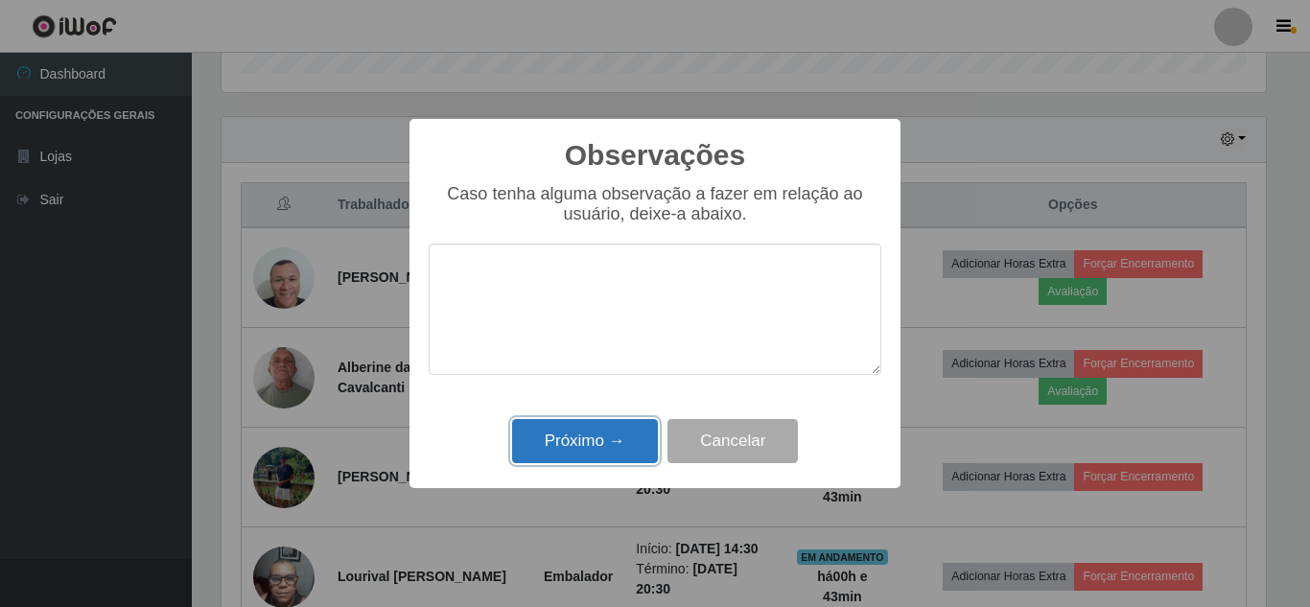
click at [602, 436] on button "Próximo →" at bounding box center [585, 441] width 146 height 45
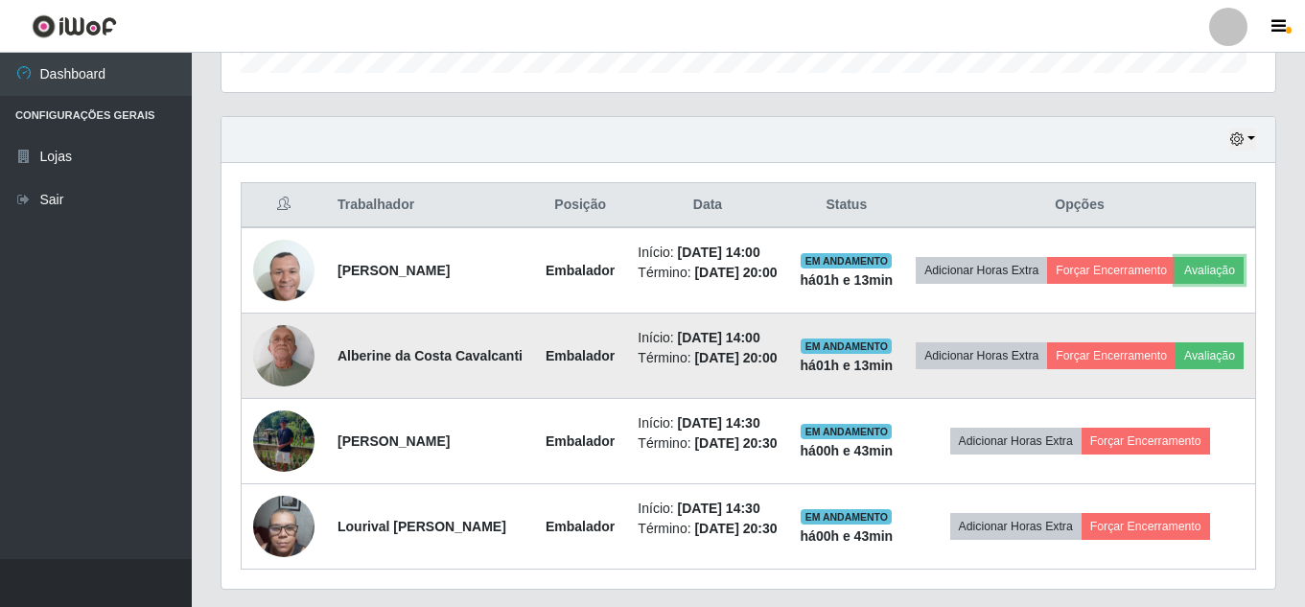
scroll to position [398, 1054]
